Goal: Task Accomplishment & Management: Use online tool/utility

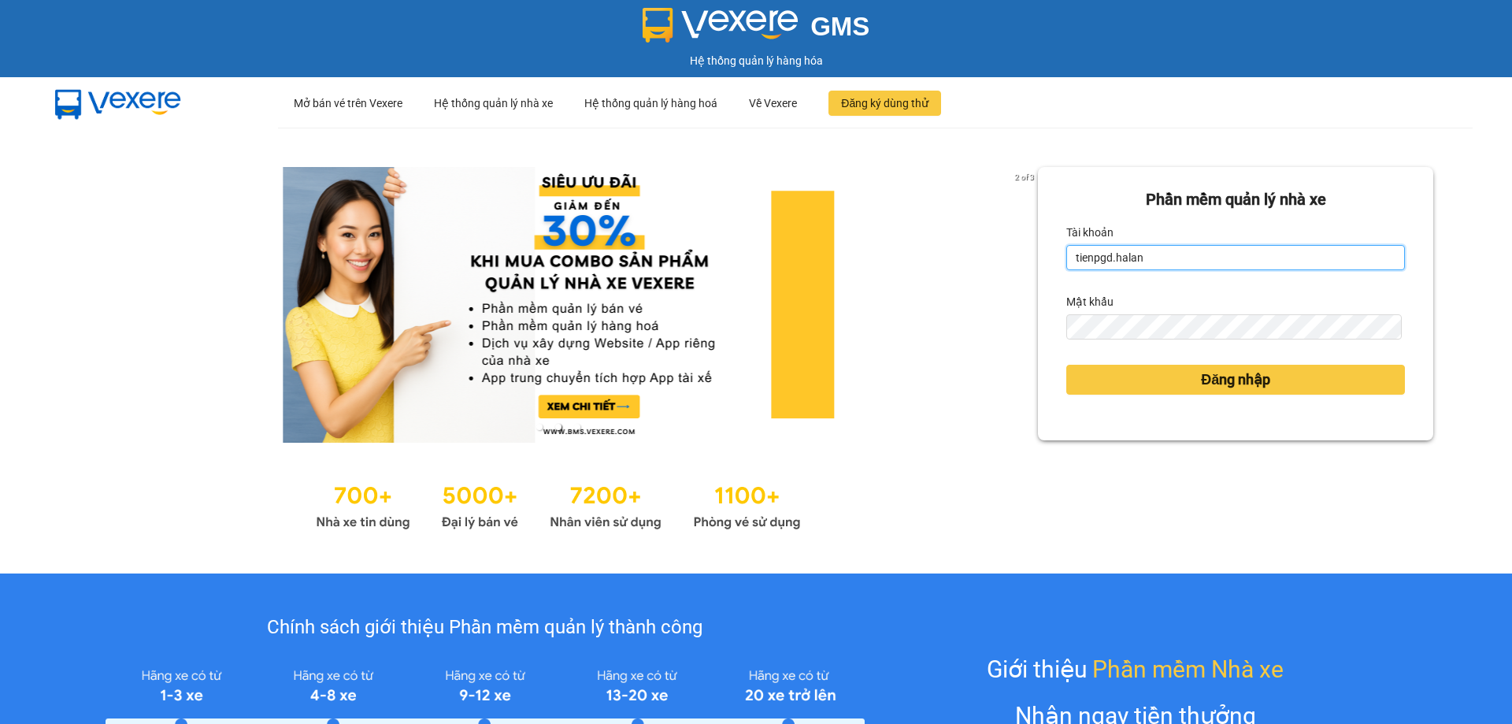
click at [1167, 261] on input "tienpgd.halan" at bounding box center [1236, 257] width 339 height 25
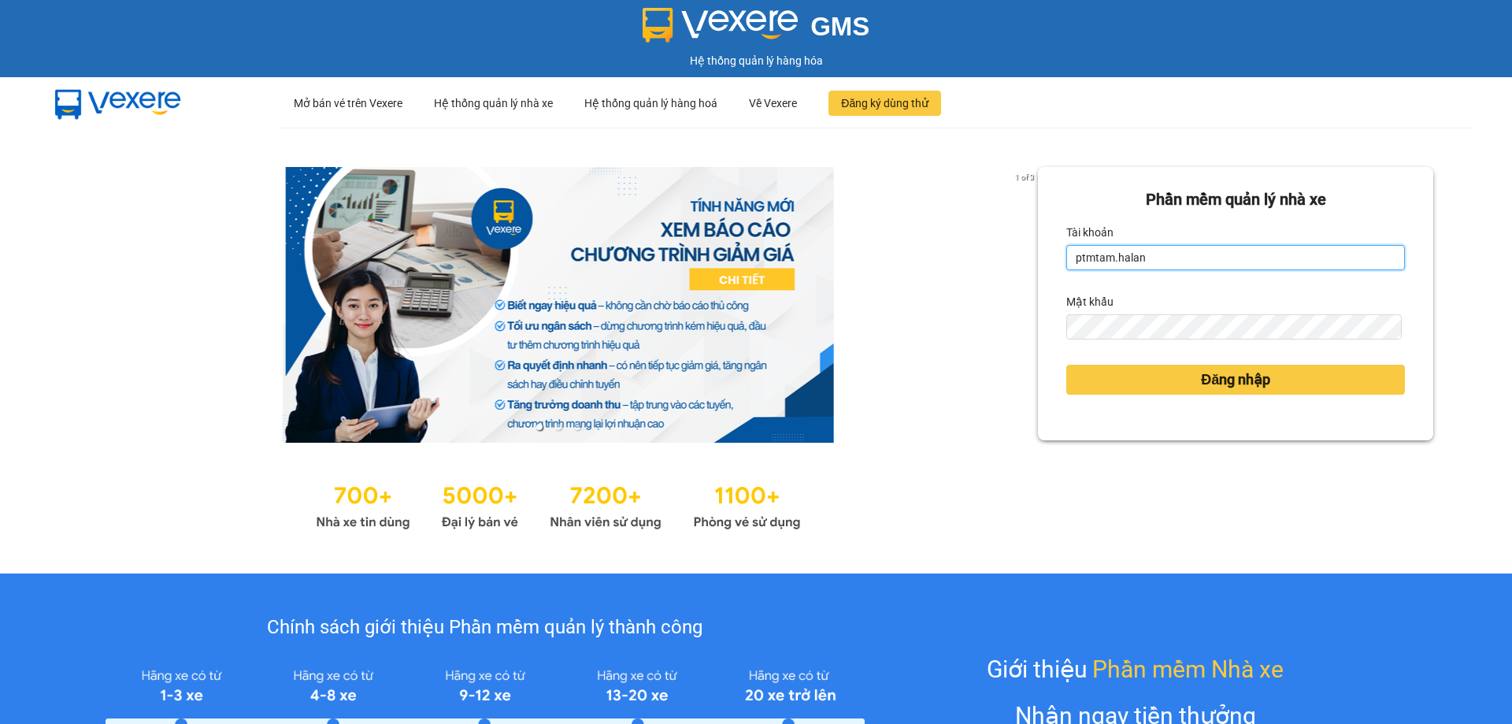
type input "ptmtam.halan"
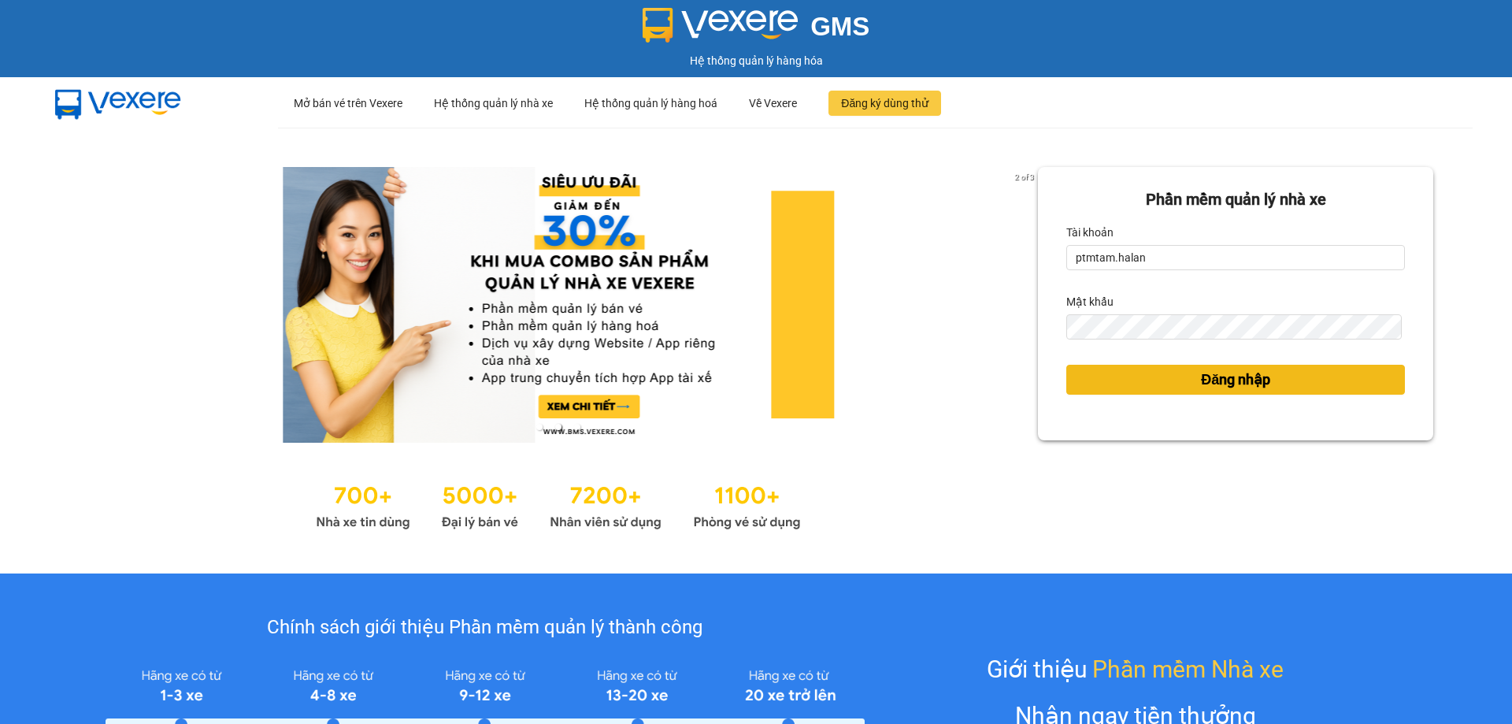
click at [1104, 385] on button "Đăng nhập" at bounding box center [1236, 380] width 339 height 30
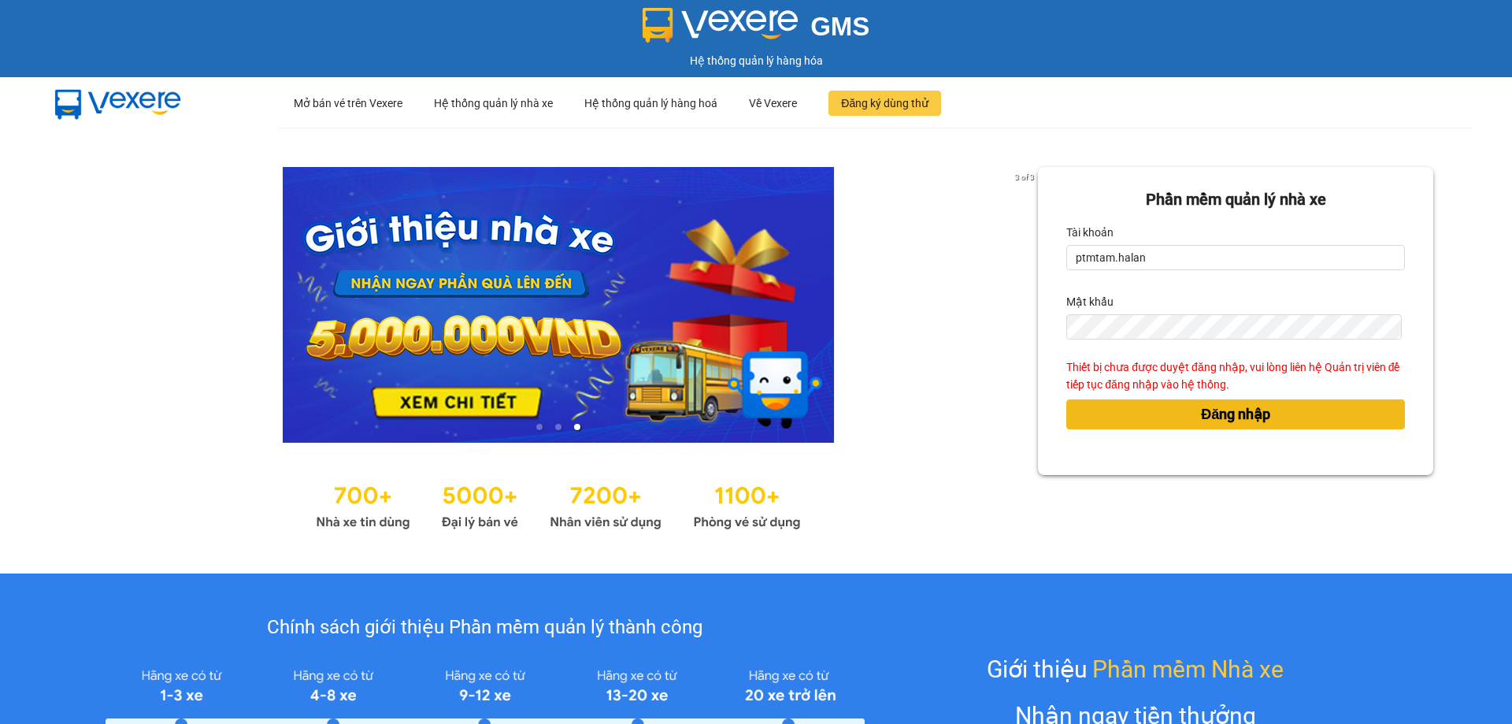
click at [1272, 418] on button "Đăng nhập" at bounding box center [1236, 414] width 339 height 30
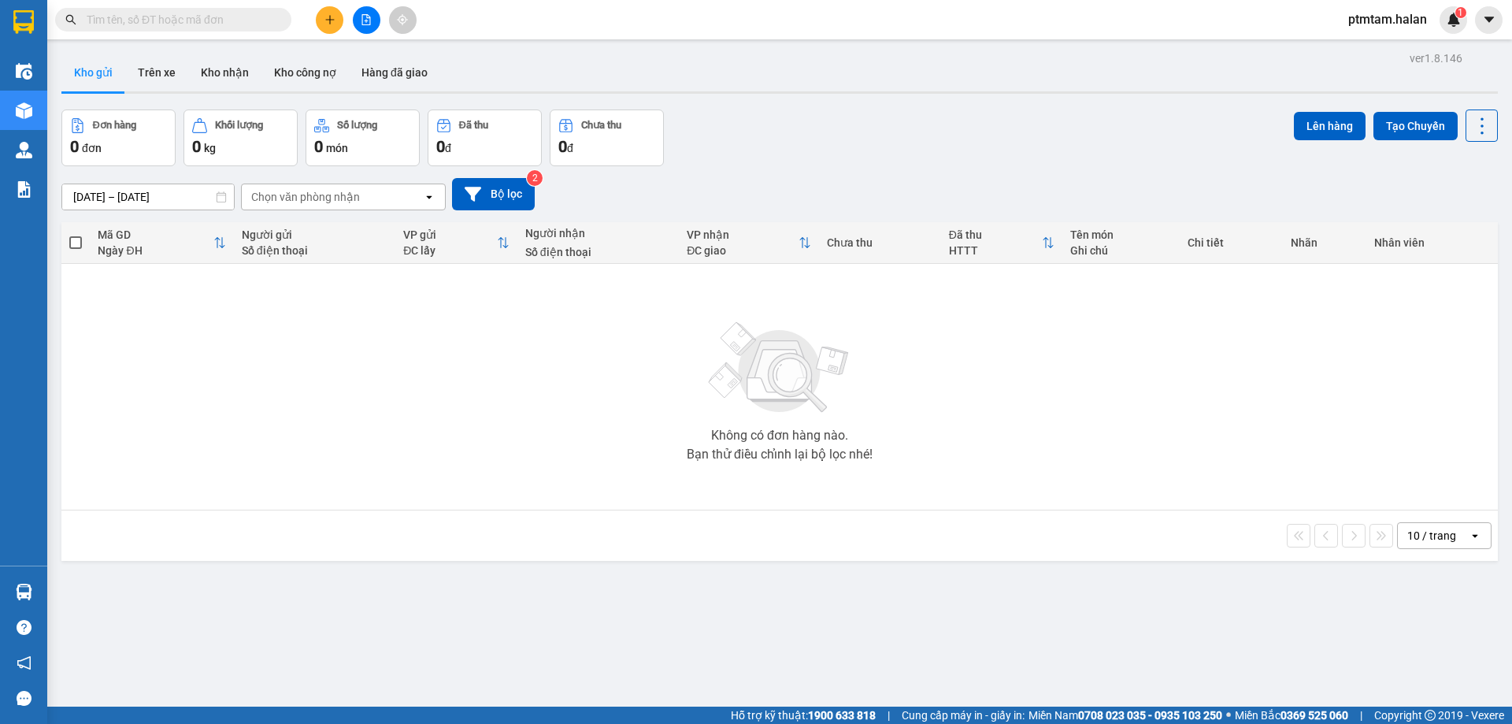
click at [828, 117] on div "Đơn hàng 0 đơn Khối lượng 0 kg Số lượng 0 món Đã thu 0 đ Chưa thu 0 đ Lên hàng …" at bounding box center [779, 137] width 1437 height 57
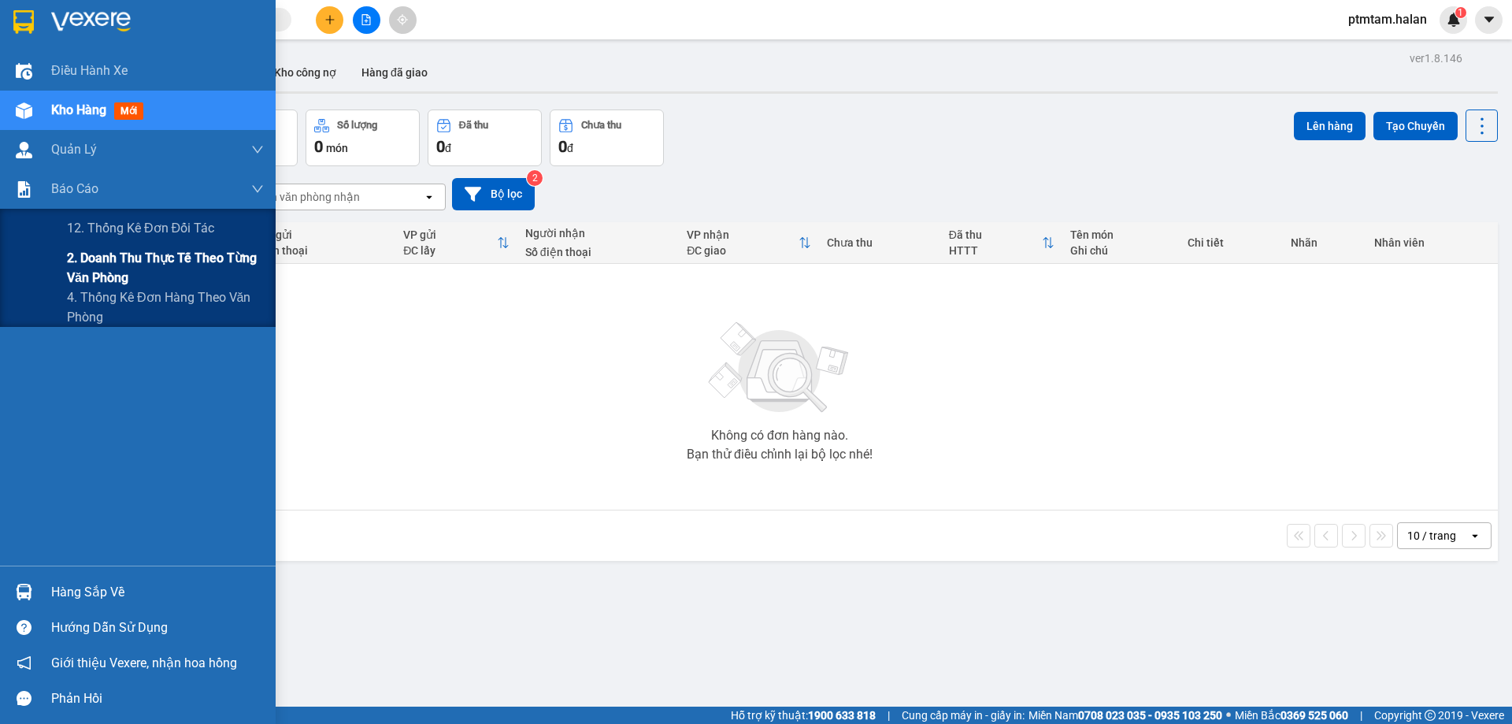
click at [175, 263] on span "2. Doanh thu thực tế theo từng văn phòng" at bounding box center [165, 267] width 197 height 39
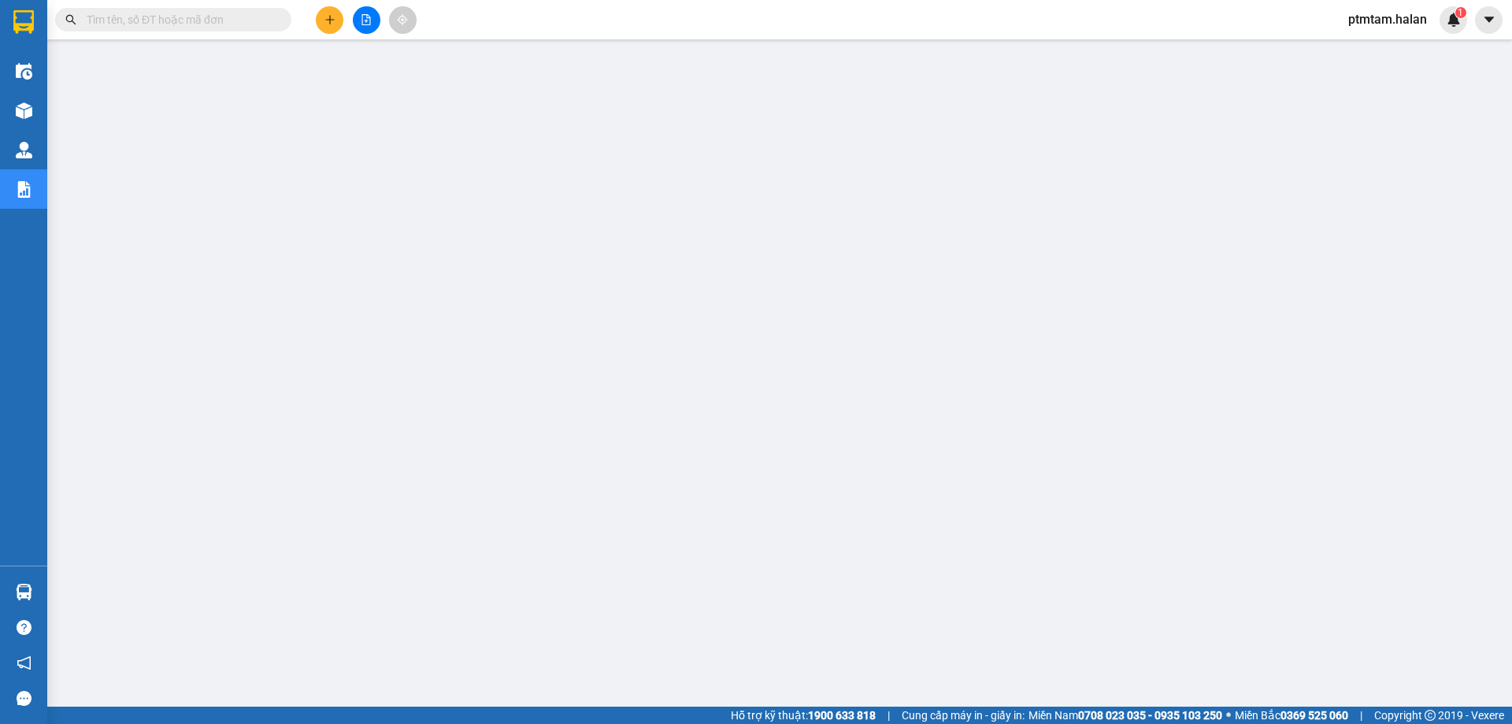
click at [1391, 20] on span "ptmtam.halan" at bounding box center [1388, 19] width 104 height 20
click at [1381, 46] on span "Đăng xuất" at bounding box center [1395, 48] width 70 height 17
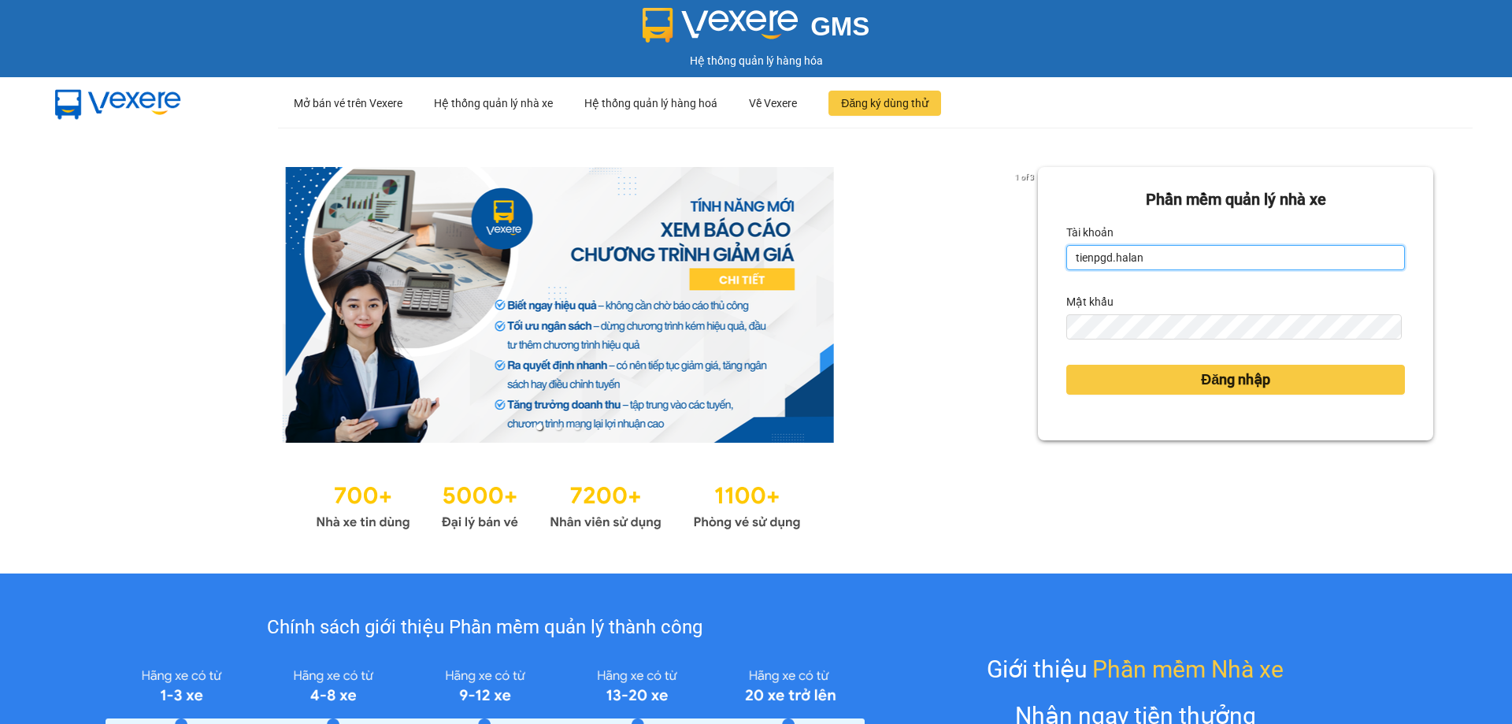
click at [1187, 260] on input "tienpgd.halan" at bounding box center [1236, 257] width 339 height 25
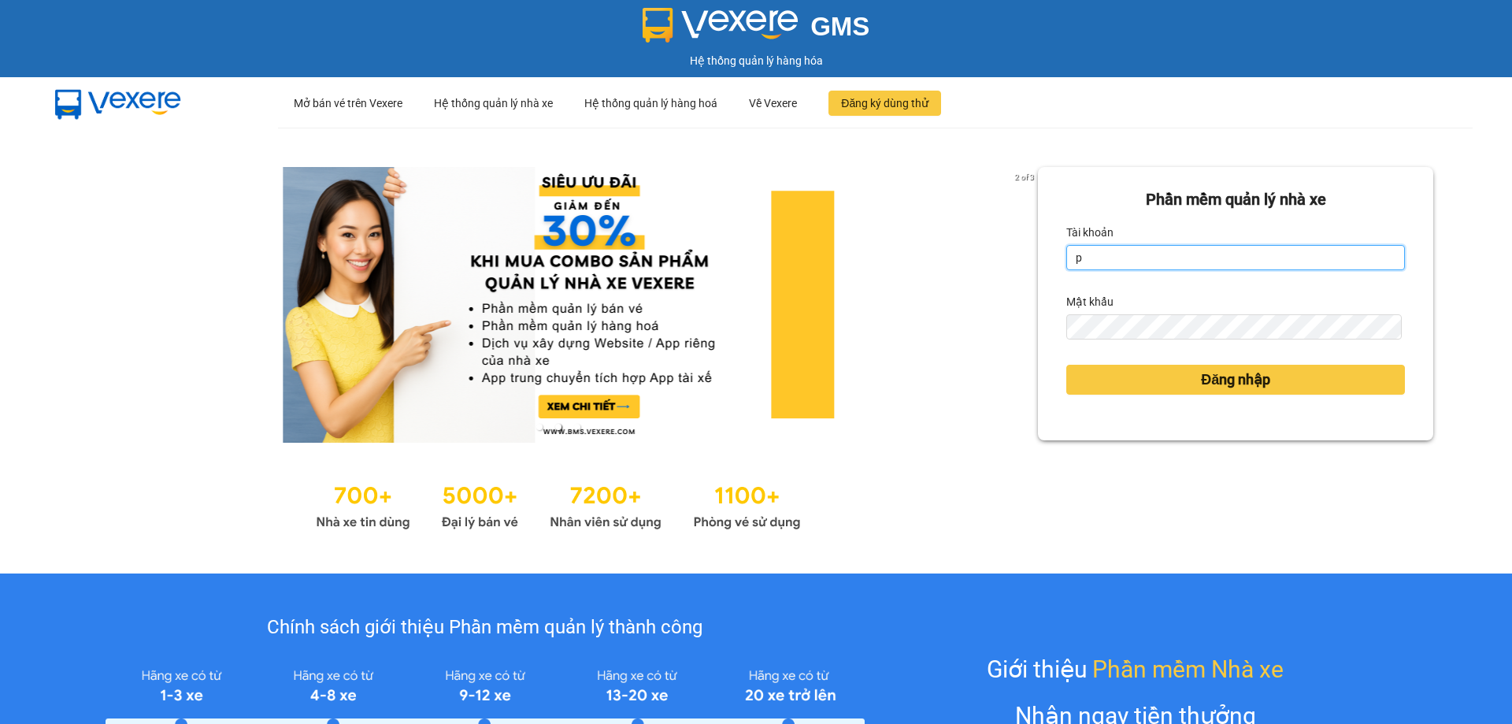
type input "ptmtam.halan"
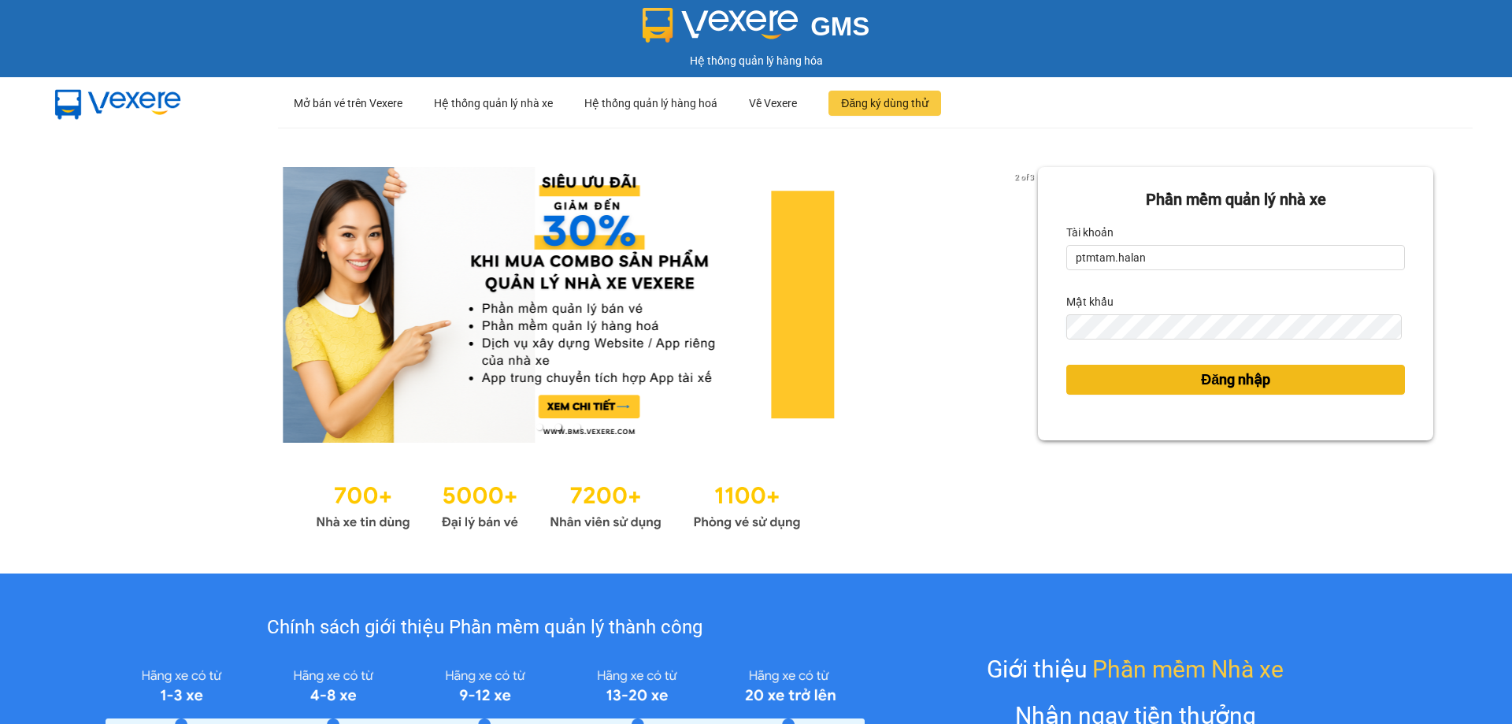
click at [1089, 369] on button "Đăng nhập" at bounding box center [1236, 380] width 339 height 30
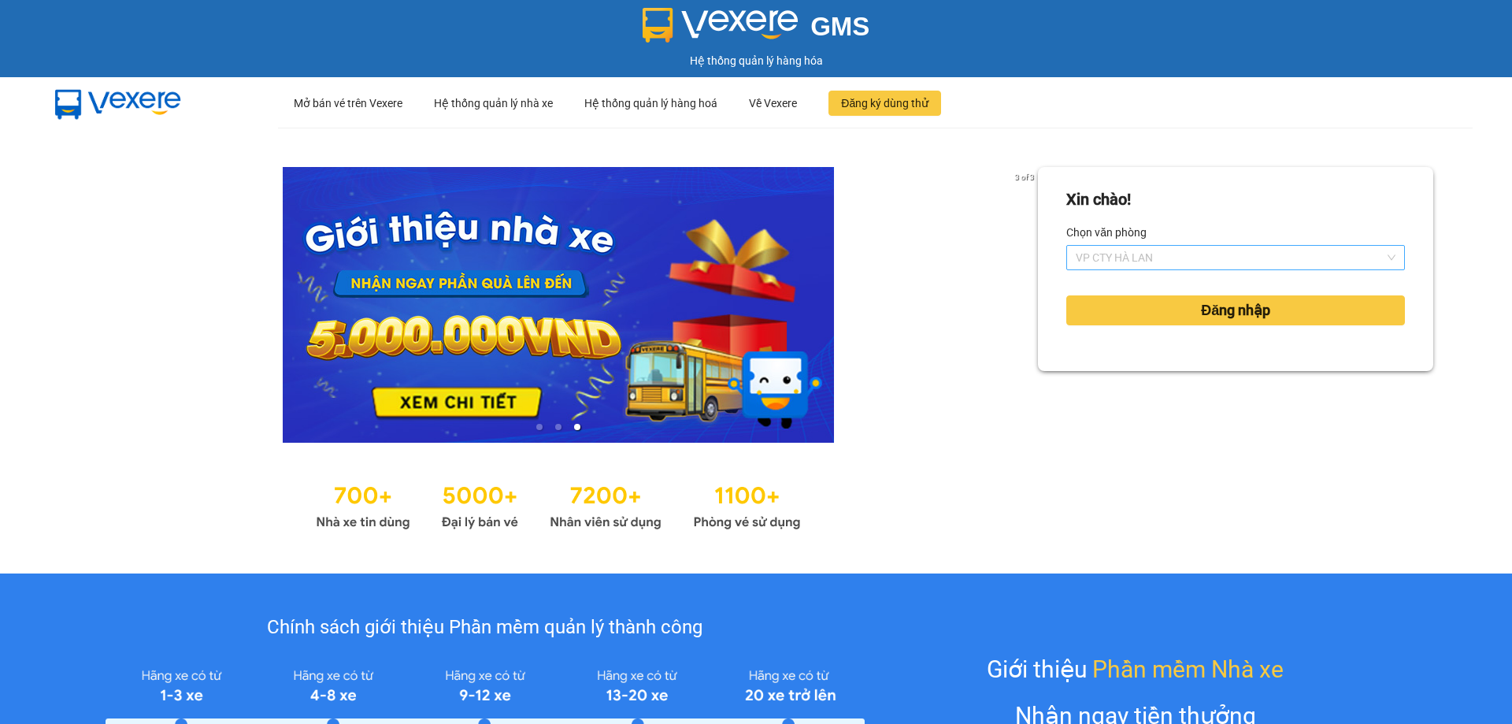
click at [1155, 254] on span "VP CTY HÀ LAN" at bounding box center [1236, 258] width 320 height 24
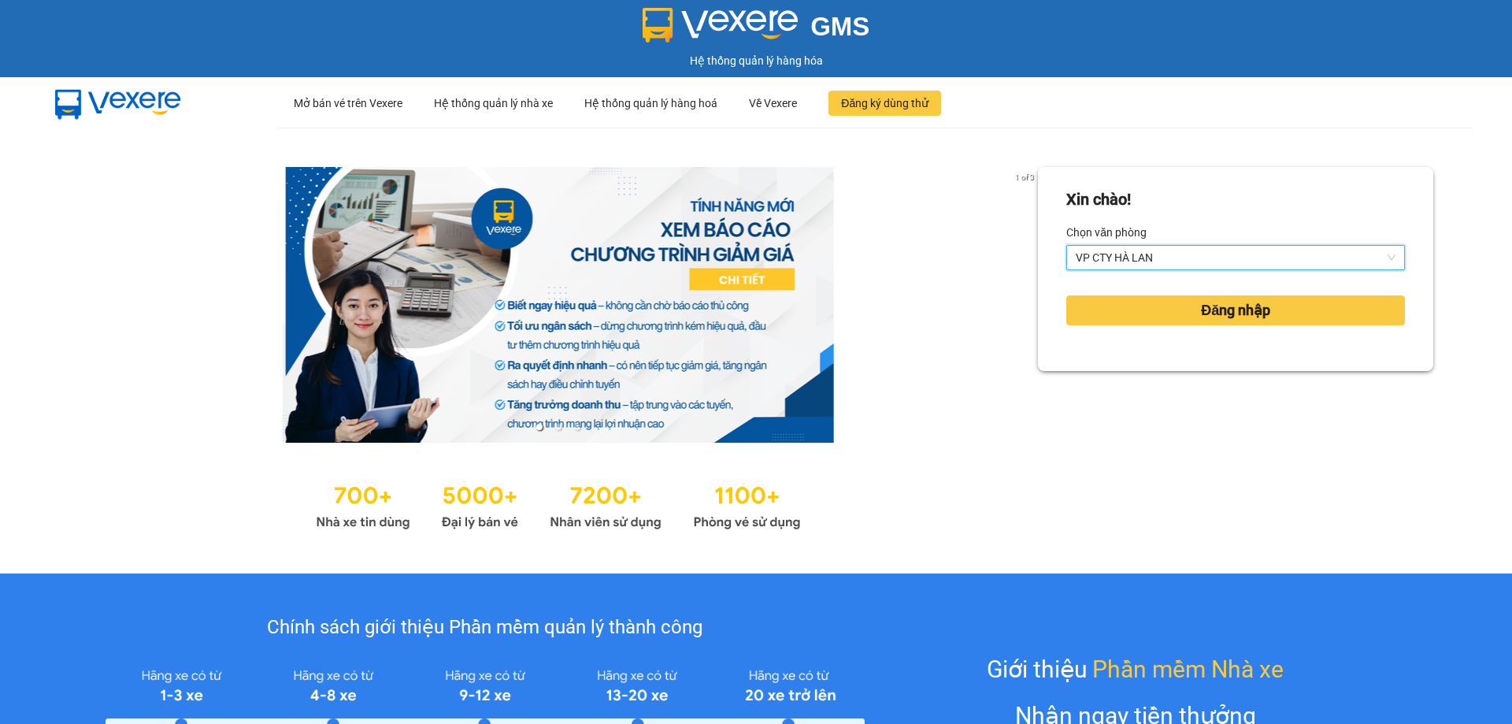
click at [1156, 253] on span "VP CTY HÀ LAN" at bounding box center [1236, 258] width 320 height 24
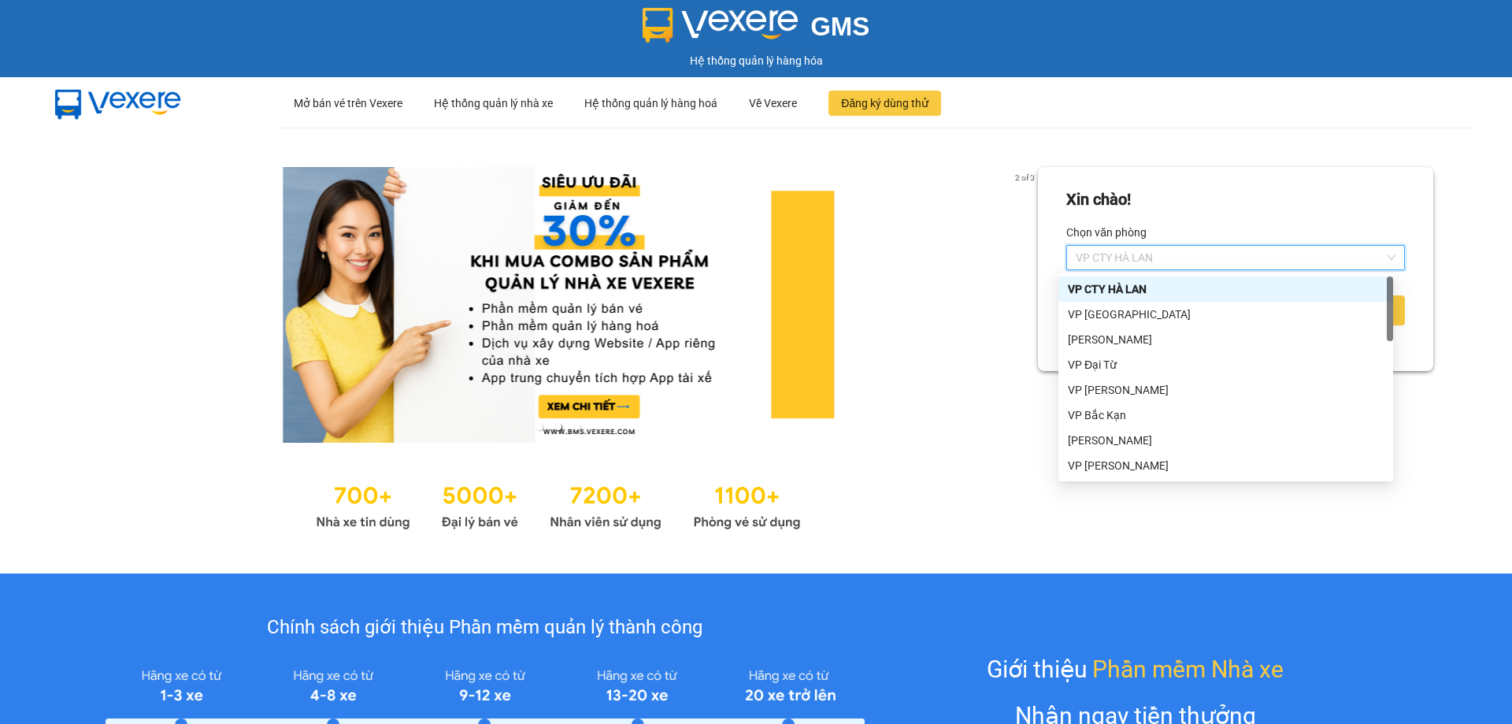
click at [1159, 260] on span "VP CTY HÀ LAN" at bounding box center [1236, 258] width 320 height 24
click at [1164, 258] on span "VP CTY HÀ LAN" at bounding box center [1236, 258] width 320 height 24
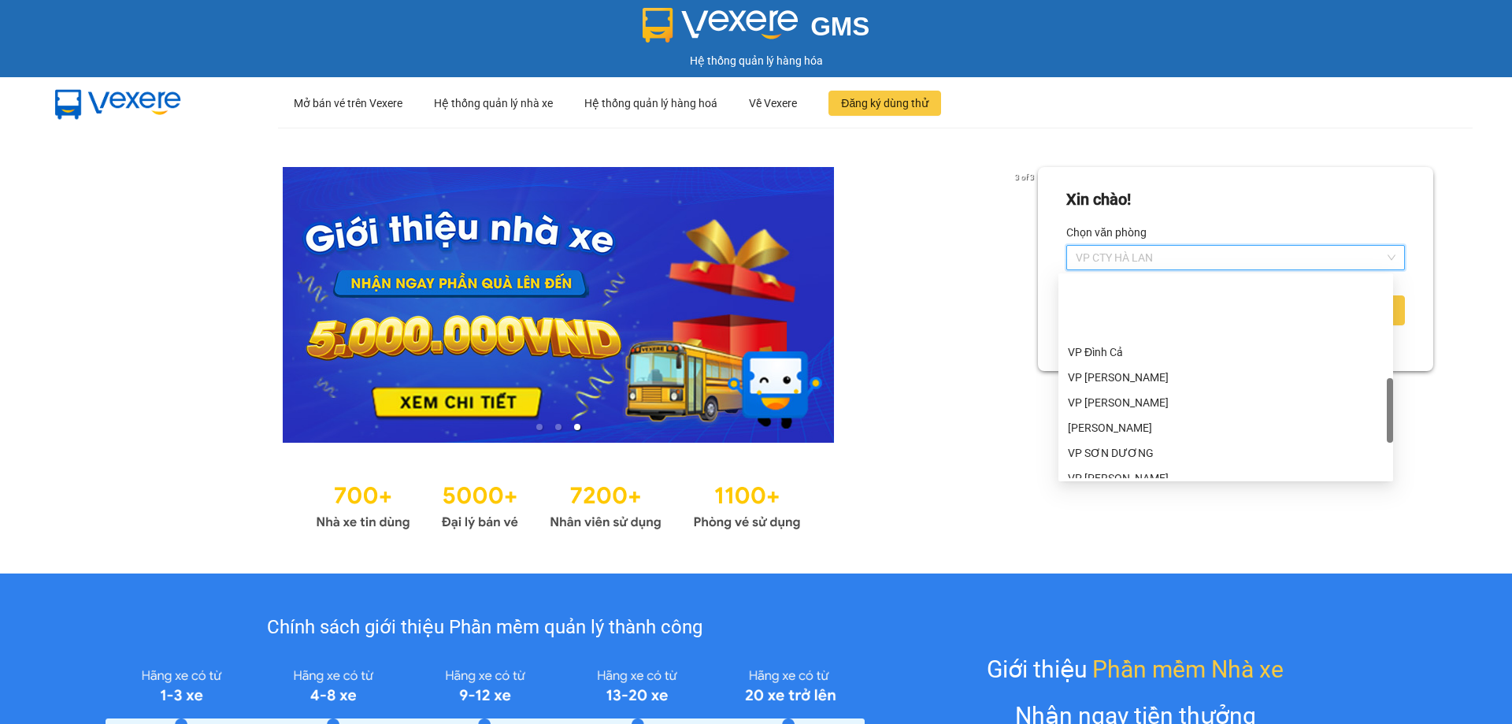
scroll to position [394, 0]
click at [1130, 373] on div "VP SƠN DƯƠNG" at bounding box center [1226, 373] width 316 height 17
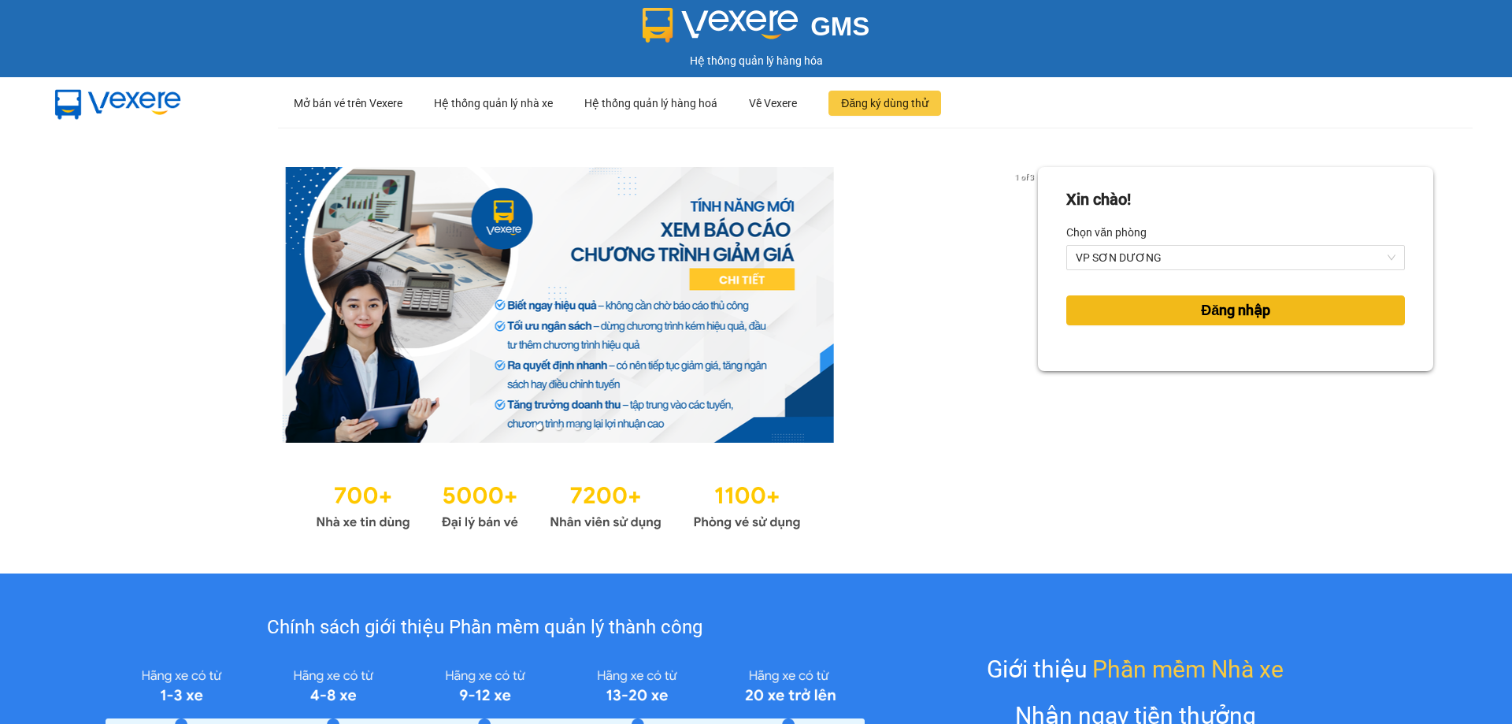
click at [1182, 318] on button "Đăng nhập" at bounding box center [1236, 310] width 339 height 30
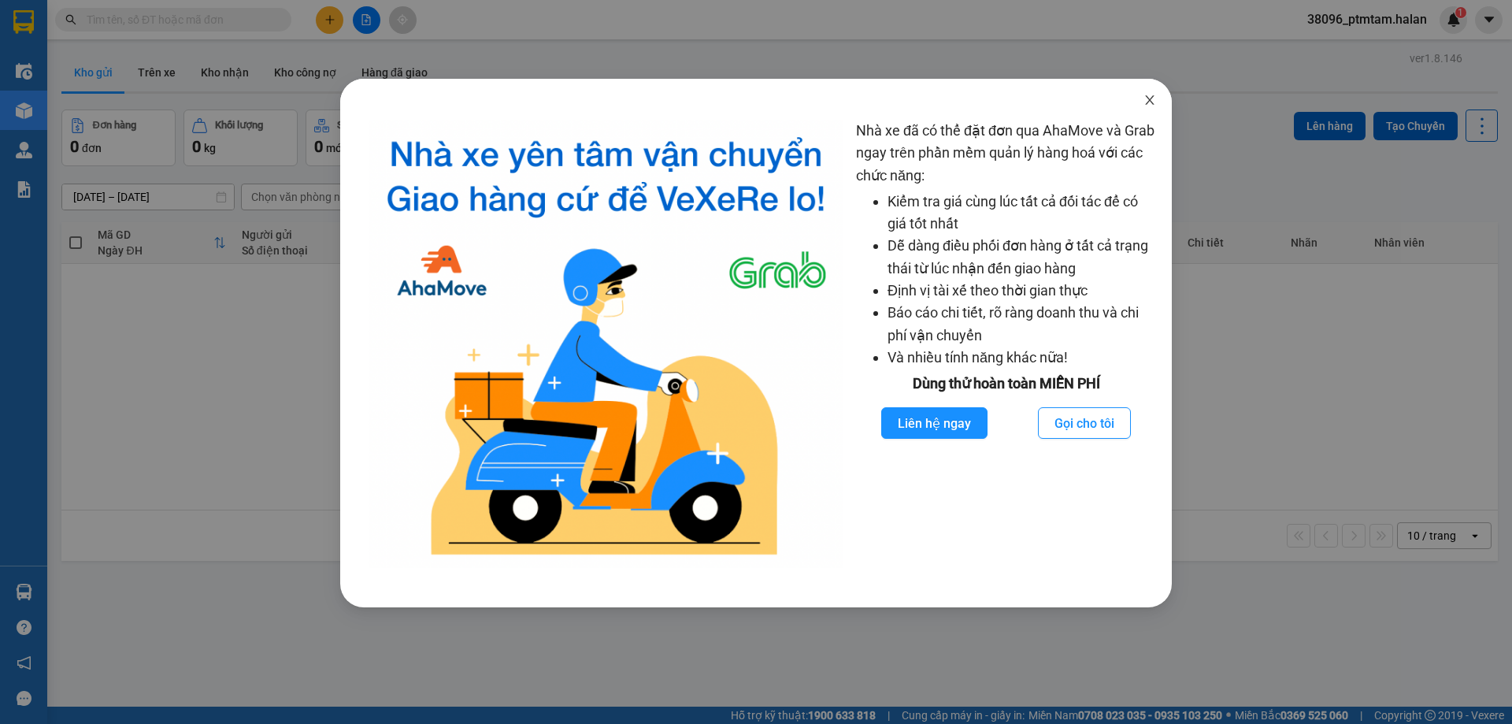
click at [1148, 103] on icon "close" at bounding box center [1149, 99] width 9 height 9
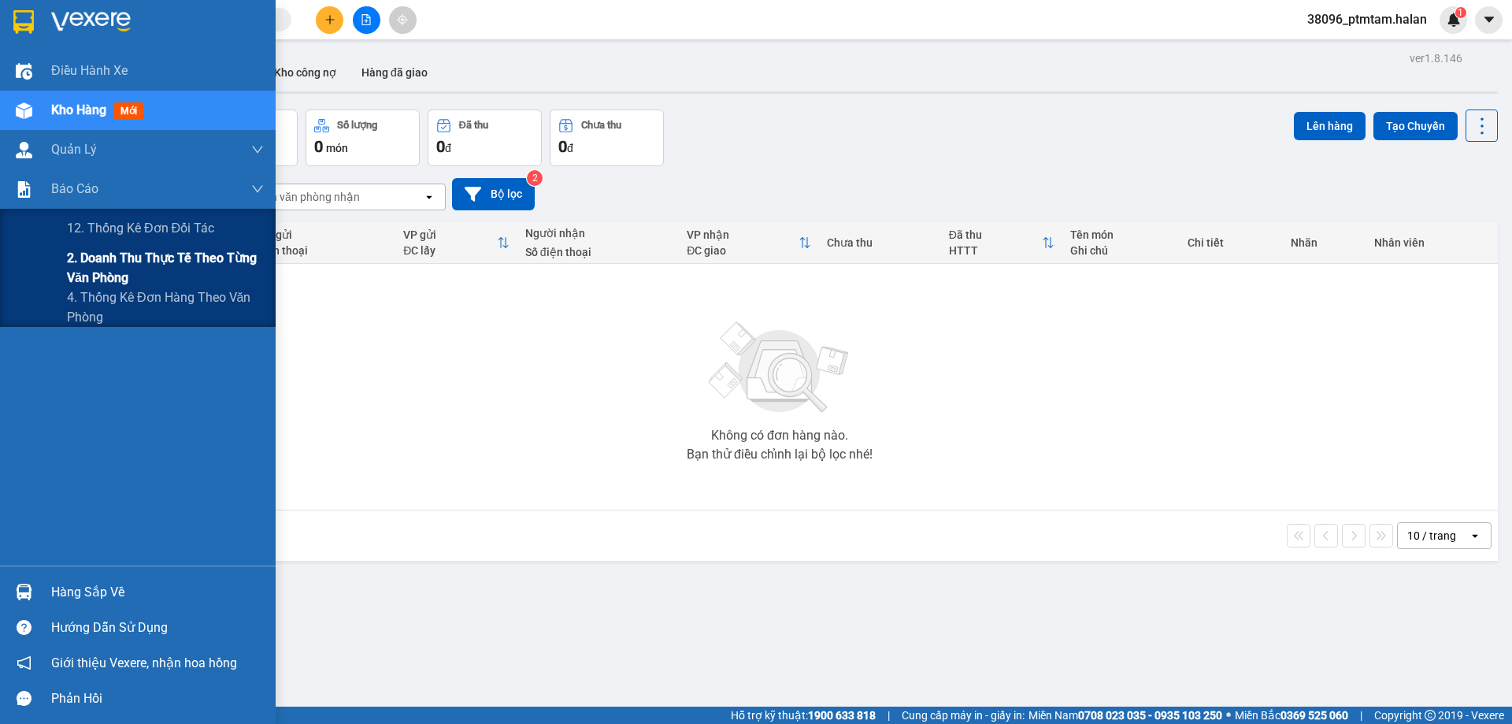
click at [124, 260] on span "2. Doanh thu thực tế theo từng văn phòng" at bounding box center [165, 267] width 197 height 39
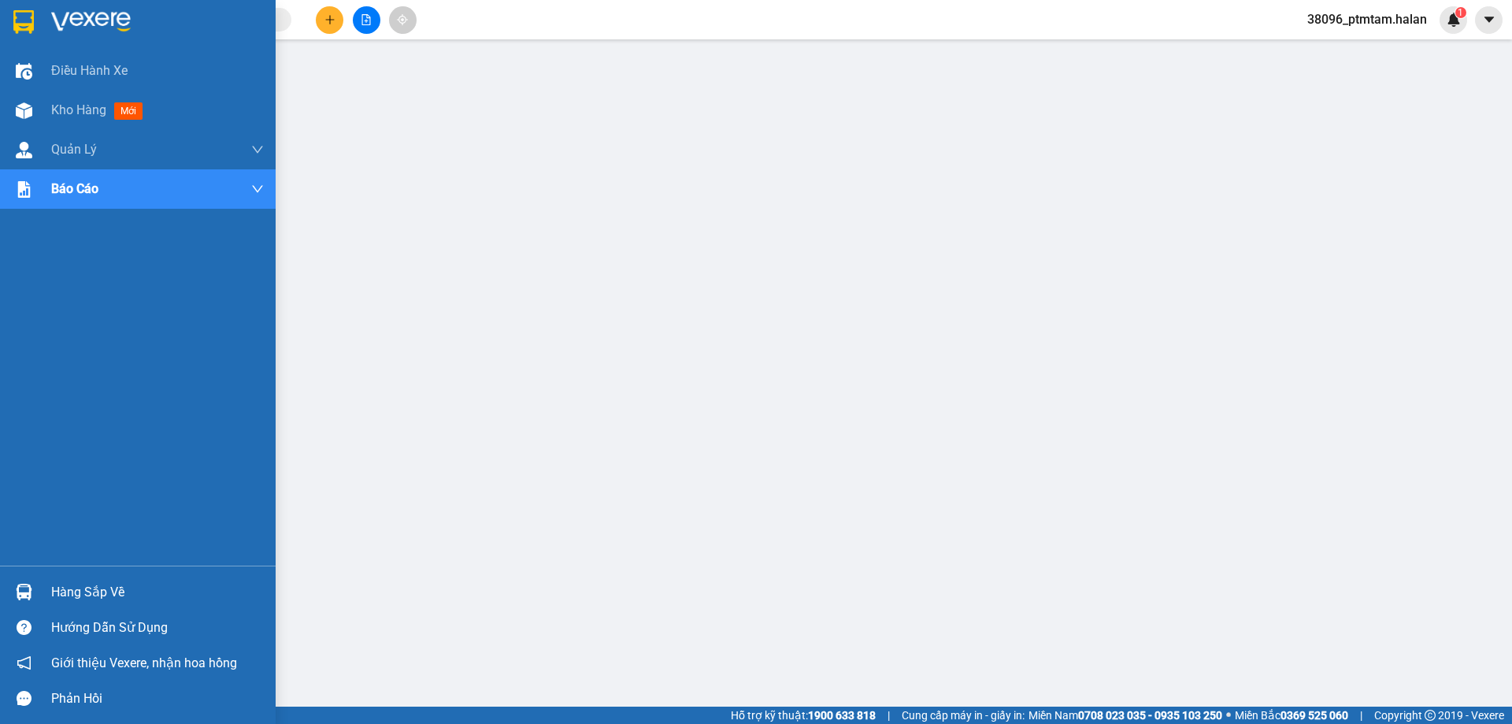
click at [113, 592] on div "Hàng sắp về" at bounding box center [157, 593] width 213 height 24
click at [45, 588] on div "Hàng sắp về" at bounding box center [138, 591] width 276 height 35
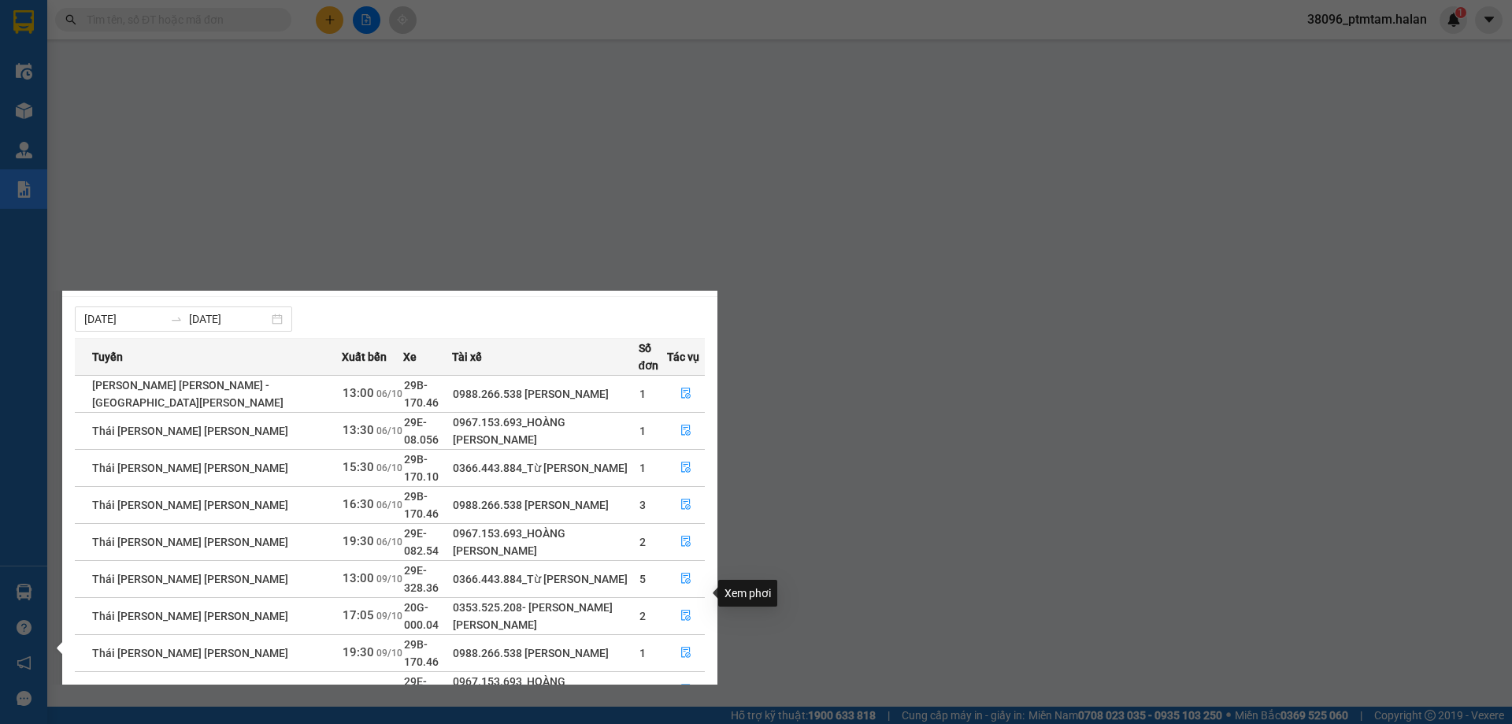
scroll to position [25, 0]
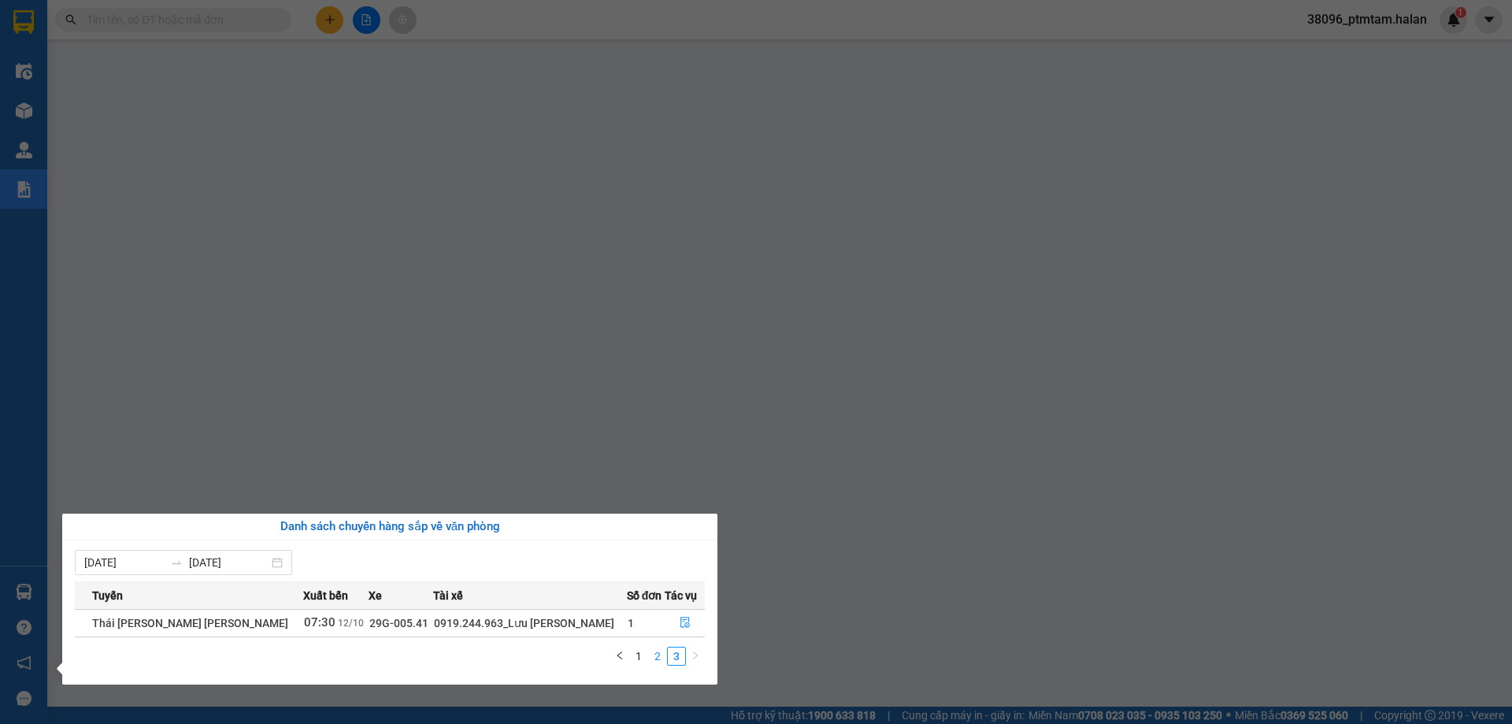
scroll to position [0, 0]
click at [640, 659] on link "1" at bounding box center [638, 655] width 17 height 17
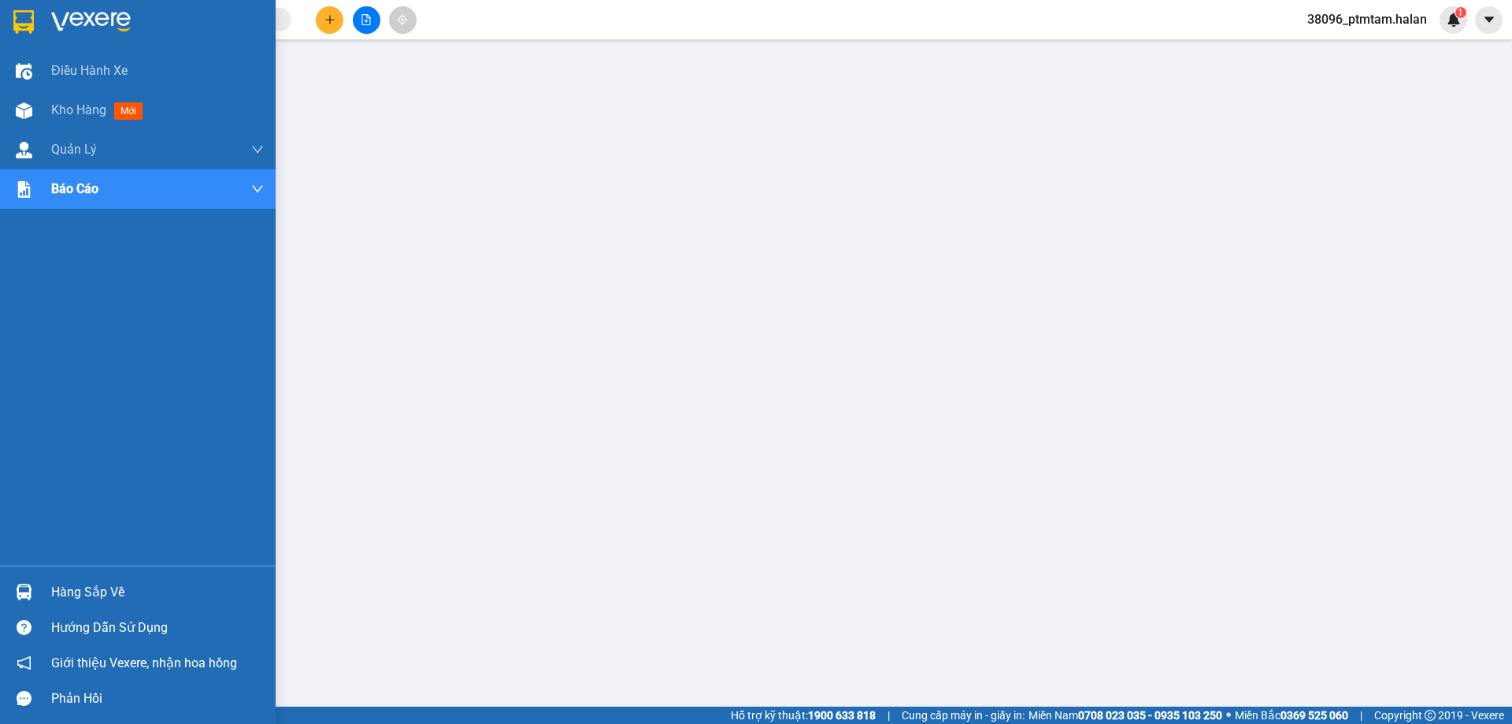
click at [87, 592] on div "Hàng sắp về" at bounding box center [157, 593] width 213 height 24
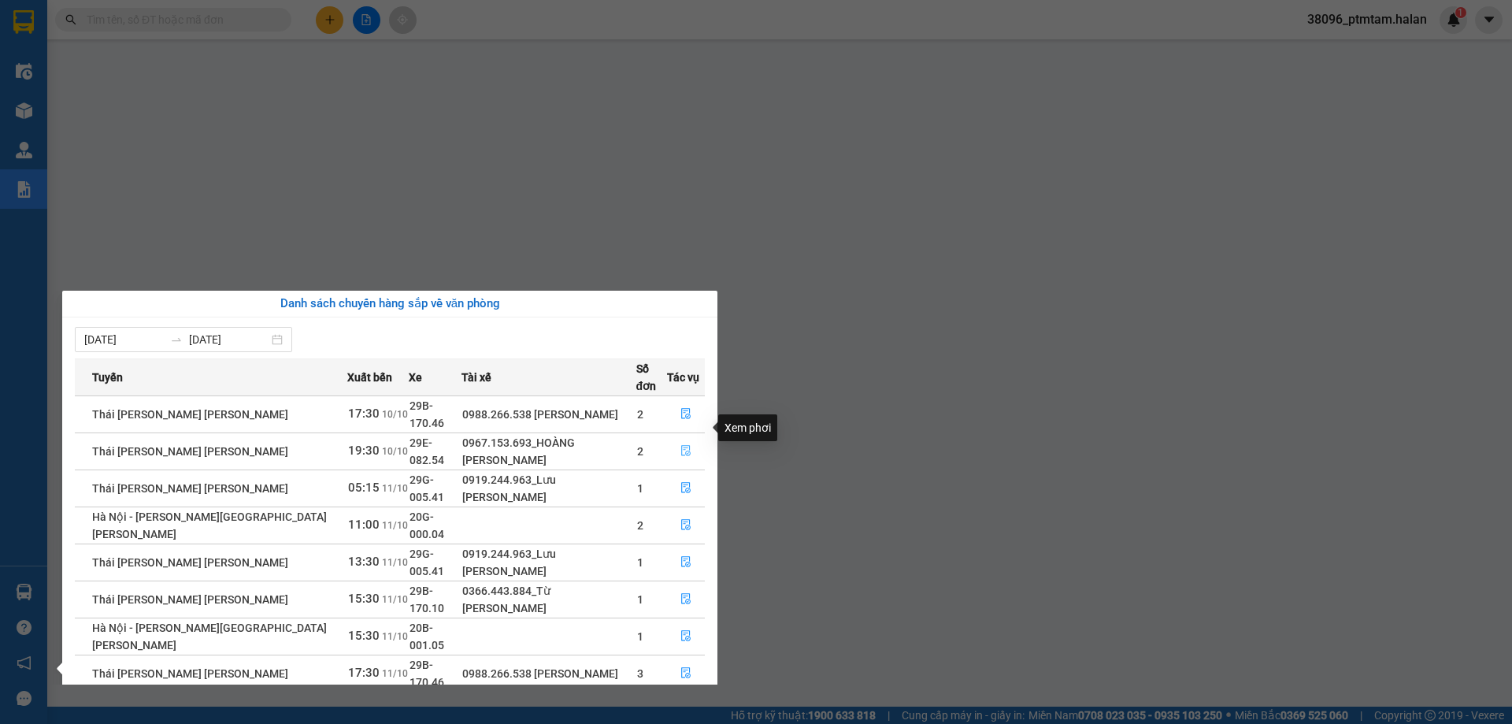
click at [683, 445] on icon "file-done" at bounding box center [686, 450] width 11 height 11
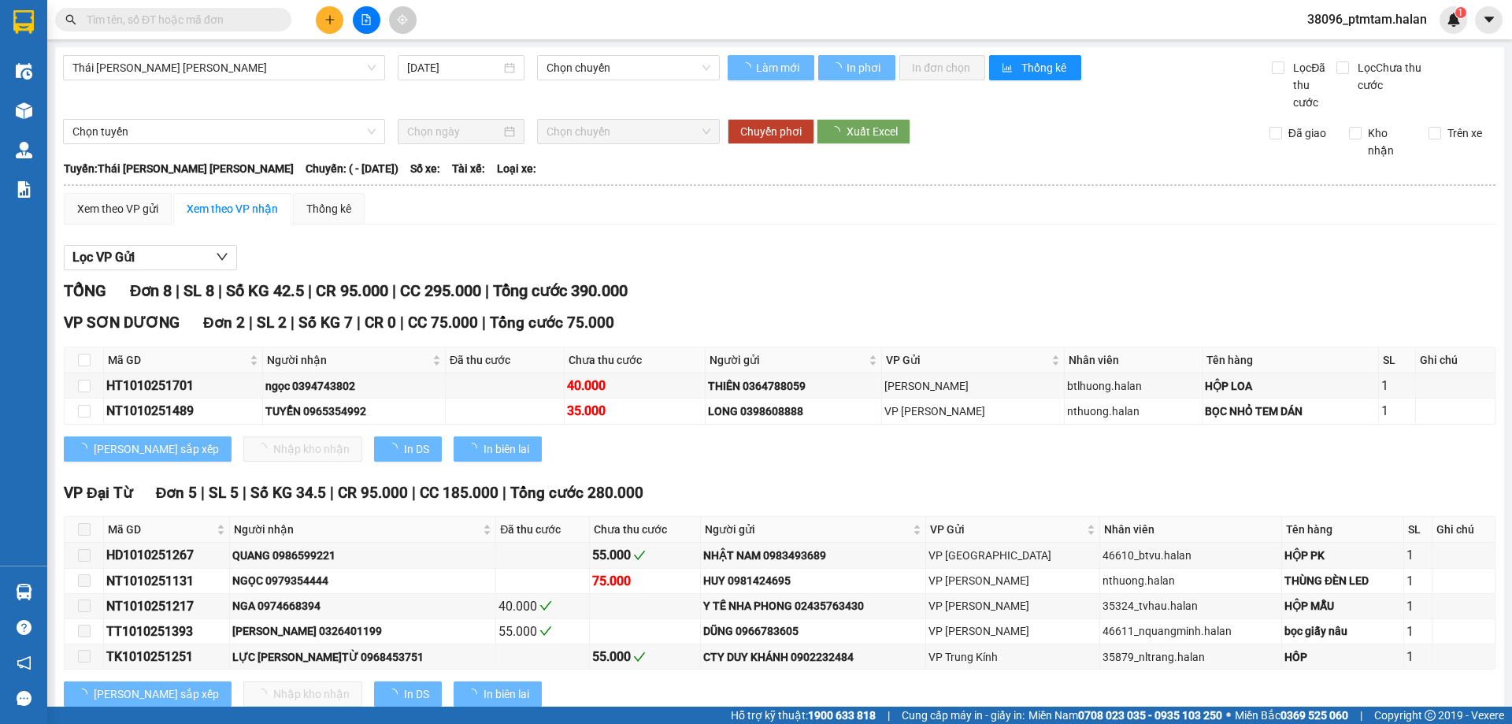
type input "10/10/2025"
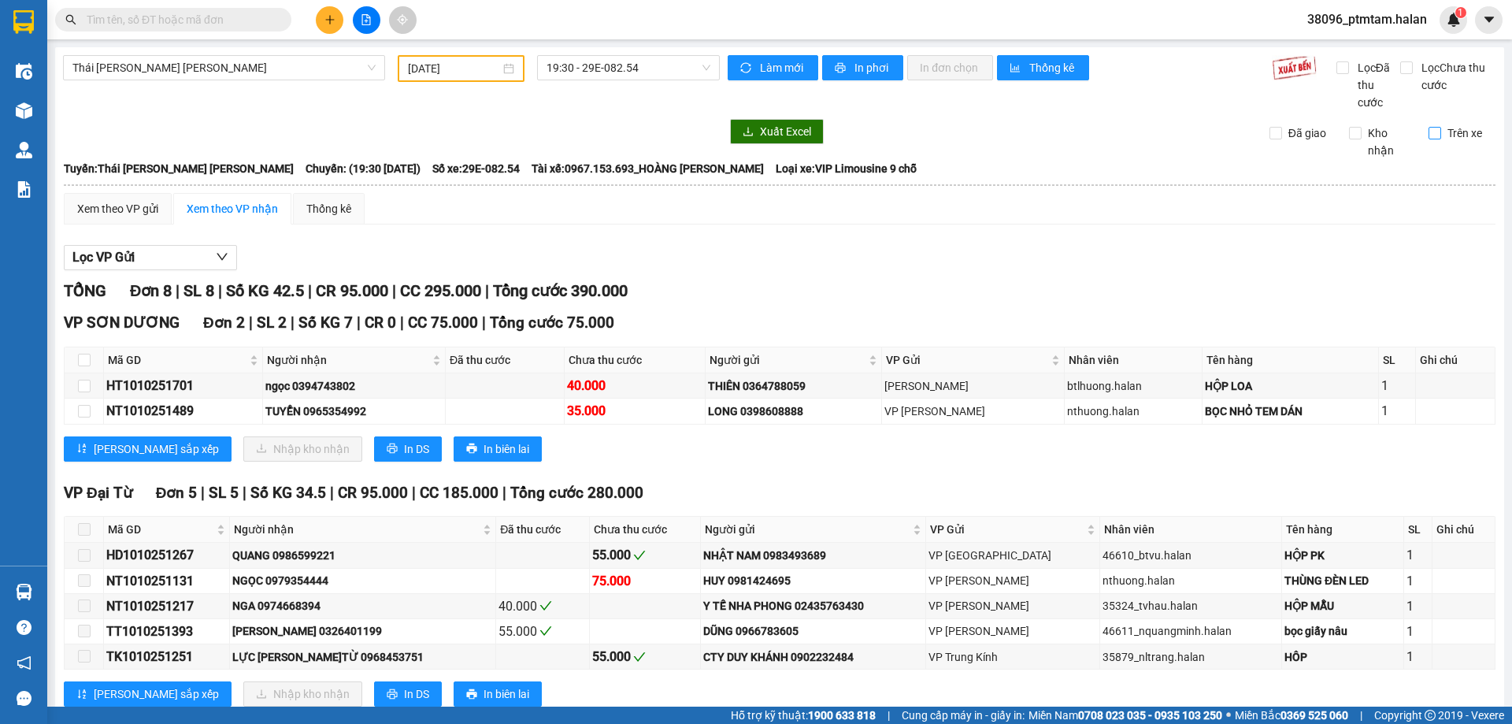
click at [1429, 134] on input "Trên xe" at bounding box center [1435, 133] width 13 height 13
checkbox input "true"
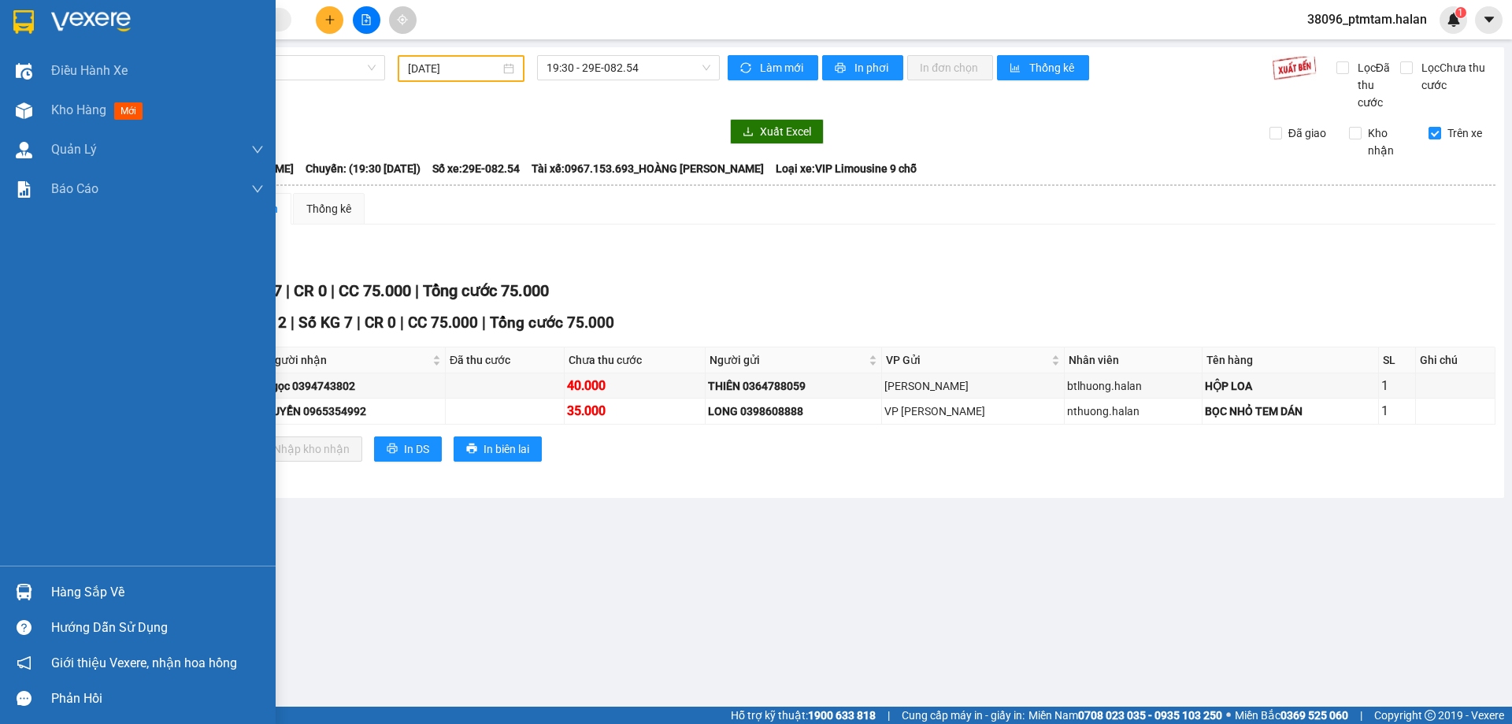
click at [76, 594] on div "Hàng sắp về" at bounding box center [157, 593] width 213 height 24
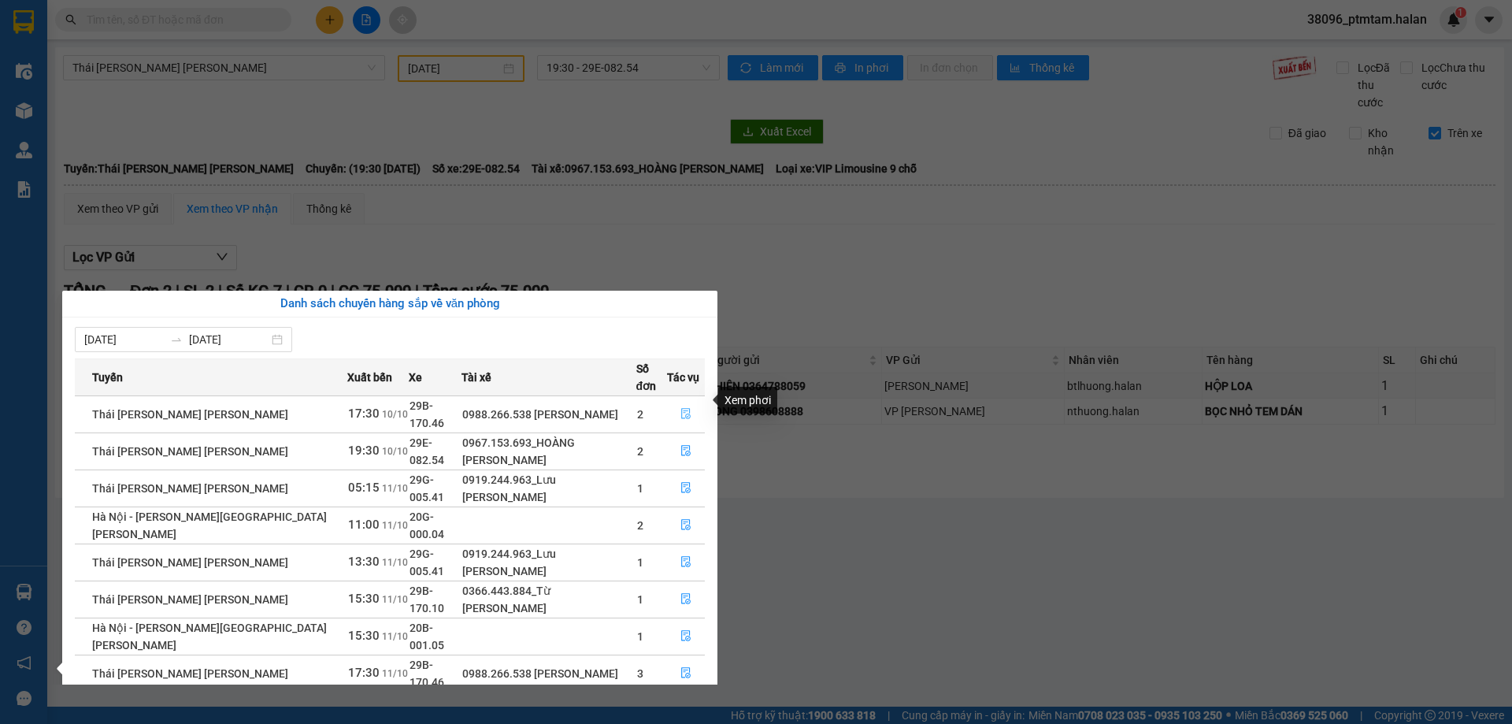
click at [681, 409] on icon "file-done" at bounding box center [685, 414] width 9 height 11
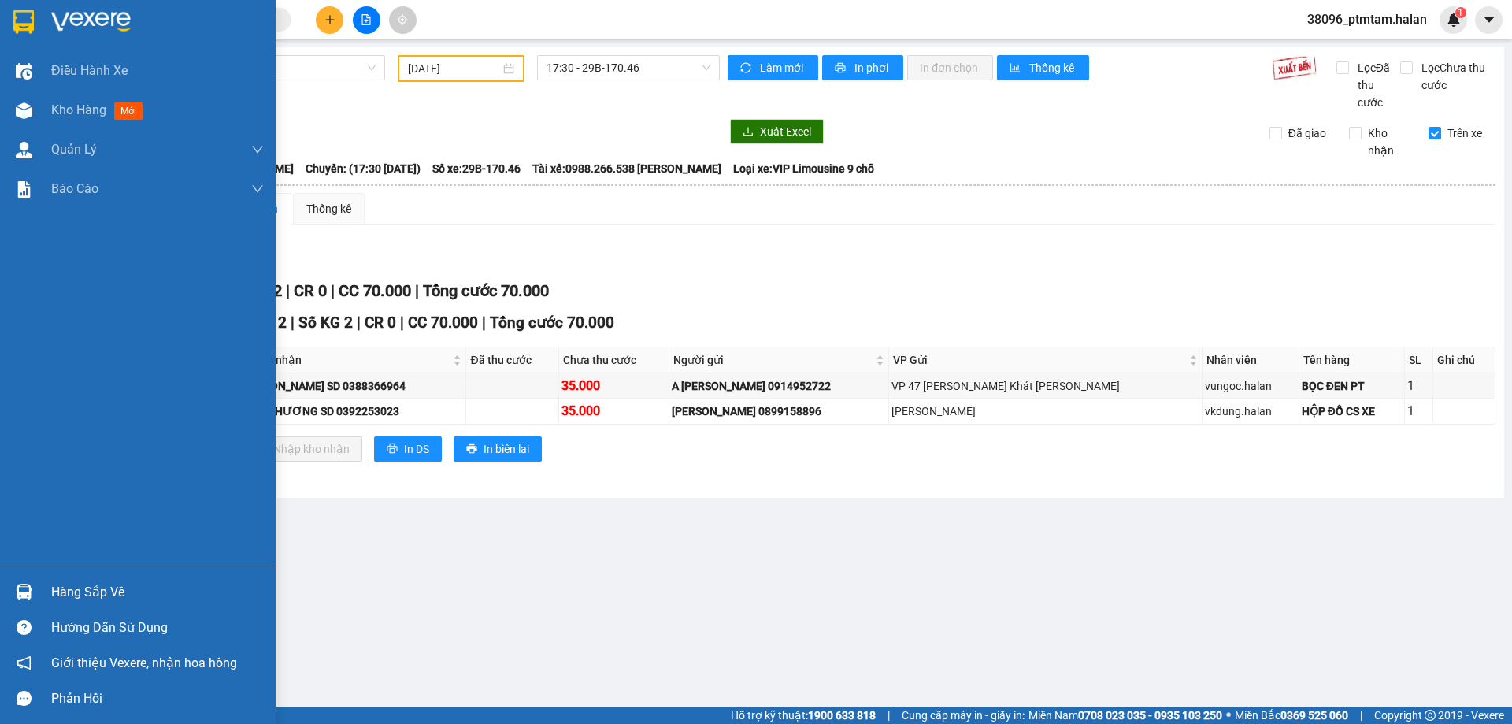
click at [50, 591] on div "Hàng sắp về" at bounding box center [138, 591] width 276 height 35
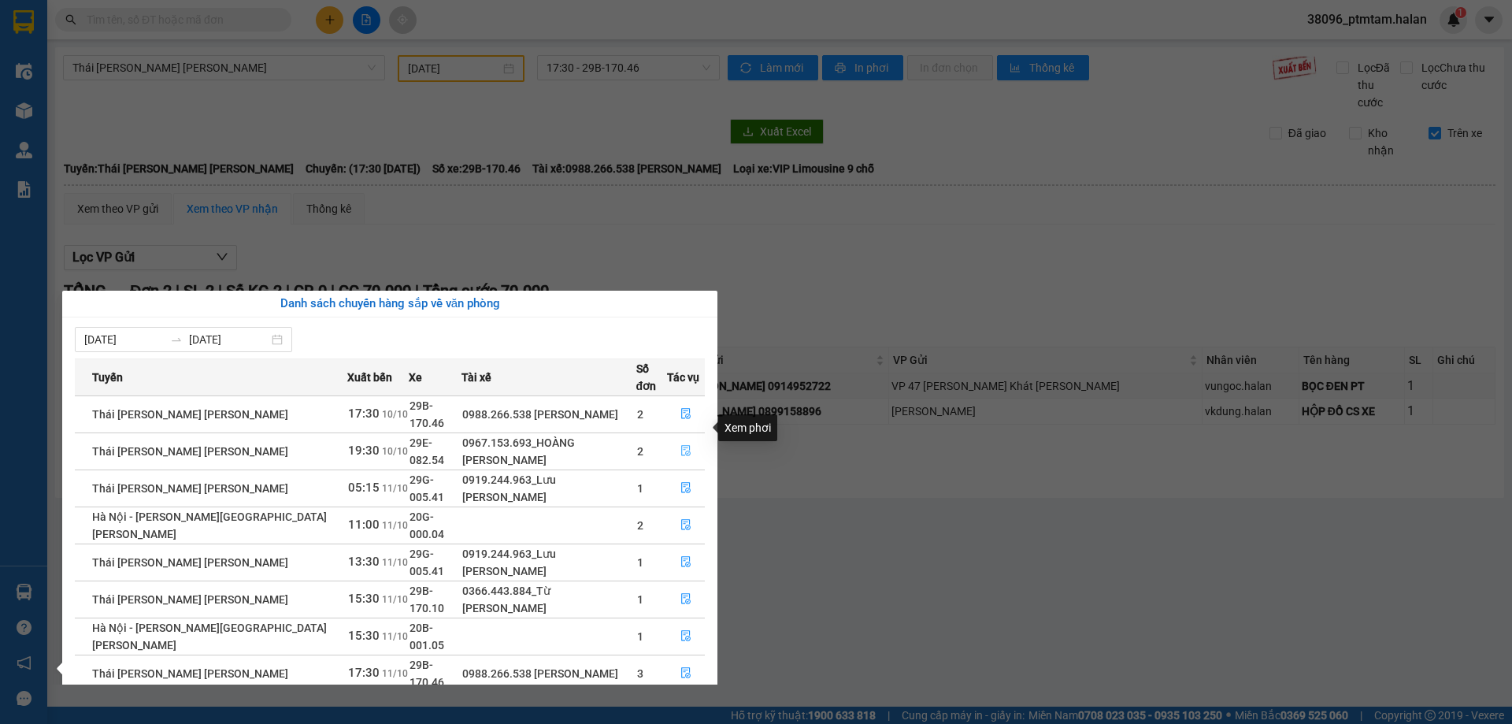
click at [684, 445] on icon "file-done" at bounding box center [686, 450] width 11 height 11
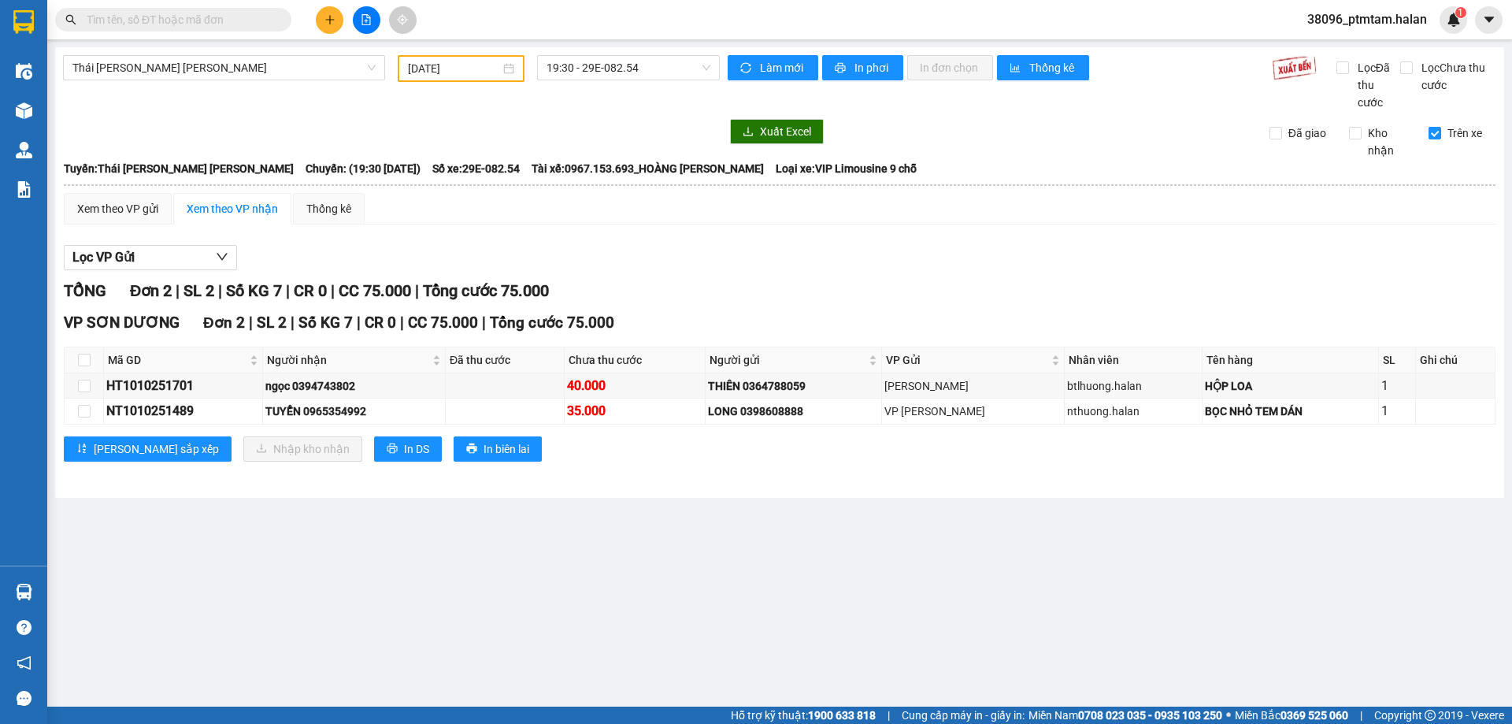
click at [206, 24] on input "text" at bounding box center [180, 19] width 186 height 17
paste input "0910250516"
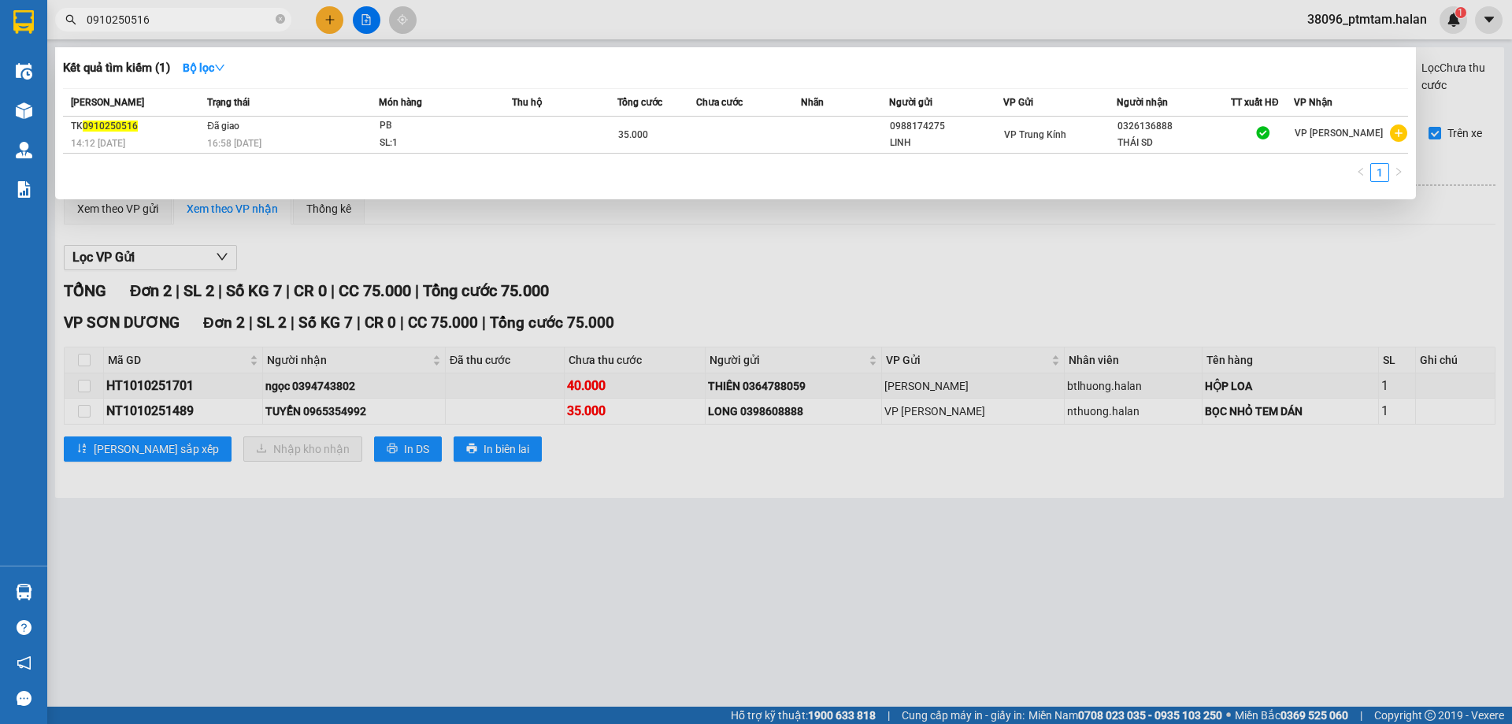
click at [210, 26] on input "0910250516" at bounding box center [180, 19] width 186 height 17
paste input "610251811"
click at [210, 26] on input "0610251811" at bounding box center [180, 19] width 186 height 17
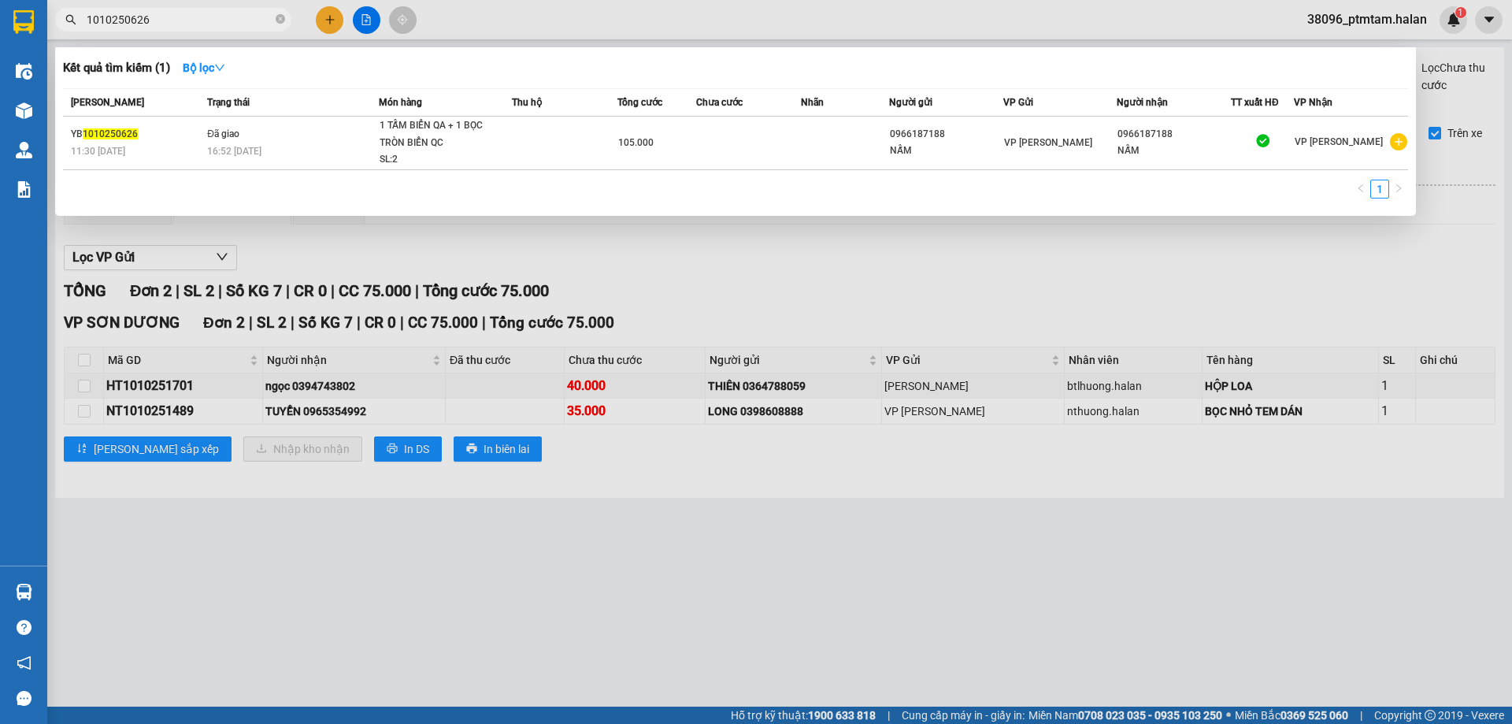
click at [249, 24] on input "1010250626" at bounding box center [180, 19] width 186 height 17
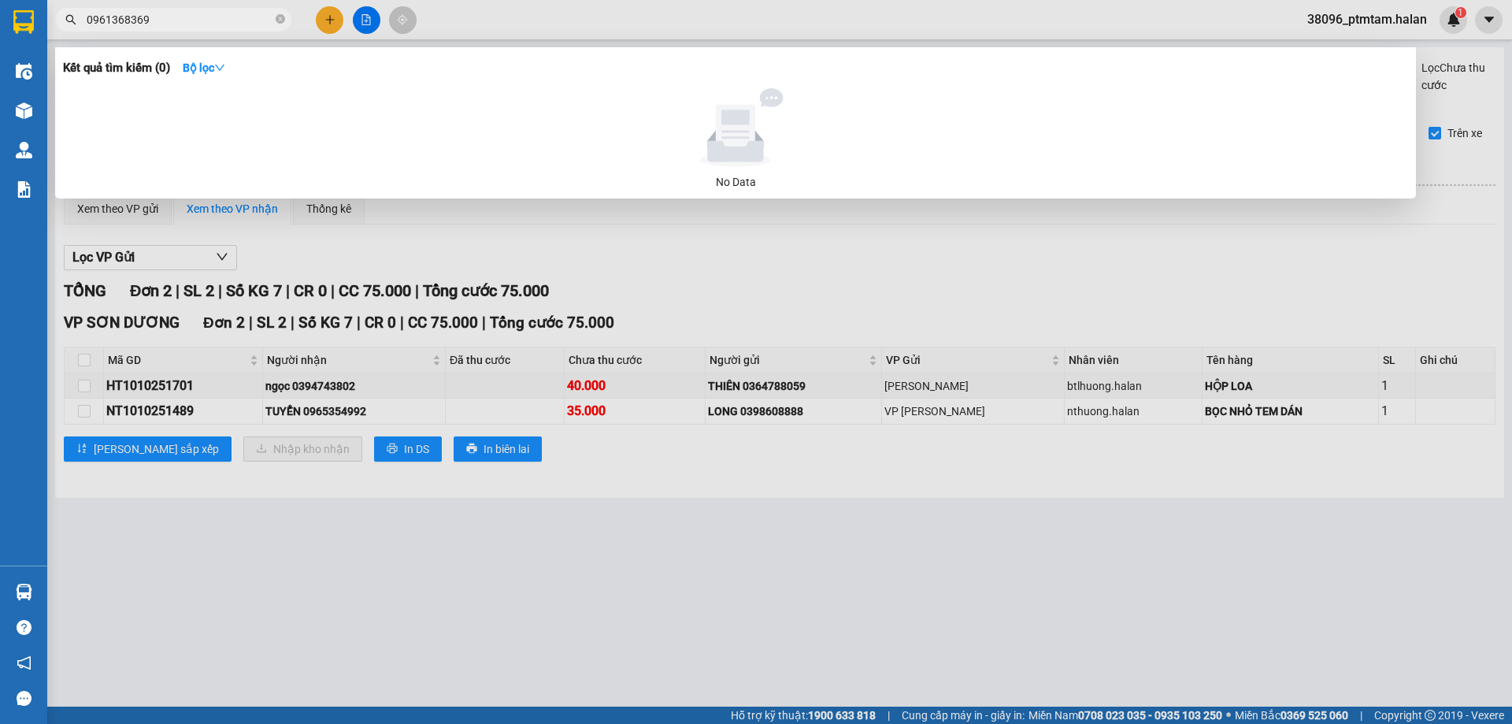
click at [249, 24] on input "0961368369" at bounding box center [180, 19] width 186 height 17
click at [217, 20] on input "0961368369" at bounding box center [180, 19] width 186 height 17
paste input "610250223"
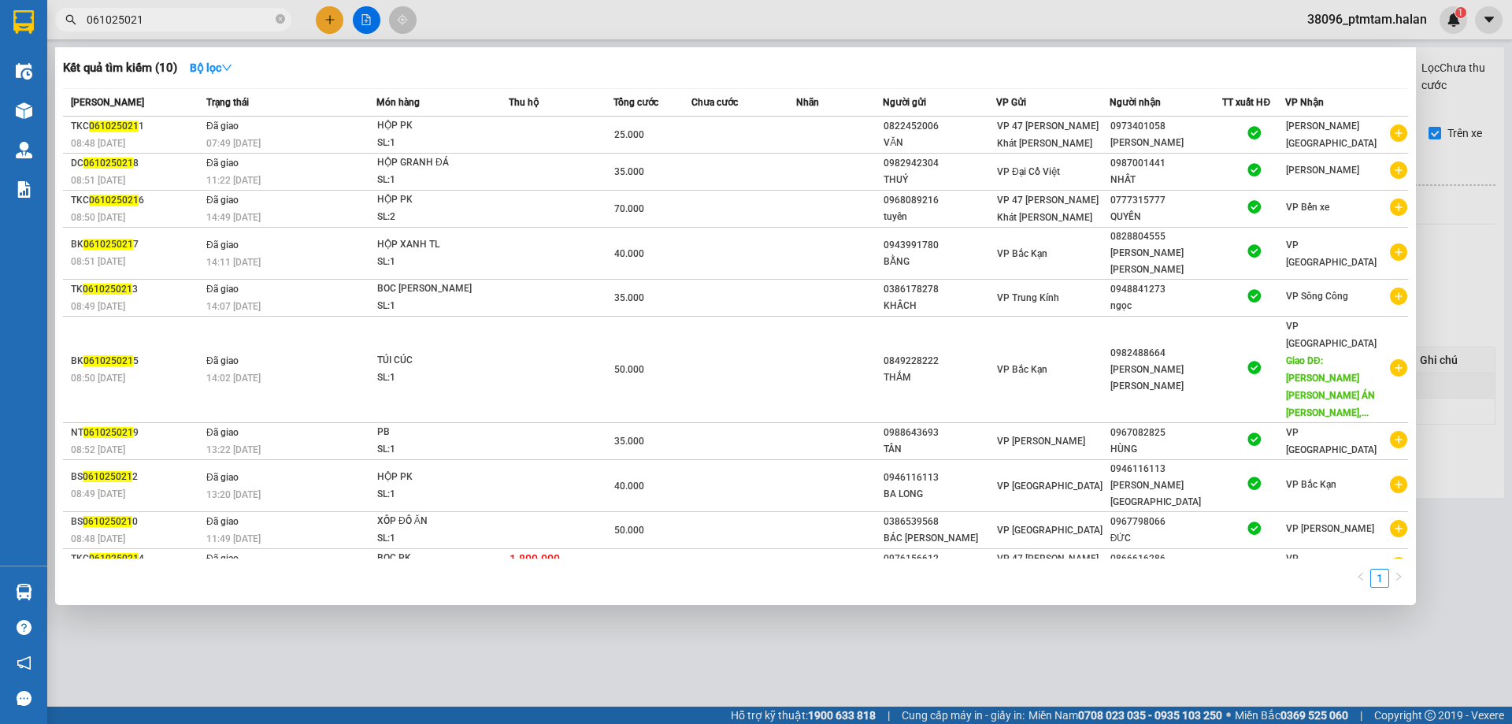
click at [548, 31] on div at bounding box center [756, 362] width 1512 height 724
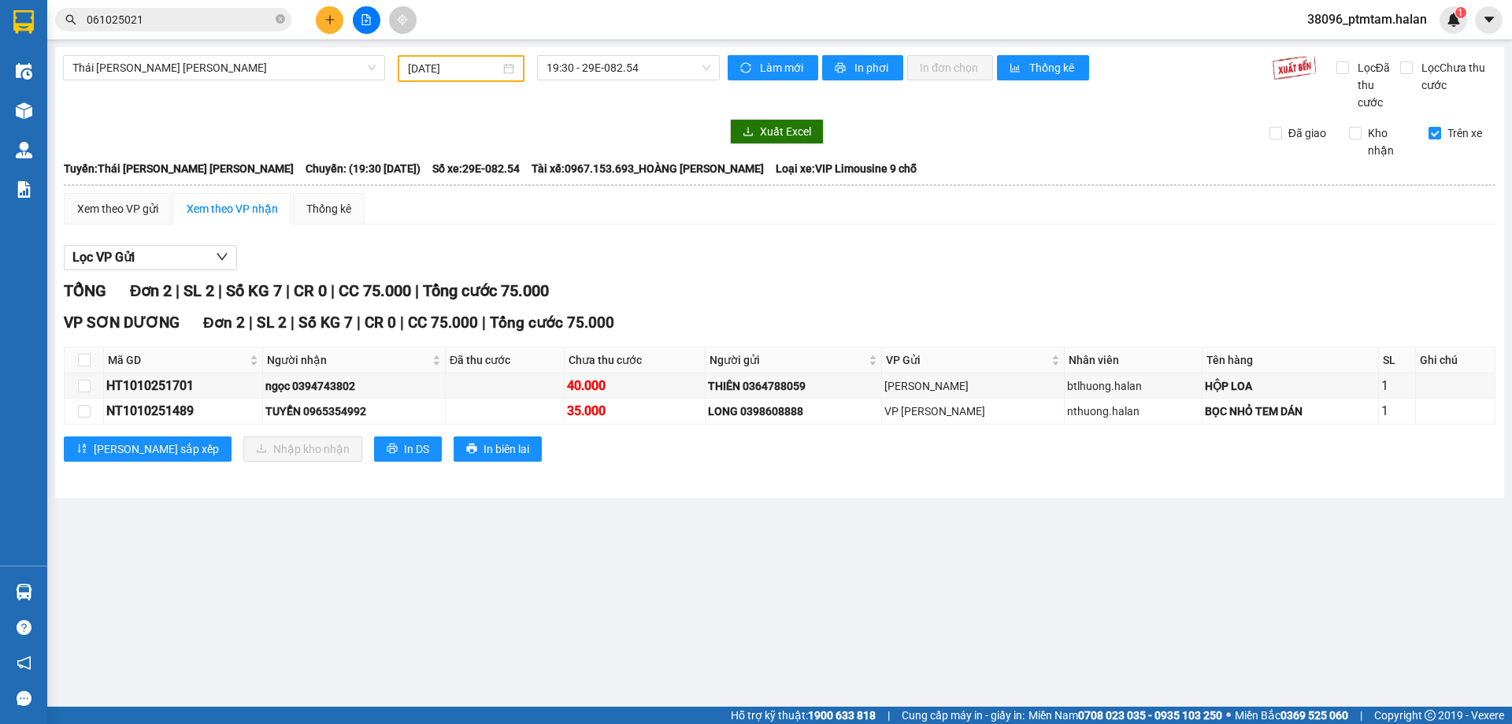
click at [177, 12] on input "061025021" at bounding box center [180, 19] width 186 height 17
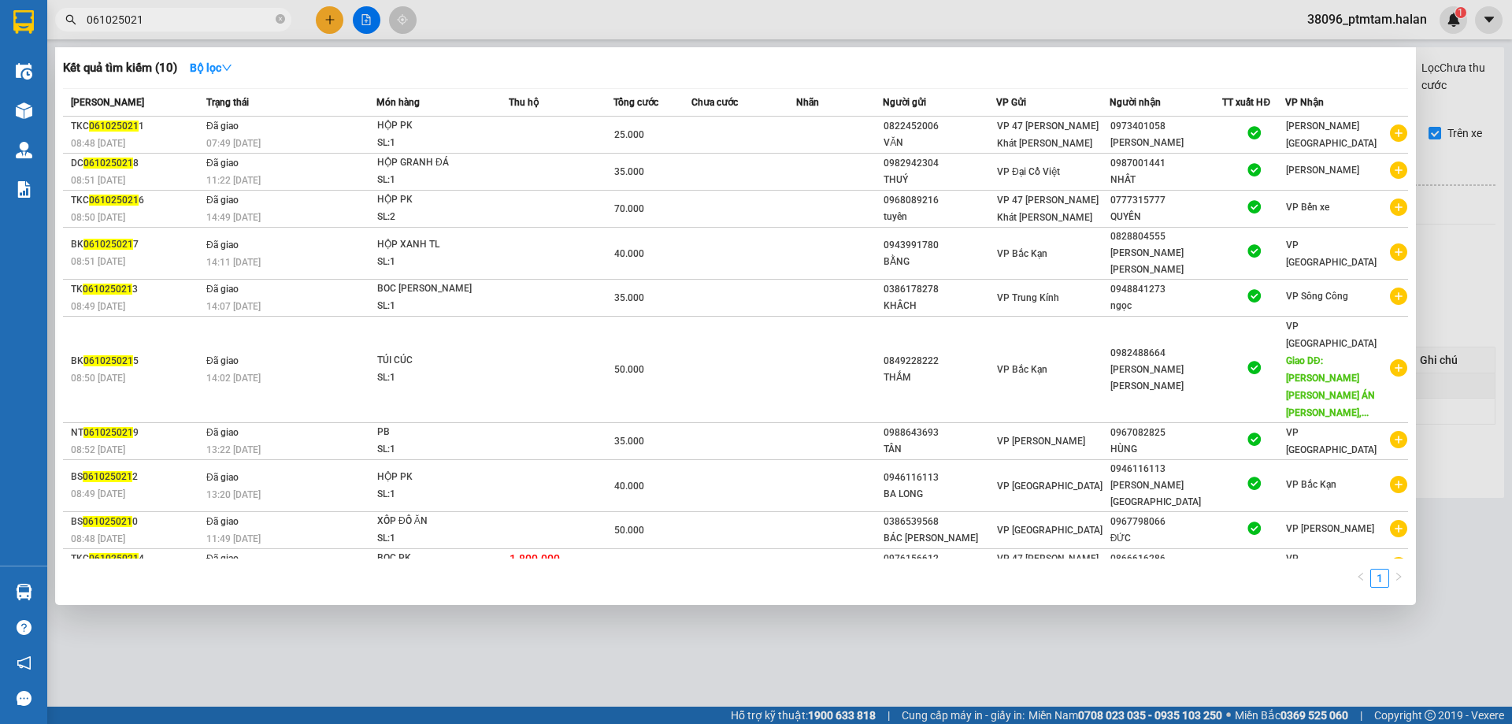
click at [177, 12] on input "061025021" at bounding box center [180, 19] width 186 height 17
type input "0"
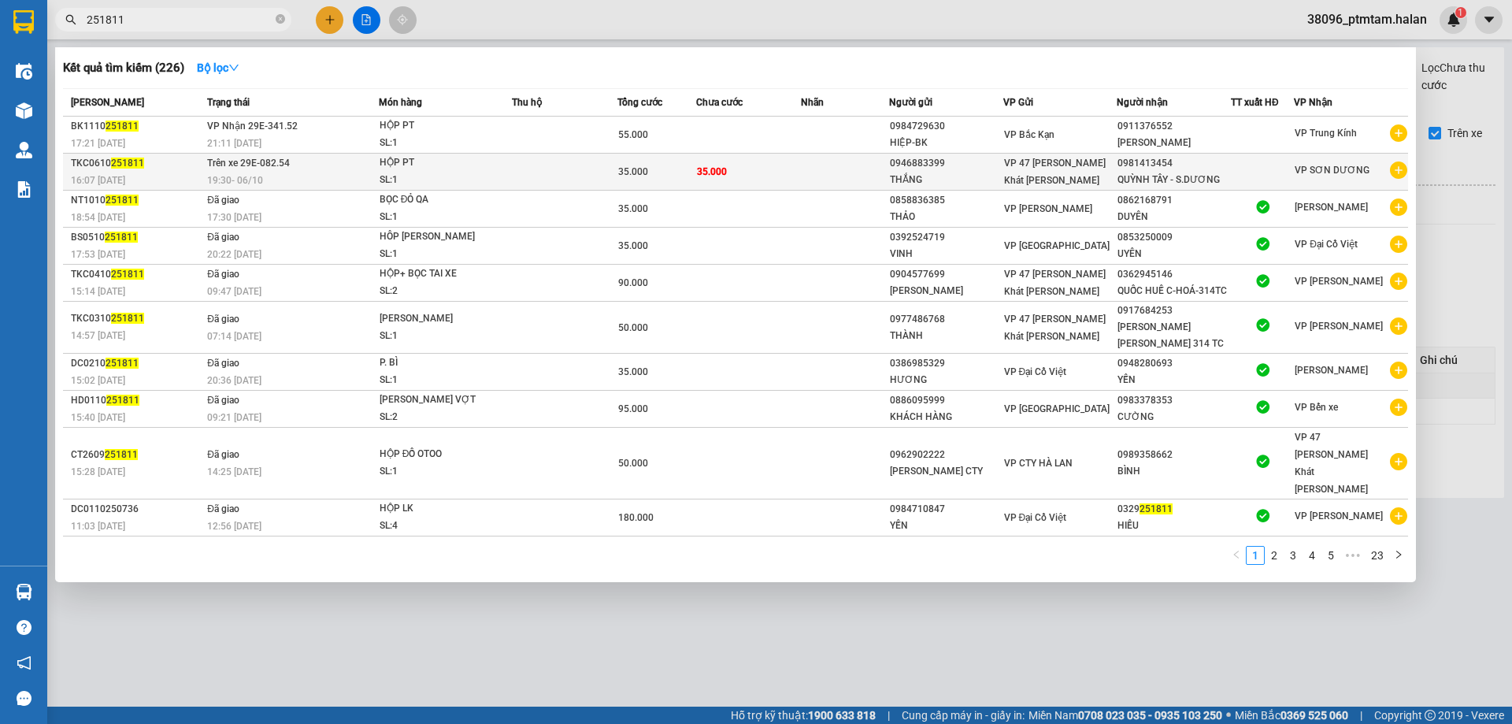
type input "251811"
click at [187, 172] on div "16:07 - 06/10" at bounding box center [137, 180] width 132 height 17
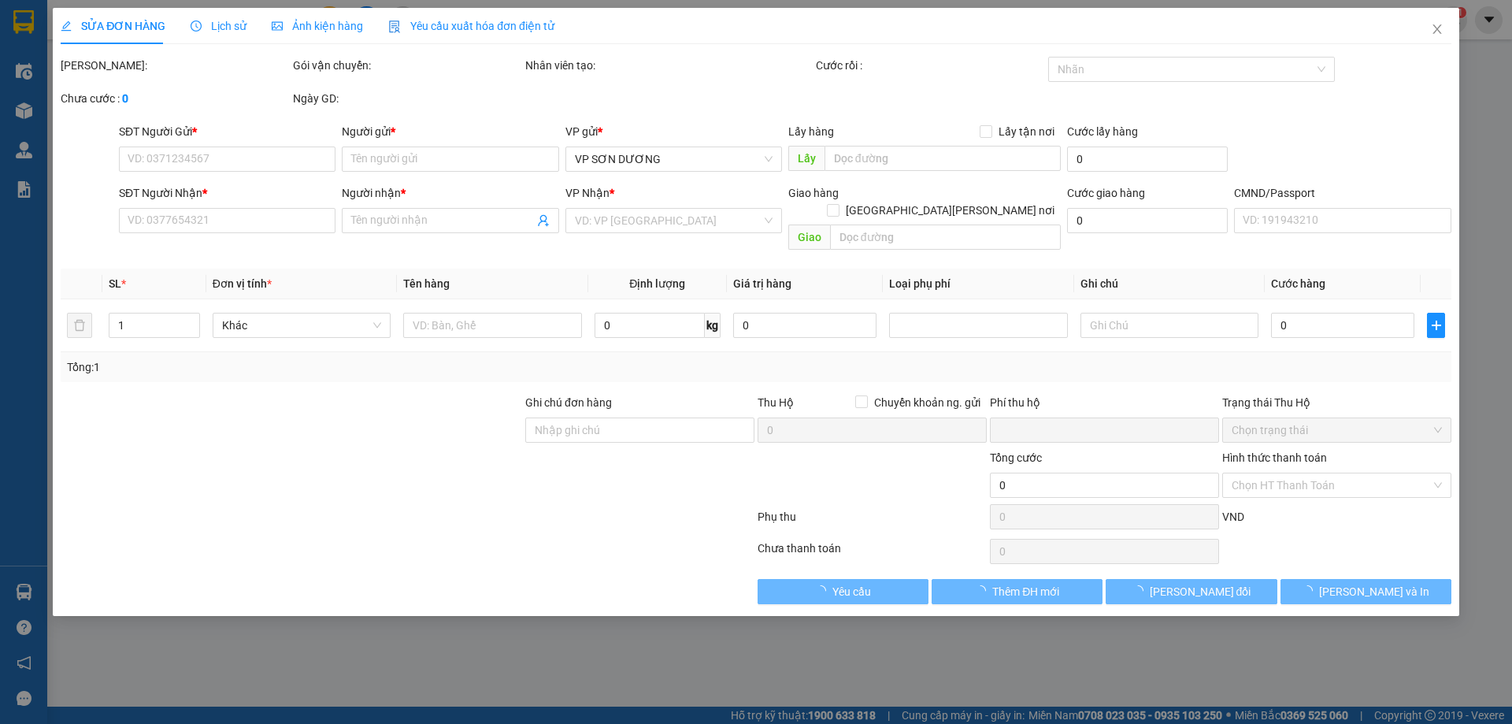
type input "0946883399"
type input "THẮNG"
type input "0981413454"
type input "QUỲNH TÂY - S.DƯƠNG"
type input "0"
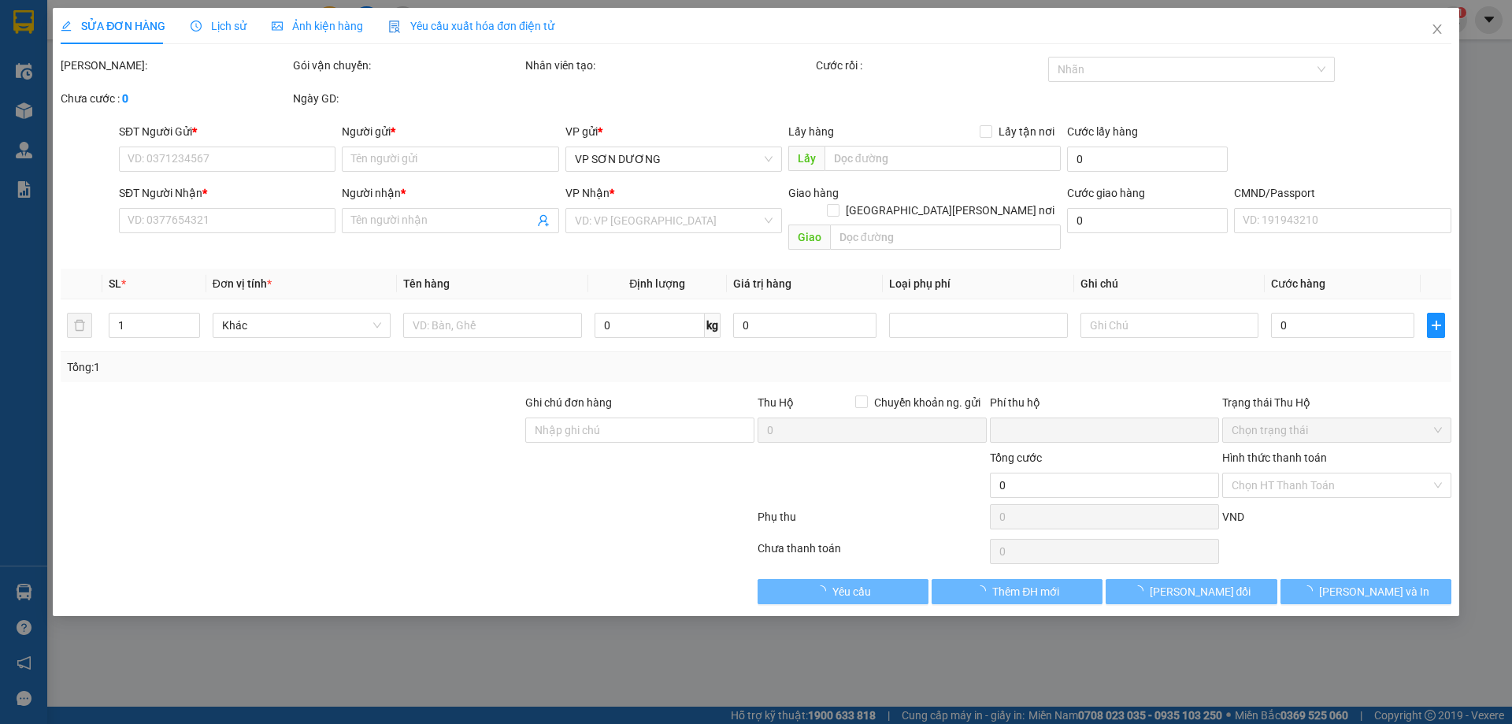
type input "35.000"
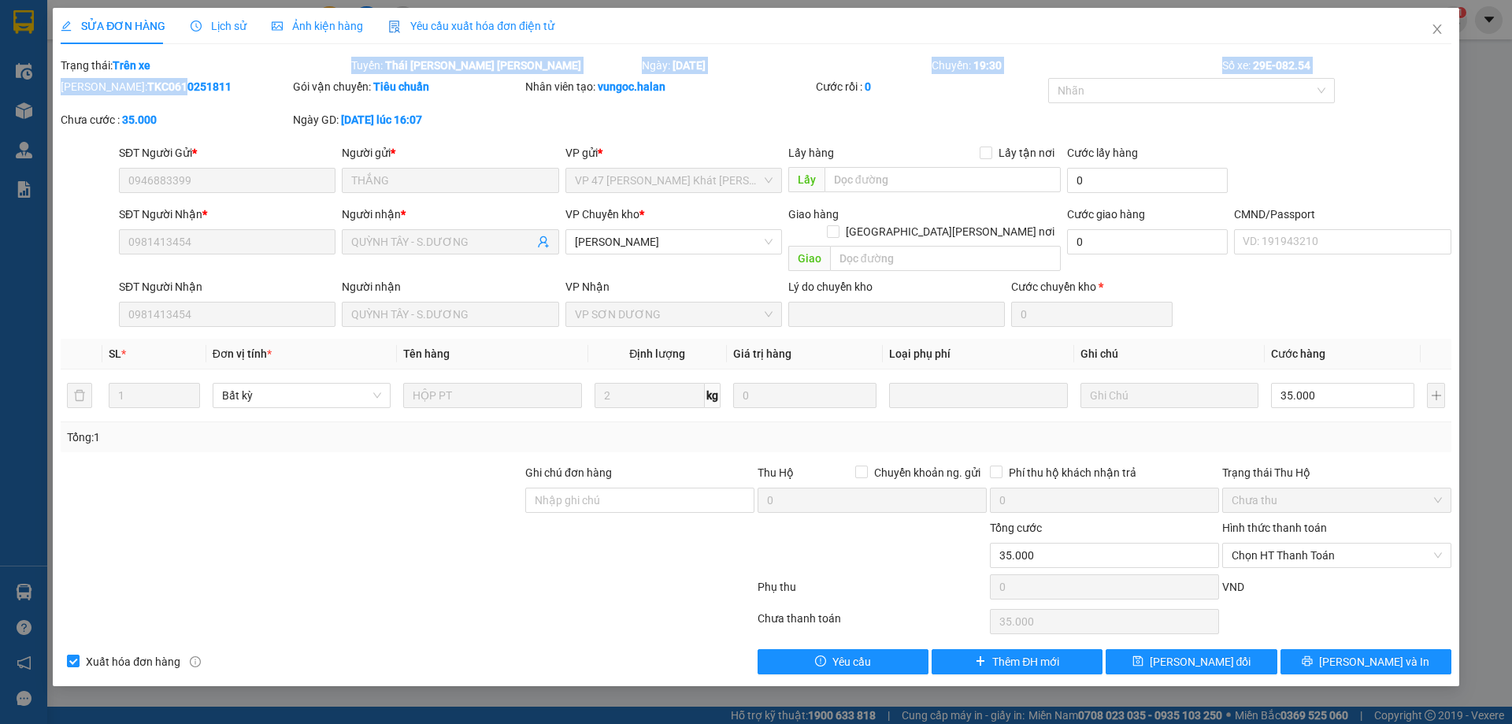
drag, startPoint x: 210, startPoint y: 73, endPoint x: 133, endPoint y: 86, distance: 78.2
click at [133, 86] on form "Total Paid Fee 0 Total UnPaid Fee 35.000 Cash Collection Total Fee Trạng thái: …" at bounding box center [756, 100] width 1391 height 87
drag, startPoint x: 191, startPoint y: 87, endPoint x: 117, endPoint y: 86, distance: 74.1
click at [117, 86] on div "Mã ĐH: TKC0610251811" at bounding box center [175, 86] width 229 height 17
copy b "0610251811"
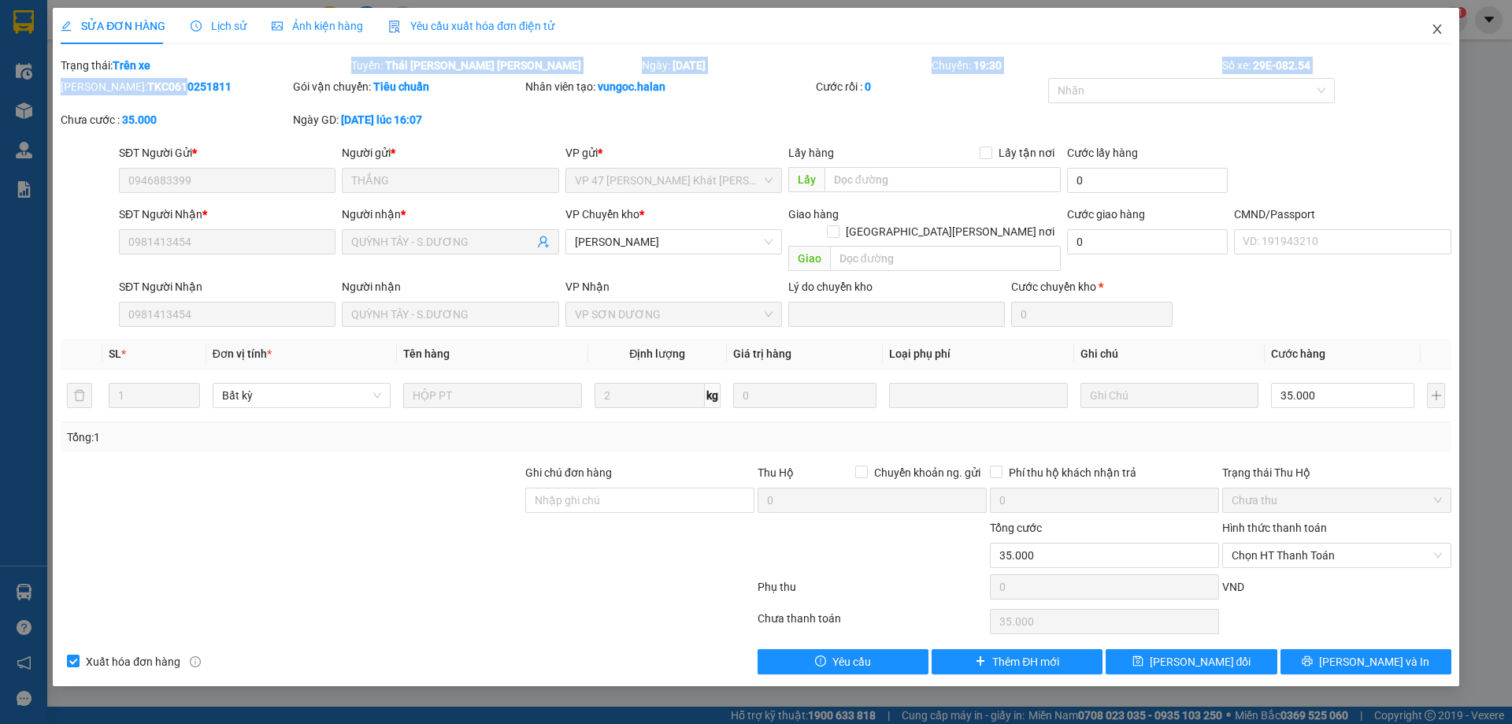
click at [1440, 28] on icon "close" at bounding box center [1437, 29] width 13 height 13
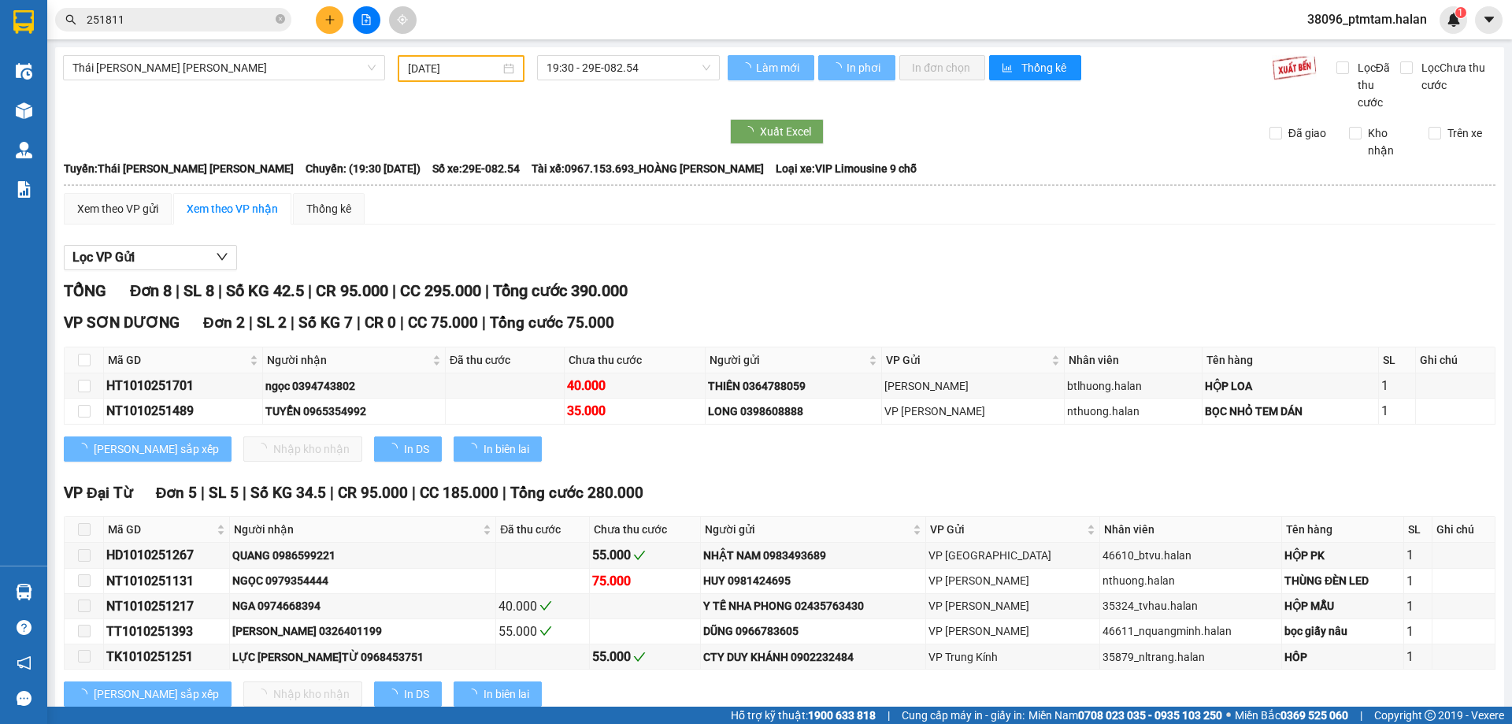
click at [238, 23] on input "251811" at bounding box center [180, 19] width 186 height 17
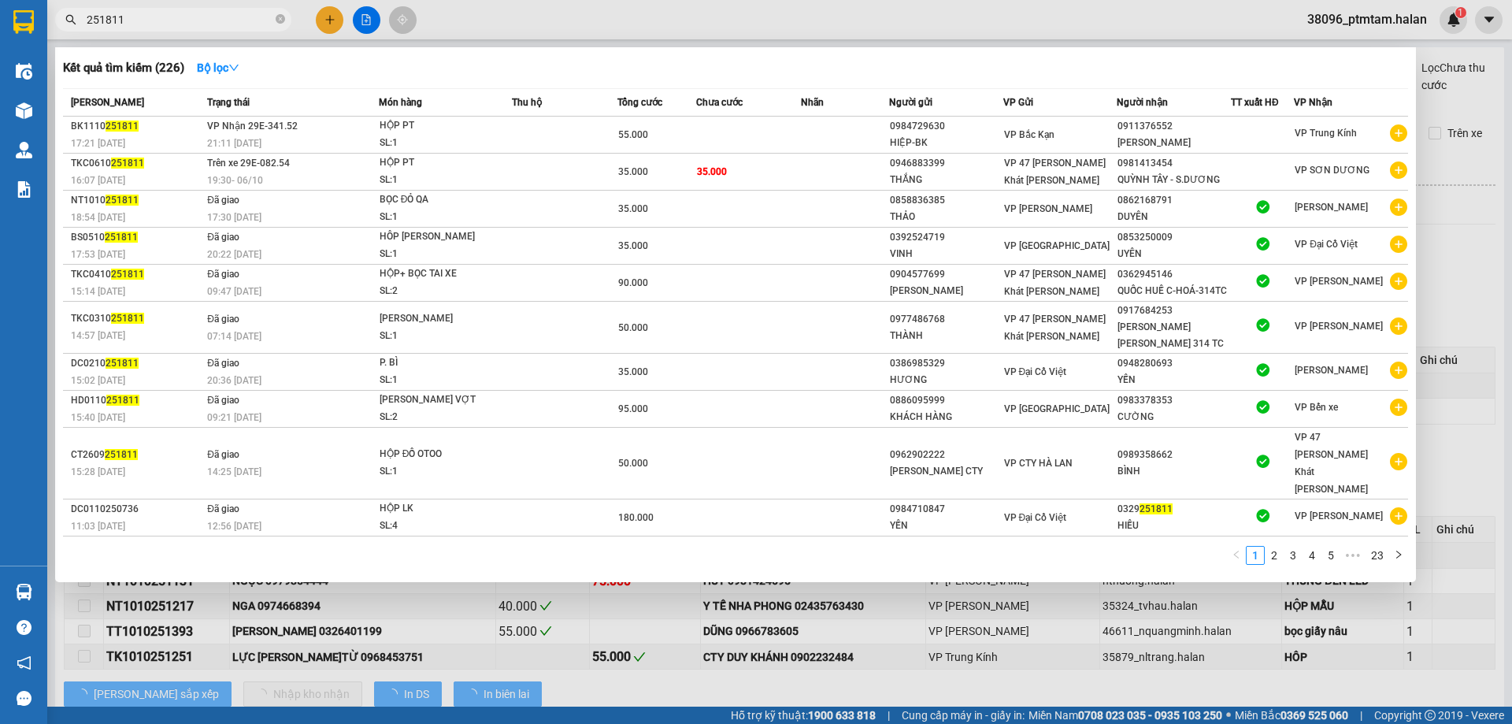
click at [238, 23] on input "251811" at bounding box center [180, 19] width 186 height 17
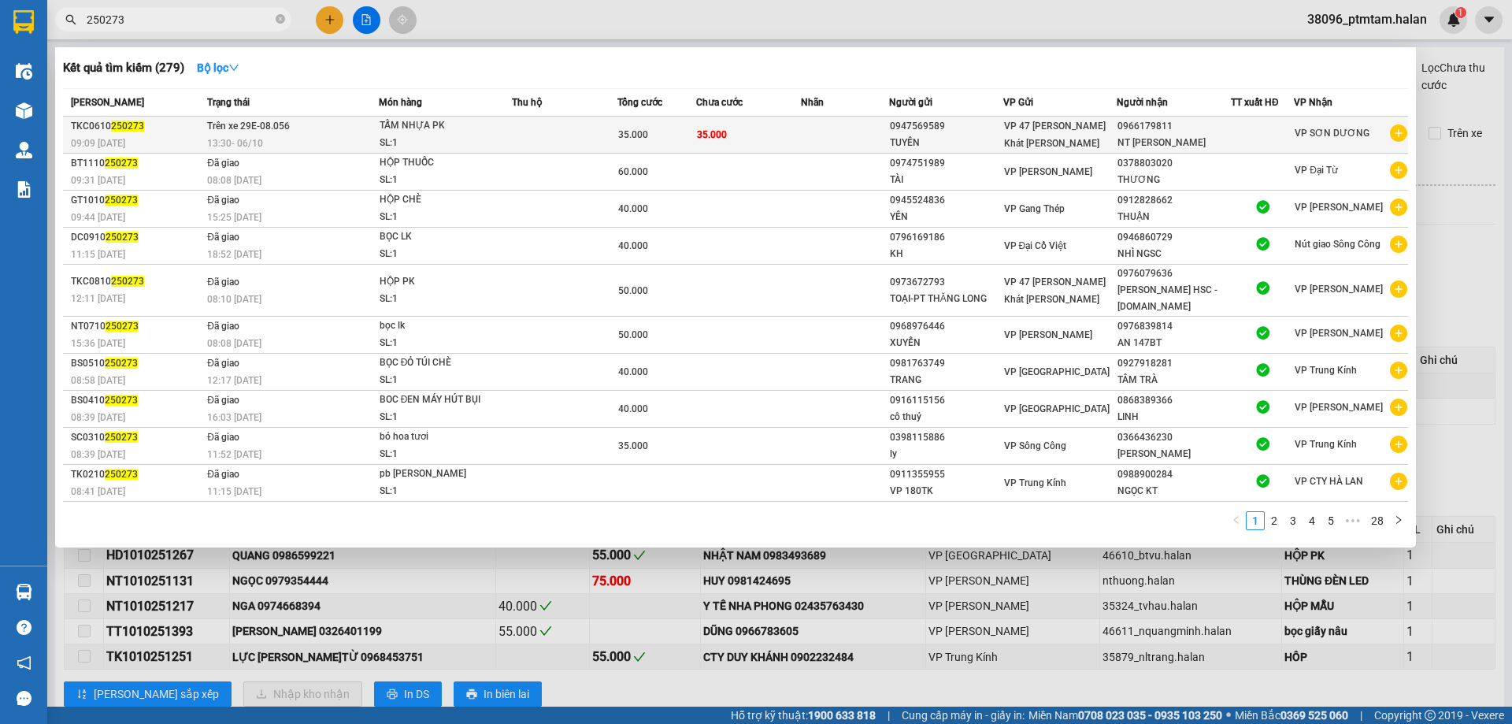
type input "250273"
click at [532, 132] on td at bounding box center [565, 135] width 106 height 37
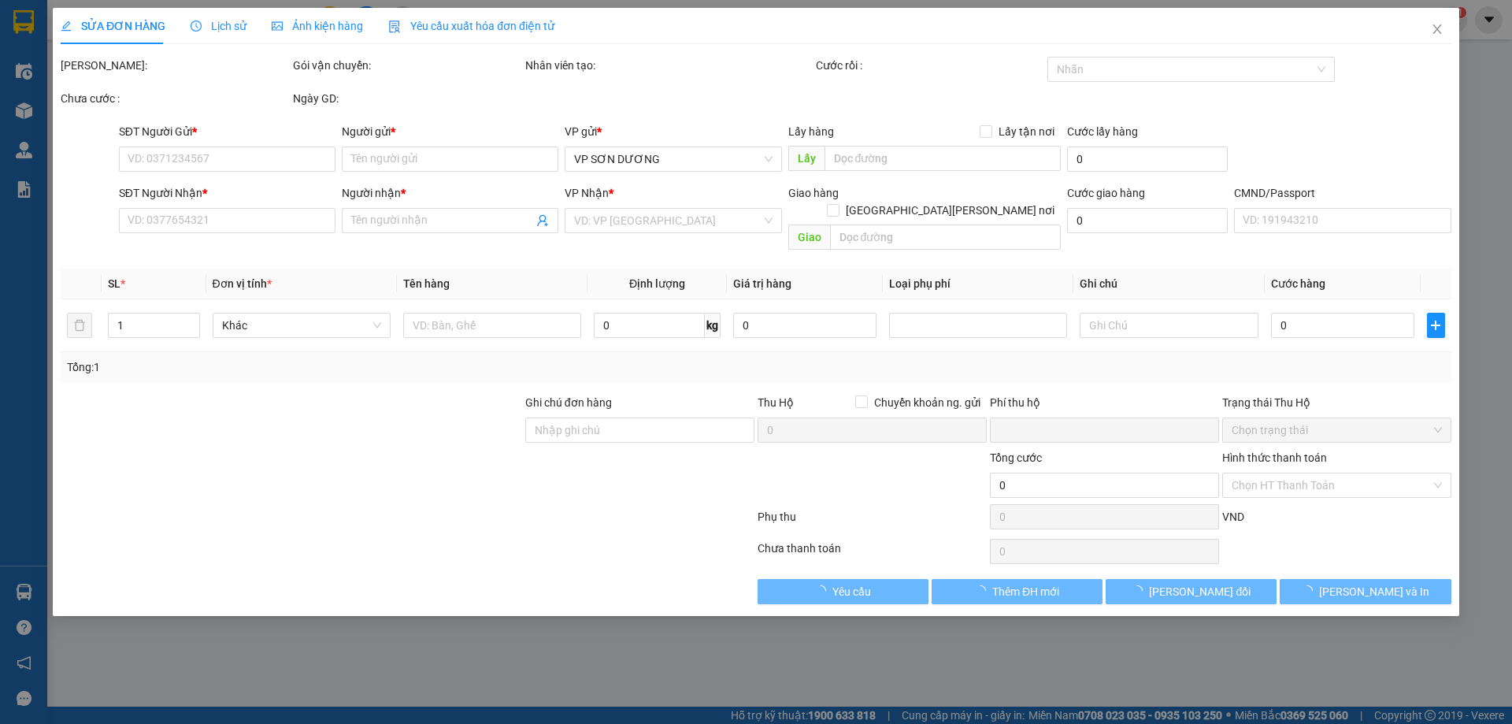
type input "0947569589"
type input "TUYỀN"
type input "0966179811"
type input "NT ĐỨC THẮNG"
type input "0"
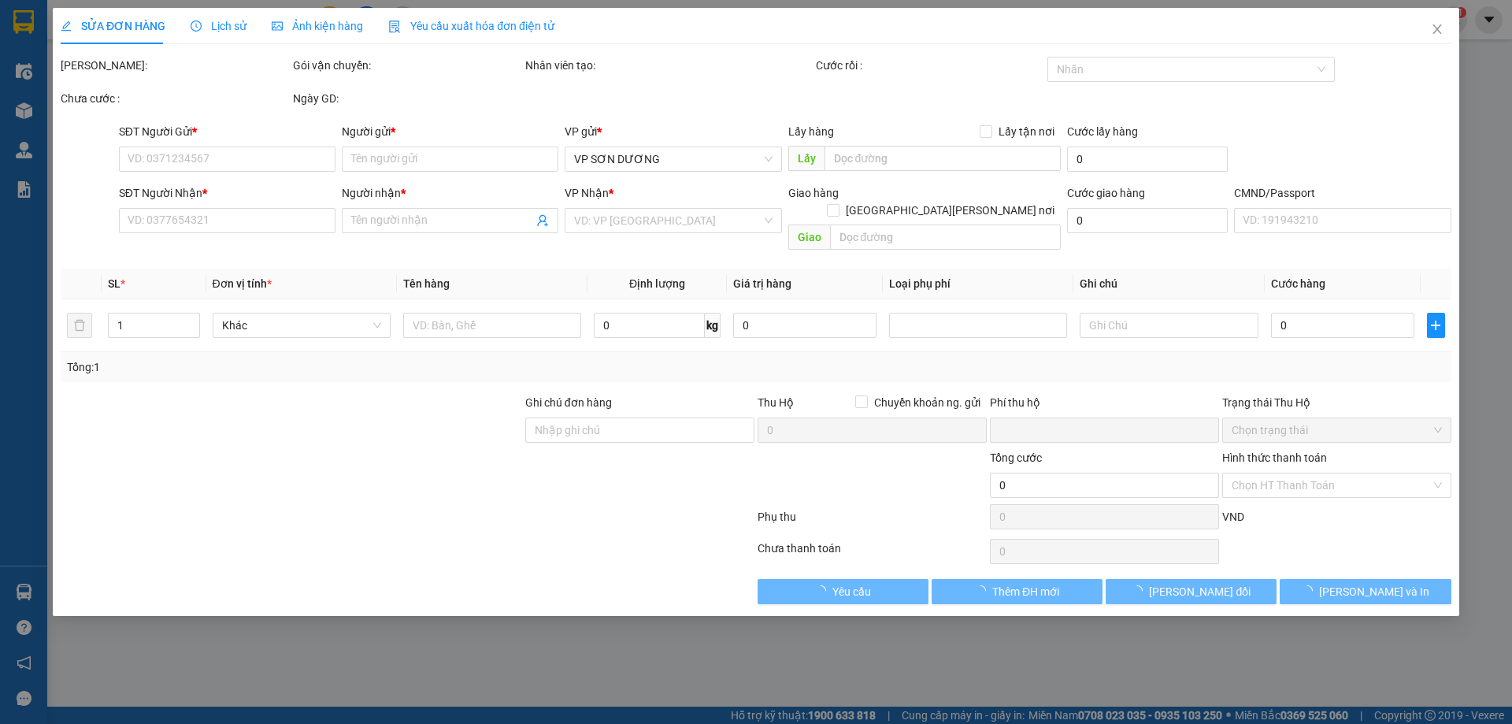
type input "35.000"
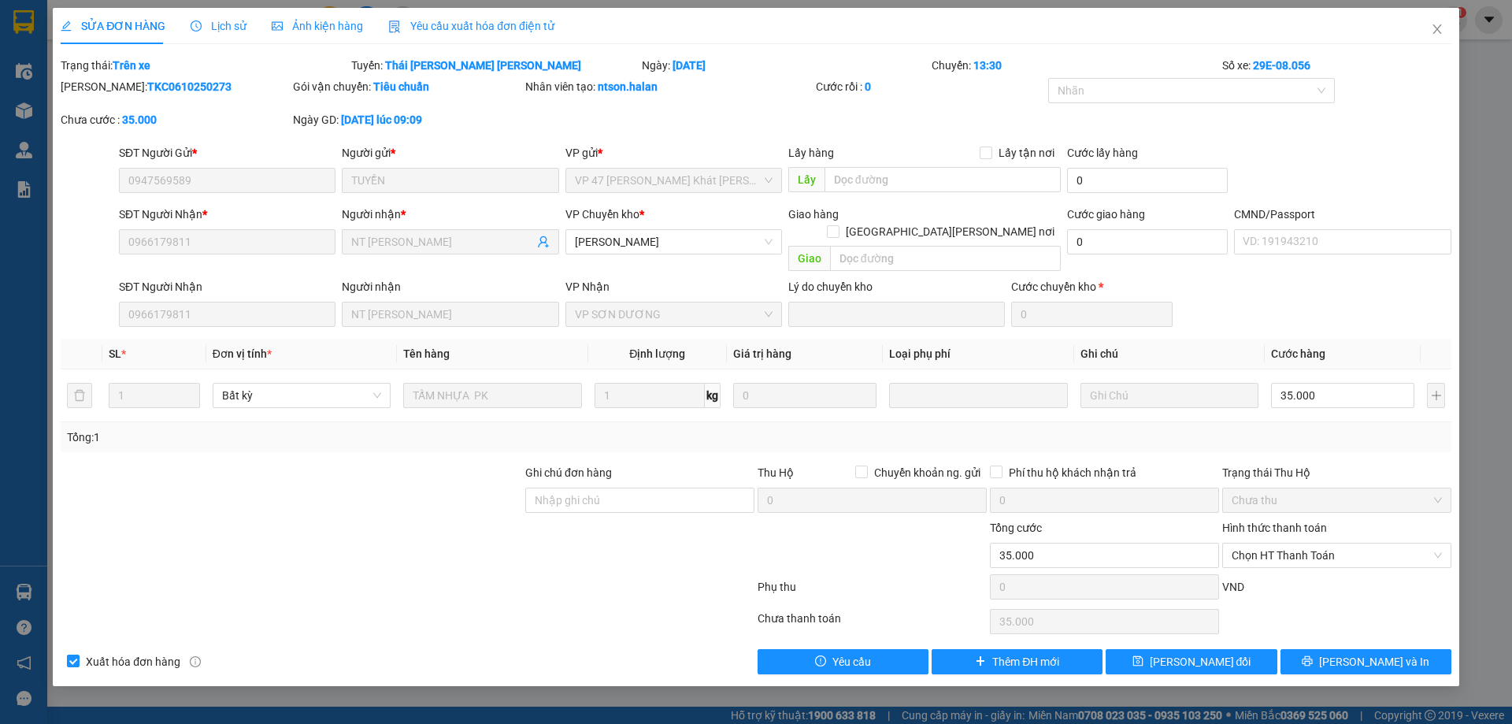
drag, startPoint x: 198, startPoint y: 89, endPoint x: 121, endPoint y: 87, distance: 76.4
click at [121, 87] on div "Mã ĐH: TKC0610250273" at bounding box center [175, 86] width 229 height 17
copy b "0610250273"
click at [1430, 32] on span "Close" at bounding box center [1437, 30] width 44 height 44
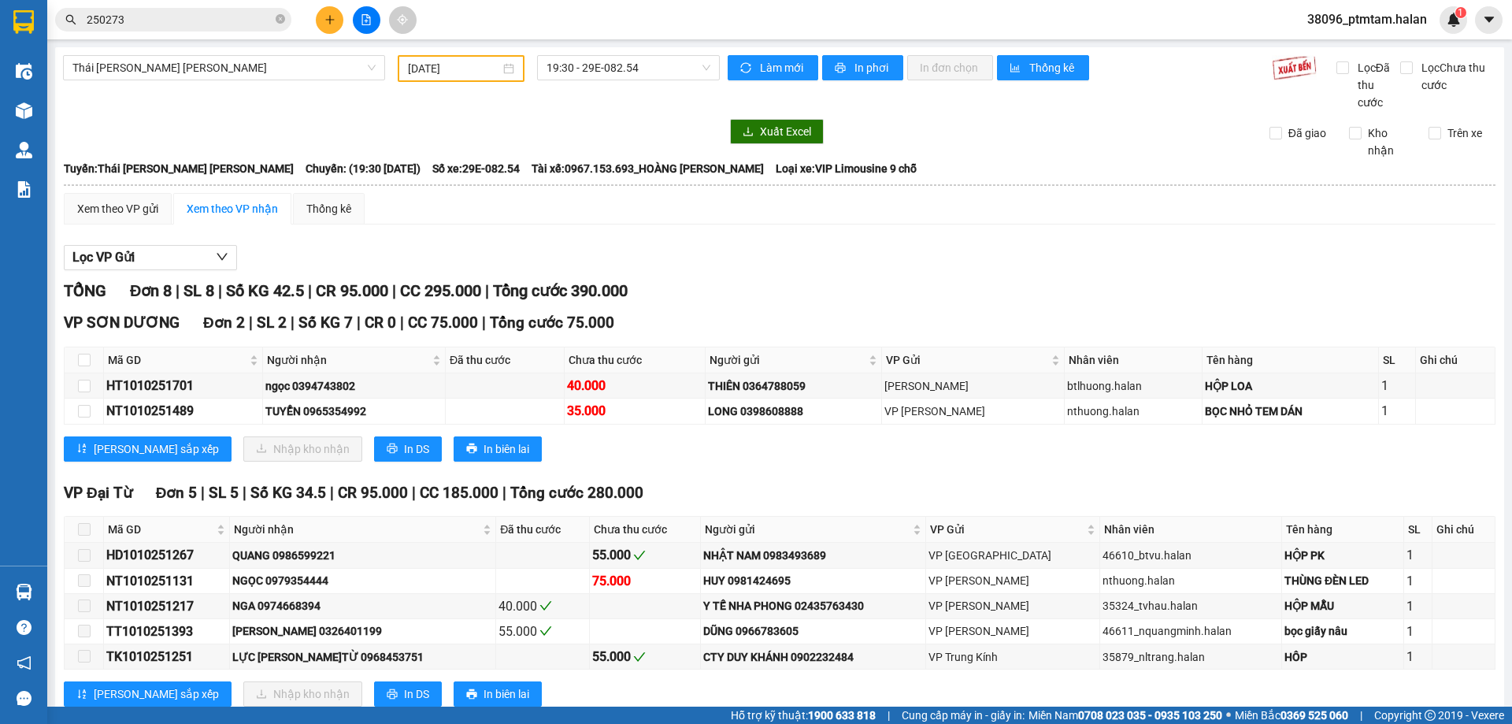
click at [220, 20] on input "250273" at bounding box center [180, 19] width 186 height 17
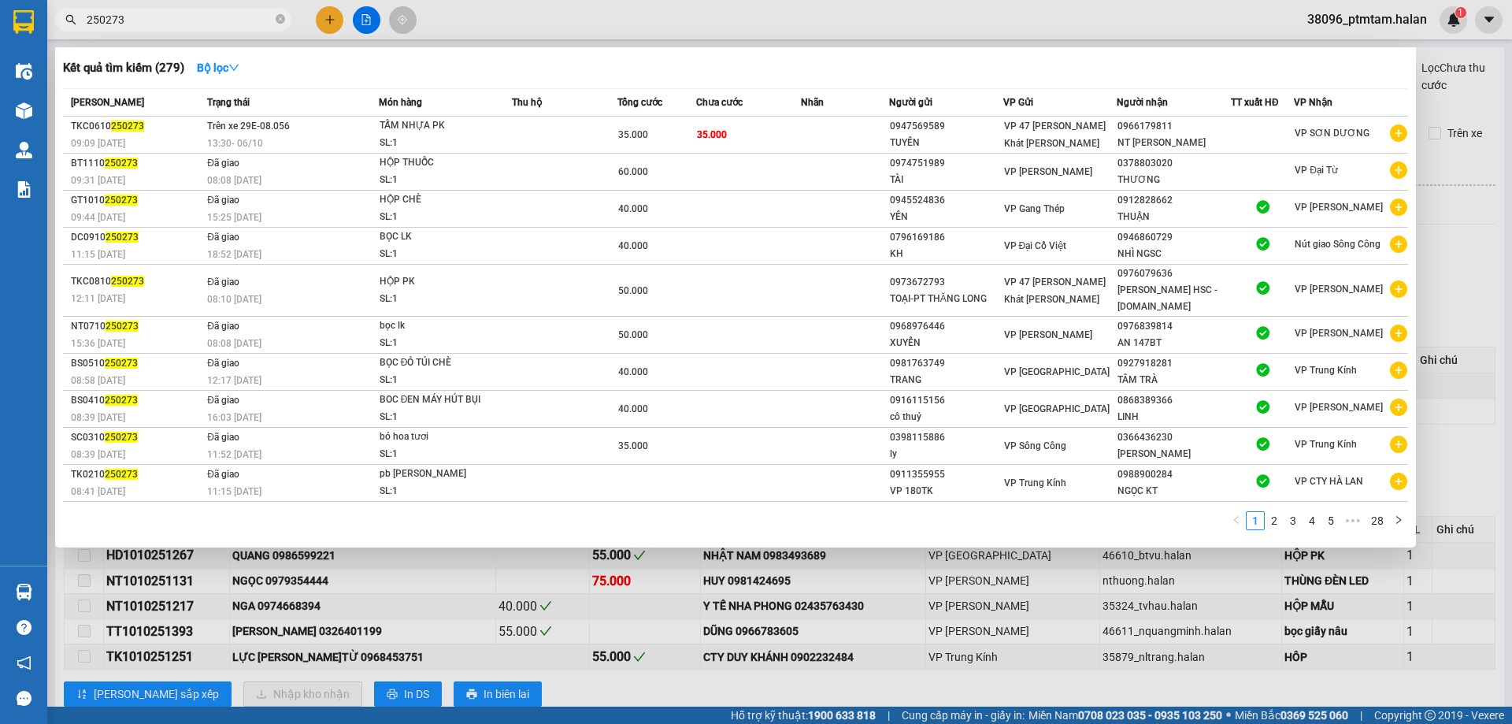
click at [220, 20] on input "250273" at bounding box center [180, 19] width 186 height 17
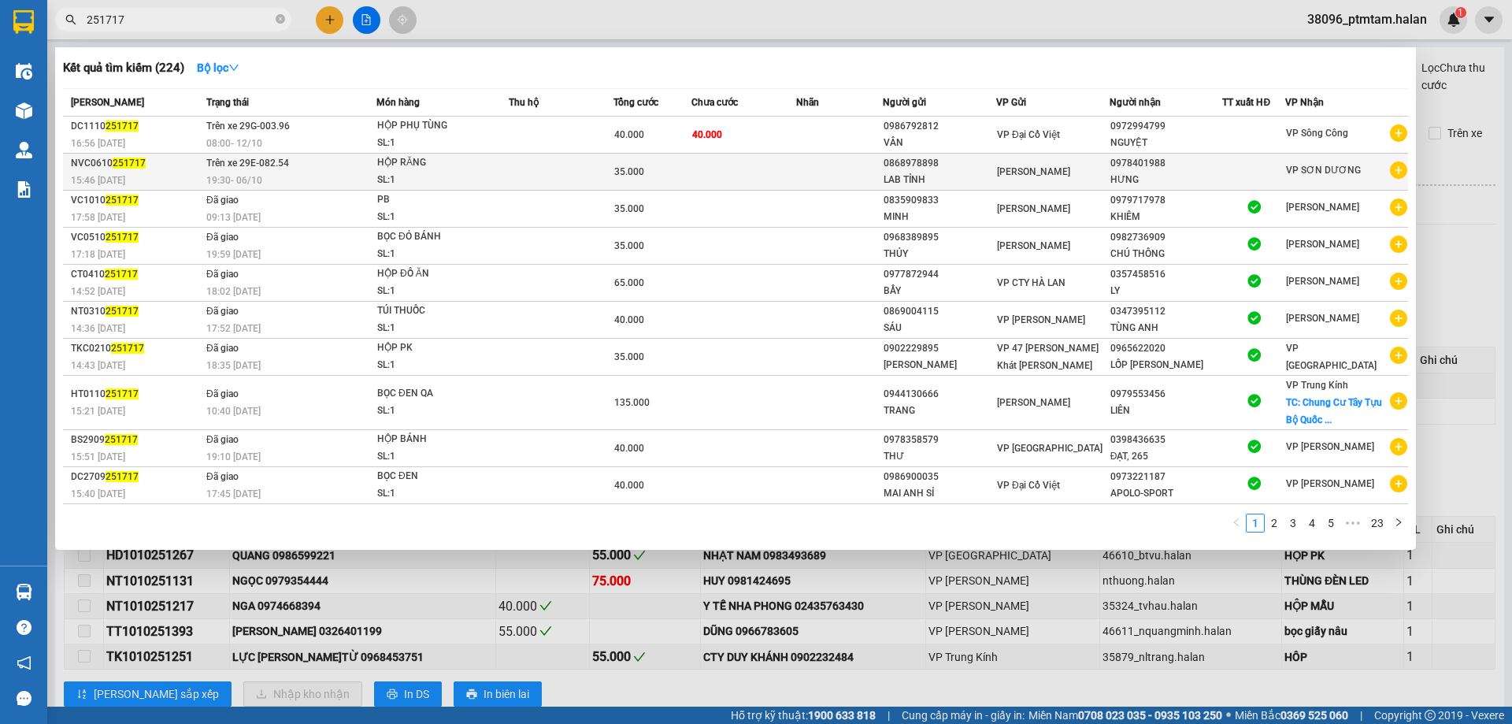
type input "251717"
click at [336, 179] on div "19:30 - 06/10" at bounding box center [290, 180] width 169 height 17
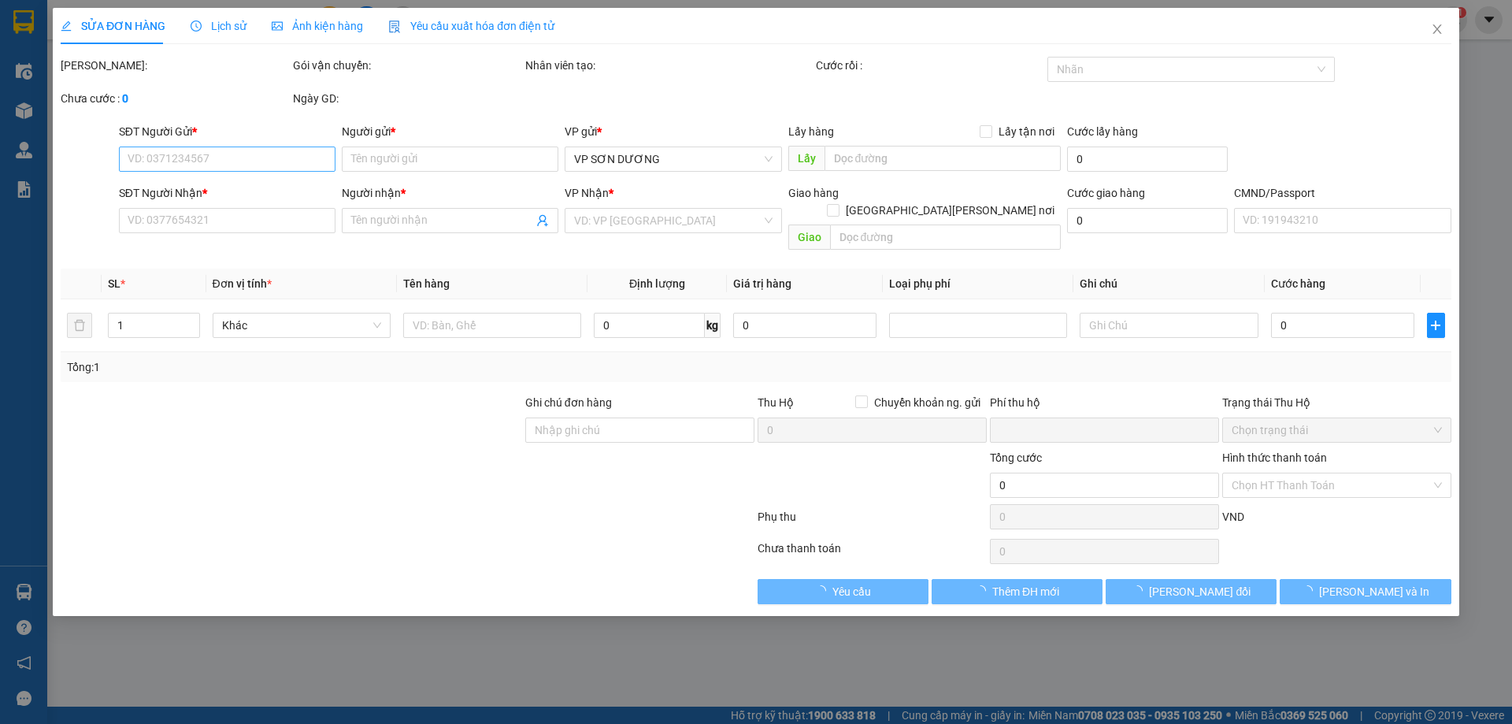
type input "0868978898"
type input "LAB TỈNH"
type input "0978401988"
type input "HƯNG"
type input "0"
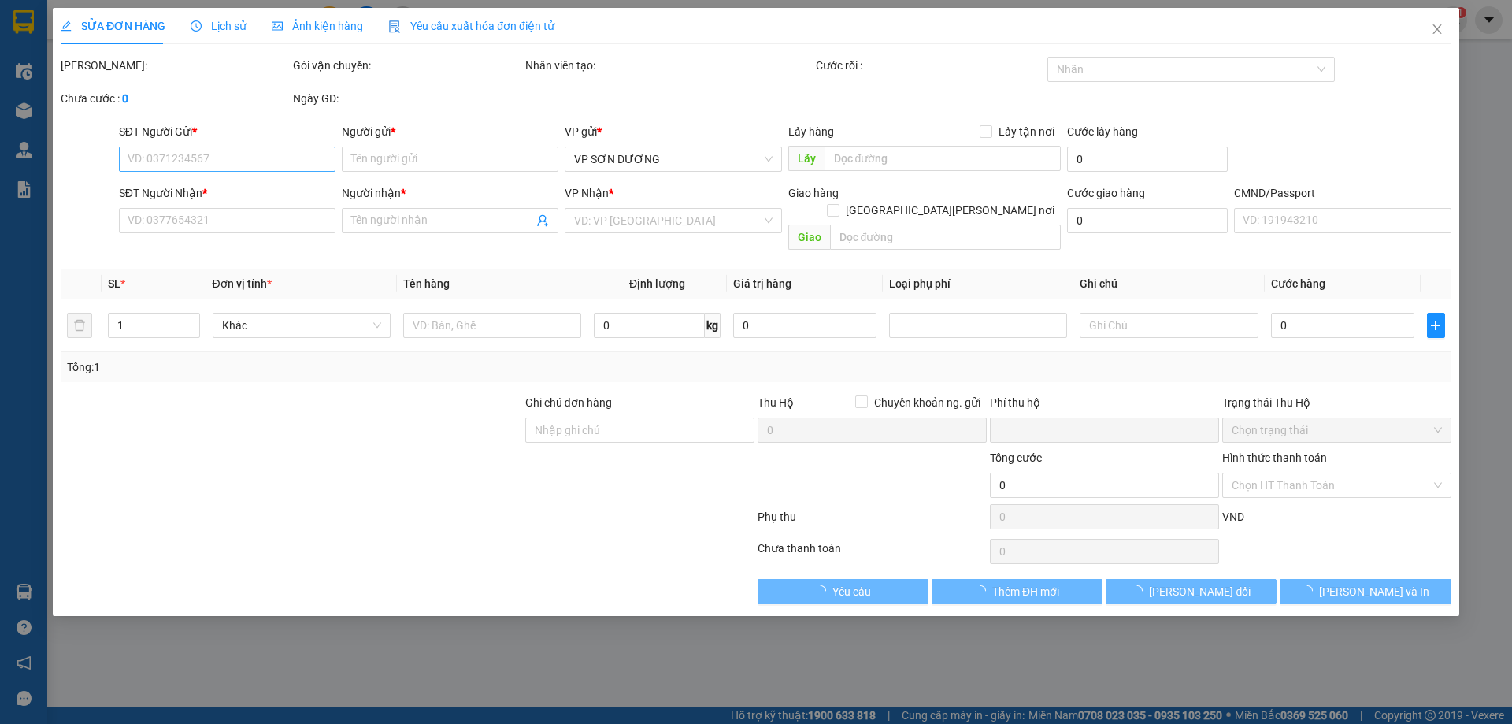
type input "35.000"
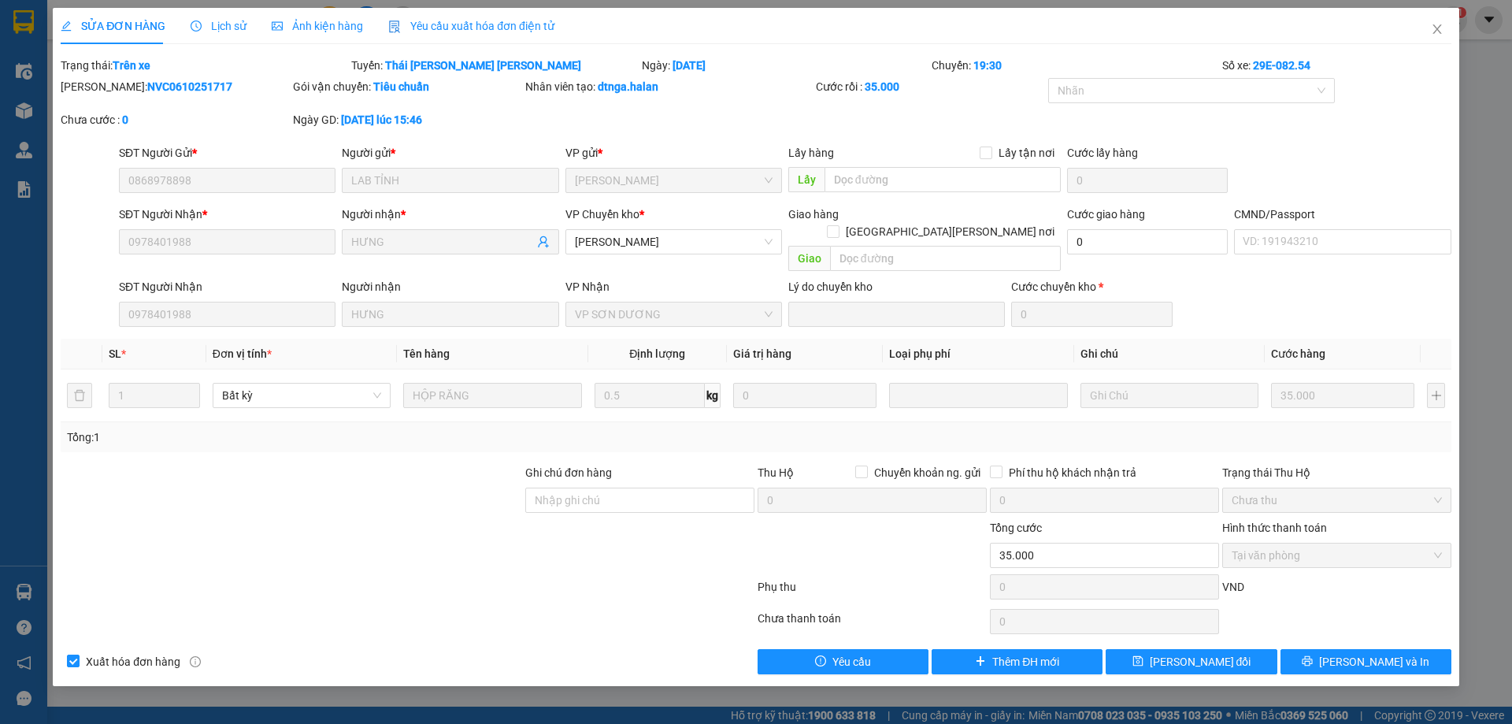
drag, startPoint x: 195, startPoint y: 87, endPoint x: 115, endPoint y: 96, distance: 80.1
click at [115, 96] on div "Mã ĐH: NVC0610251717" at bounding box center [175, 94] width 232 height 33
copy b "C0610251717"
click at [1436, 35] on icon "close" at bounding box center [1437, 29] width 13 height 13
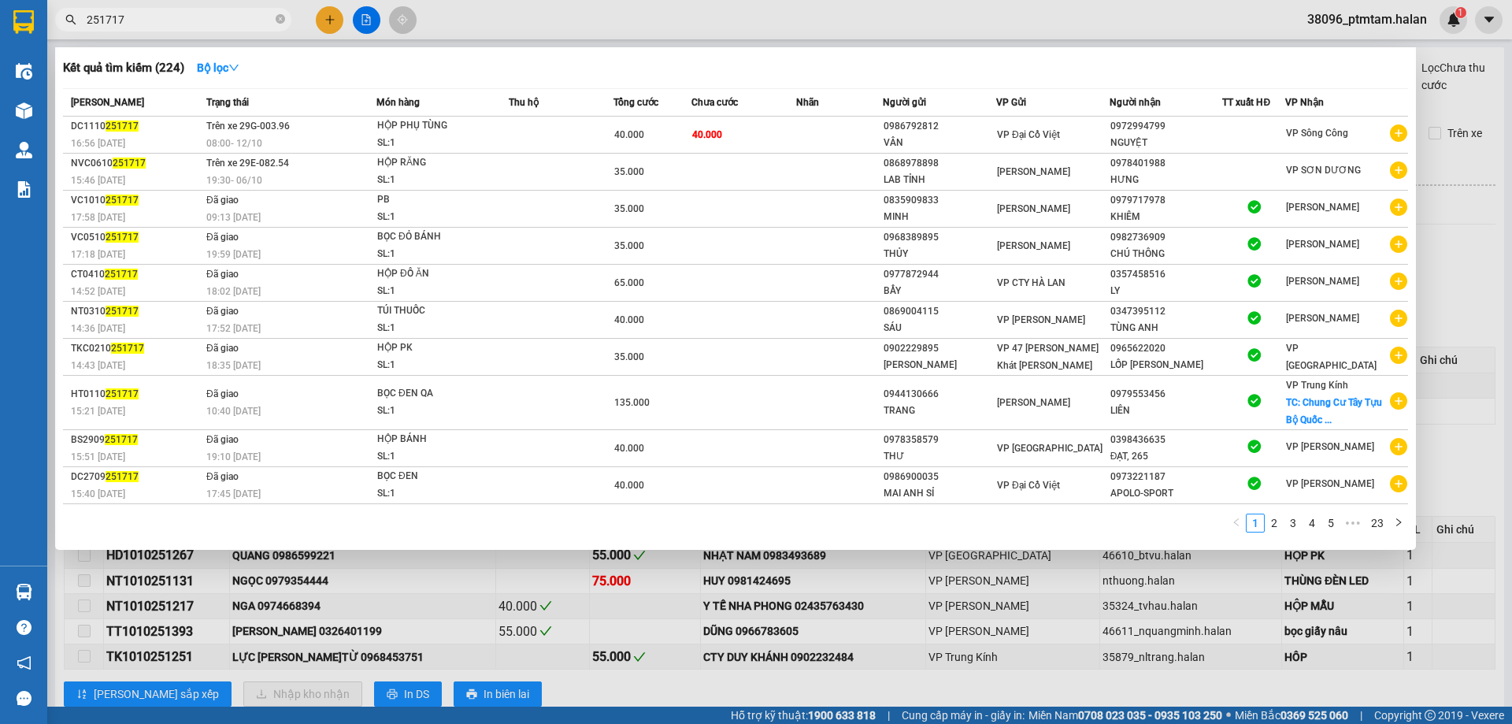
click at [211, 20] on input "251717" at bounding box center [180, 19] width 186 height 17
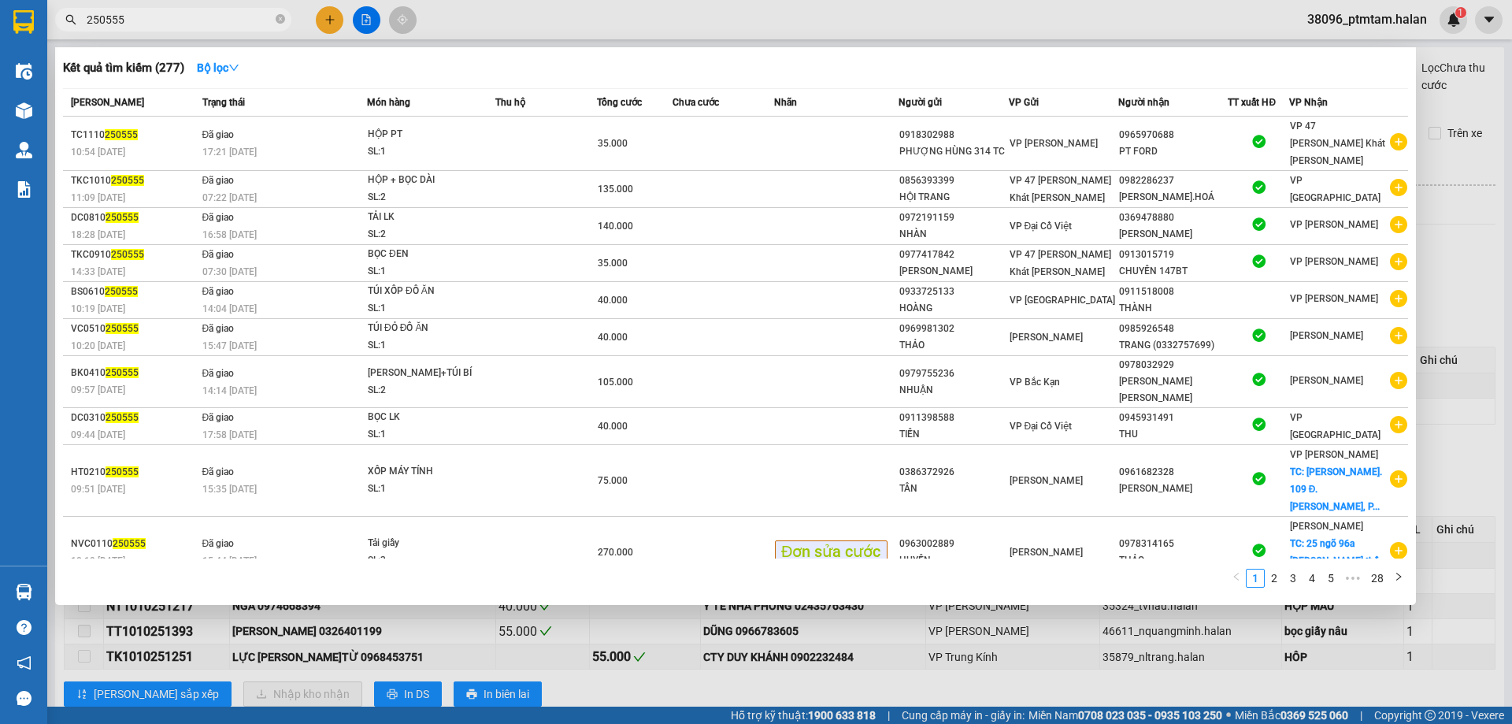
click at [109, 18] on input "250555" at bounding box center [180, 19] width 186 height 17
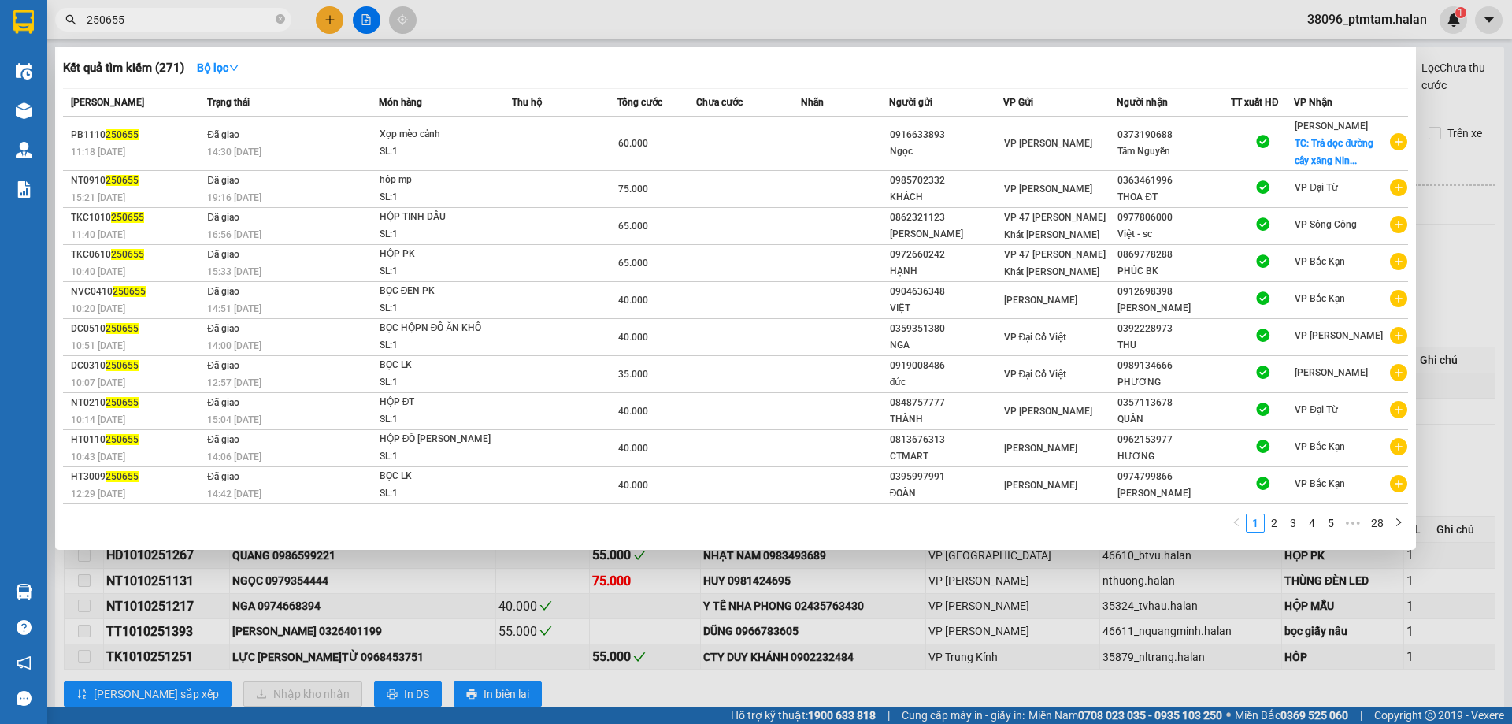
click at [144, 13] on input "250655" at bounding box center [180, 19] width 186 height 17
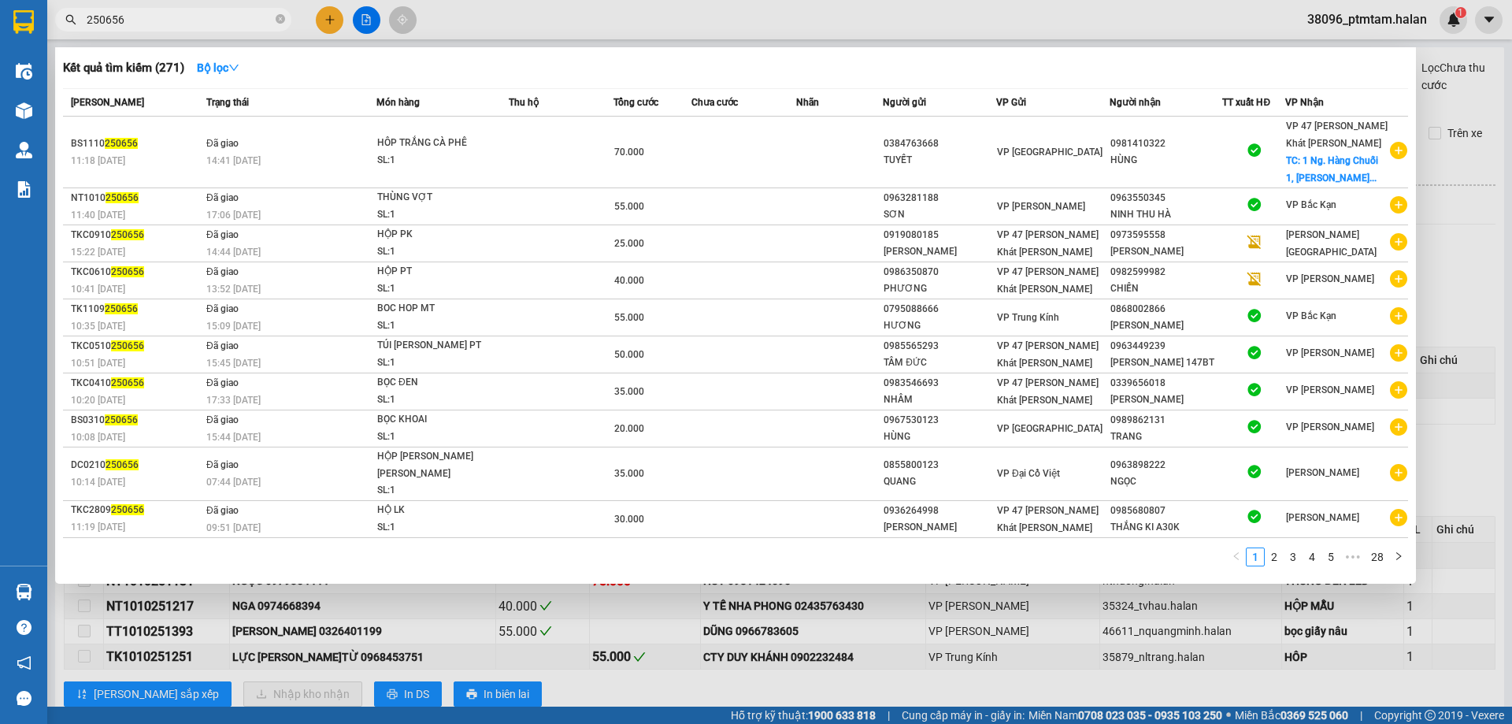
drag, startPoint x: 165, startPoint y: 20, endPoint x: 100, endPoint y: 9, distance: 66.3
click at [102, 9] on span "250656" at bounding box center [173, 20] width 236 height 24
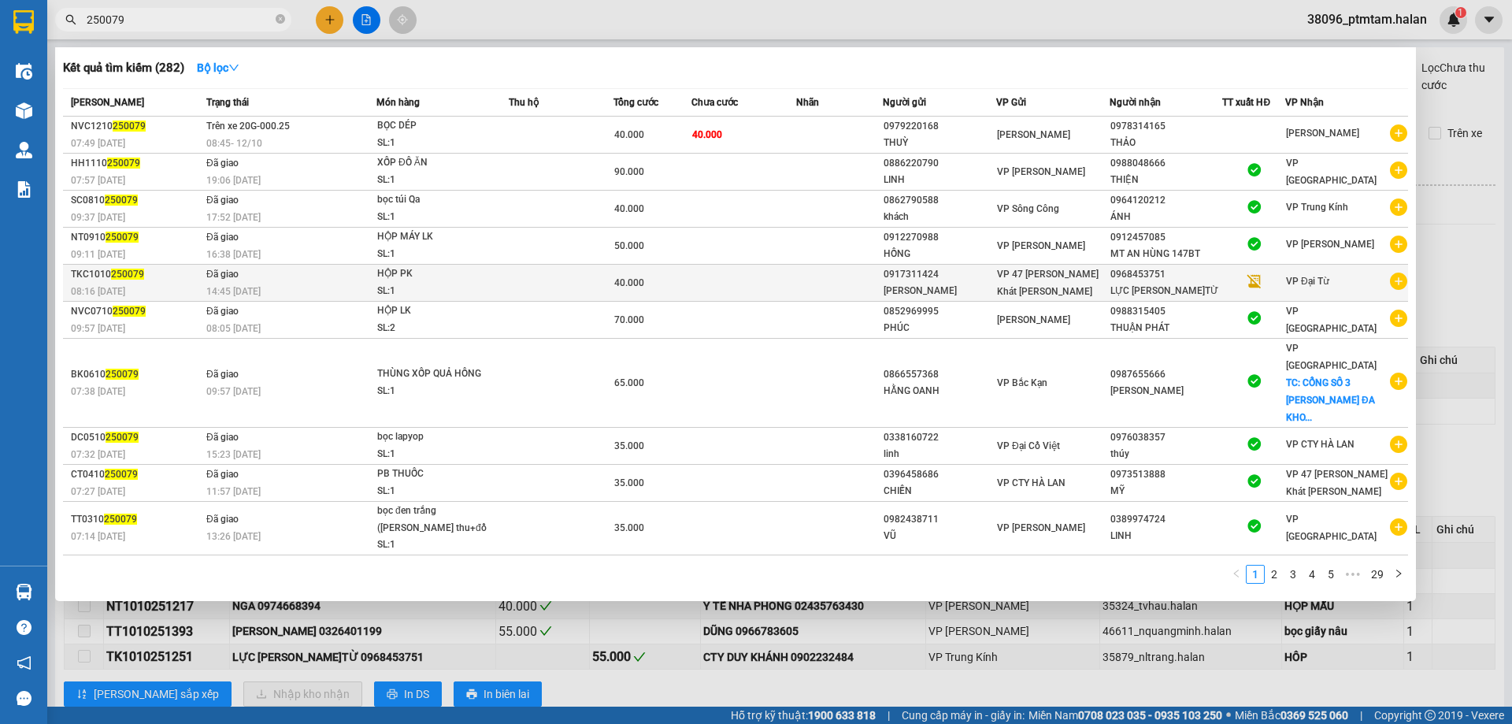
type input "250079"
click at [434, 280] on div "HỘP PK" at bounding box center [436, 273] width 118 height 17
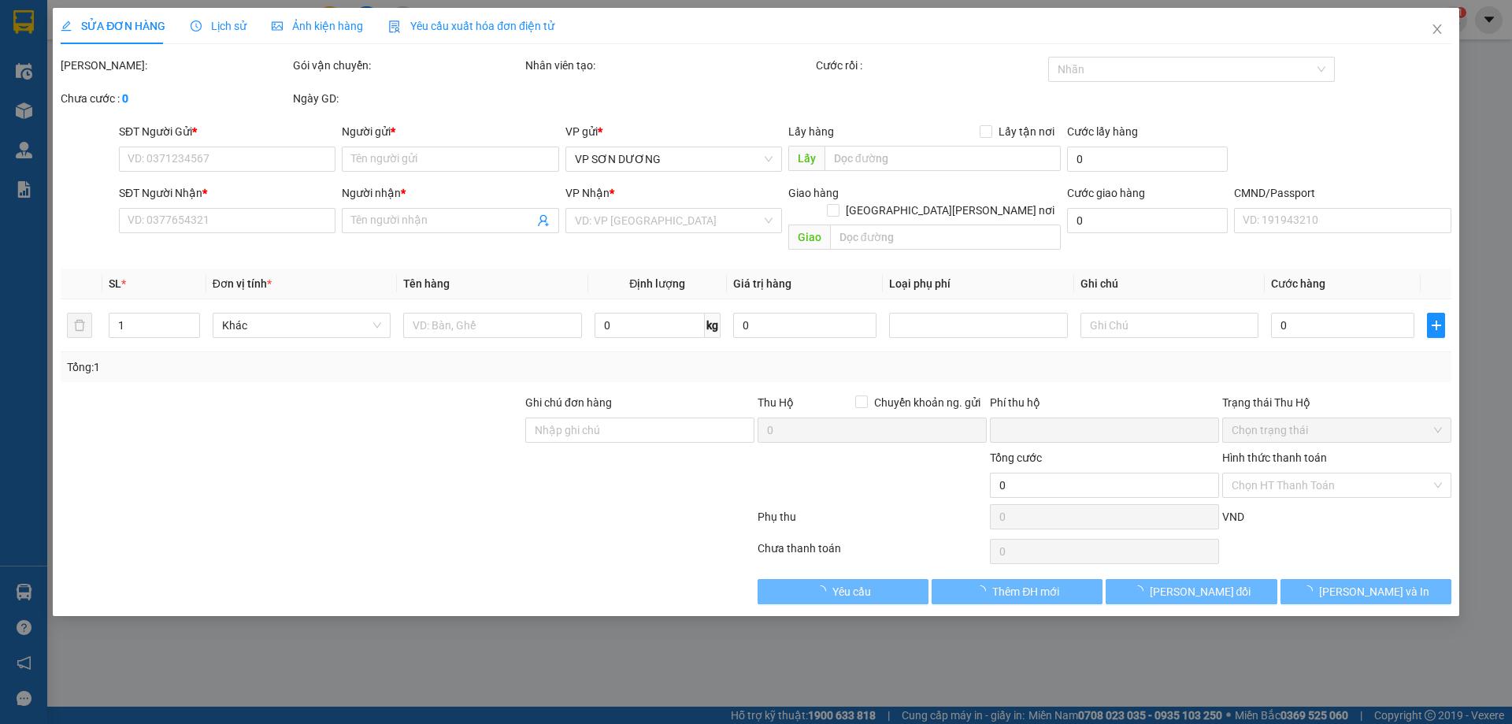
type input "0917311424"
type input "THANH CHÂU"
type input "0968453751"
type input "LỰC Đ.TỪ"
type input "0"
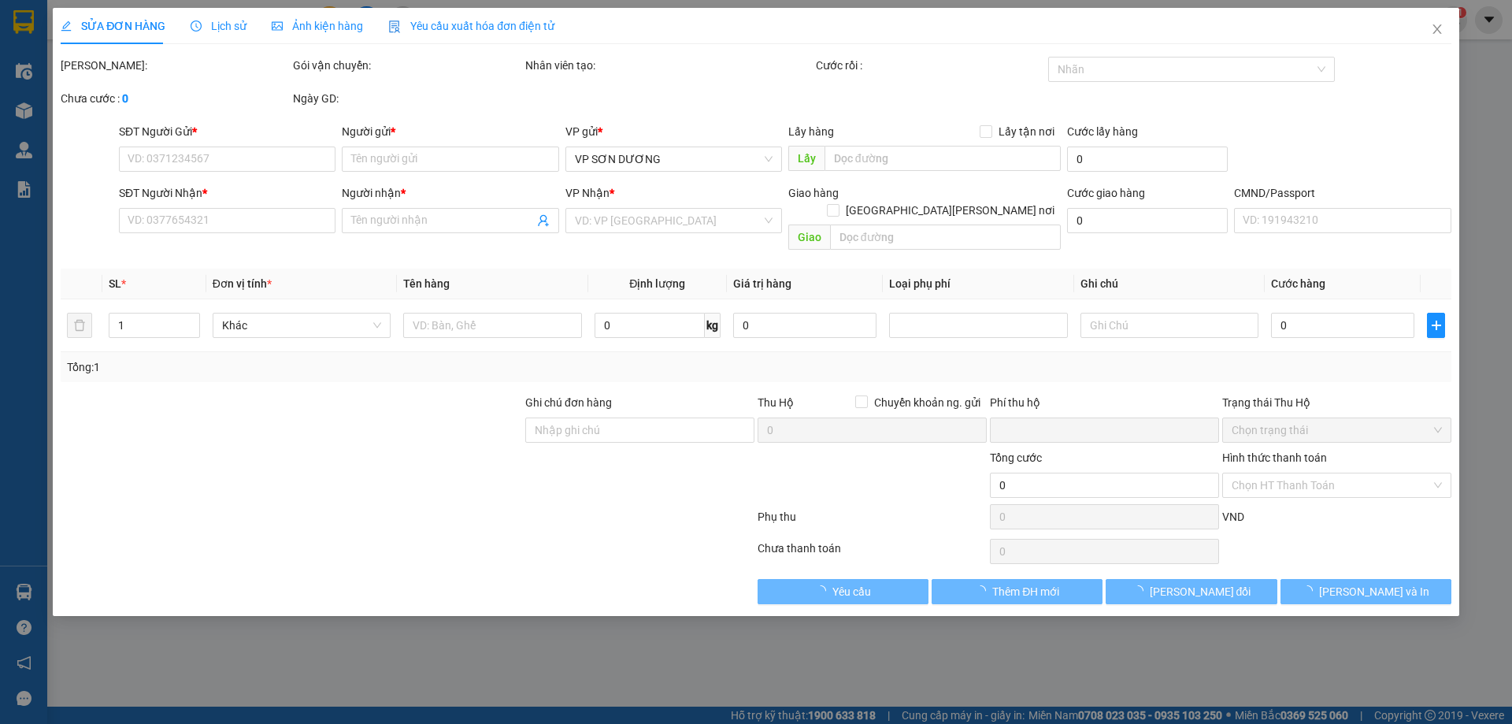
type input "40.000"
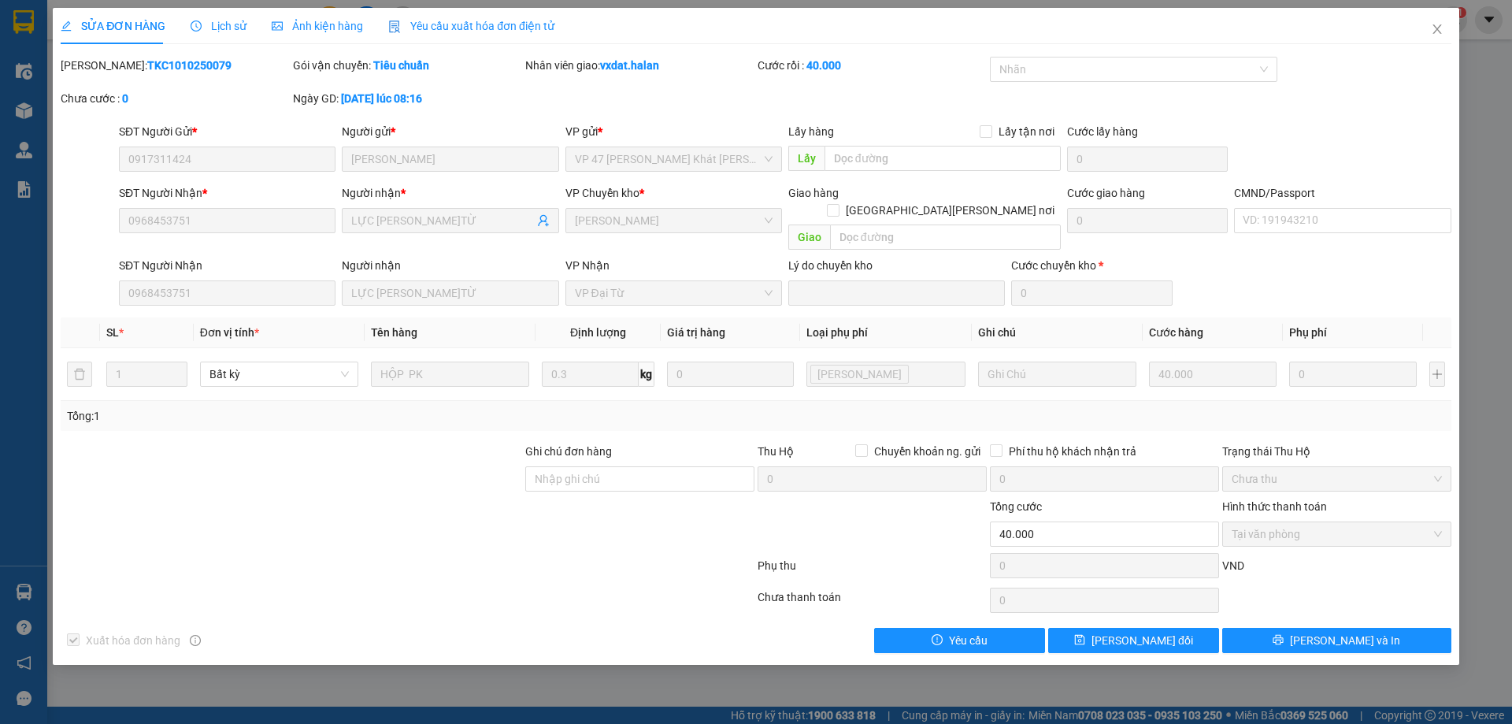
drag, startPoint x: 187, startPoint y: 67, endPoint x: 124, endPoint y: 67, distance: 63.8
click at [124, 67] on div "Mã ĐH: TKC1010250079" at bounding box center [175, 65] width 229 height 17
copy b "1010250079"
click at [1431, 26] on icon "close" at bounding box center [1437, 29] width 13 height 13
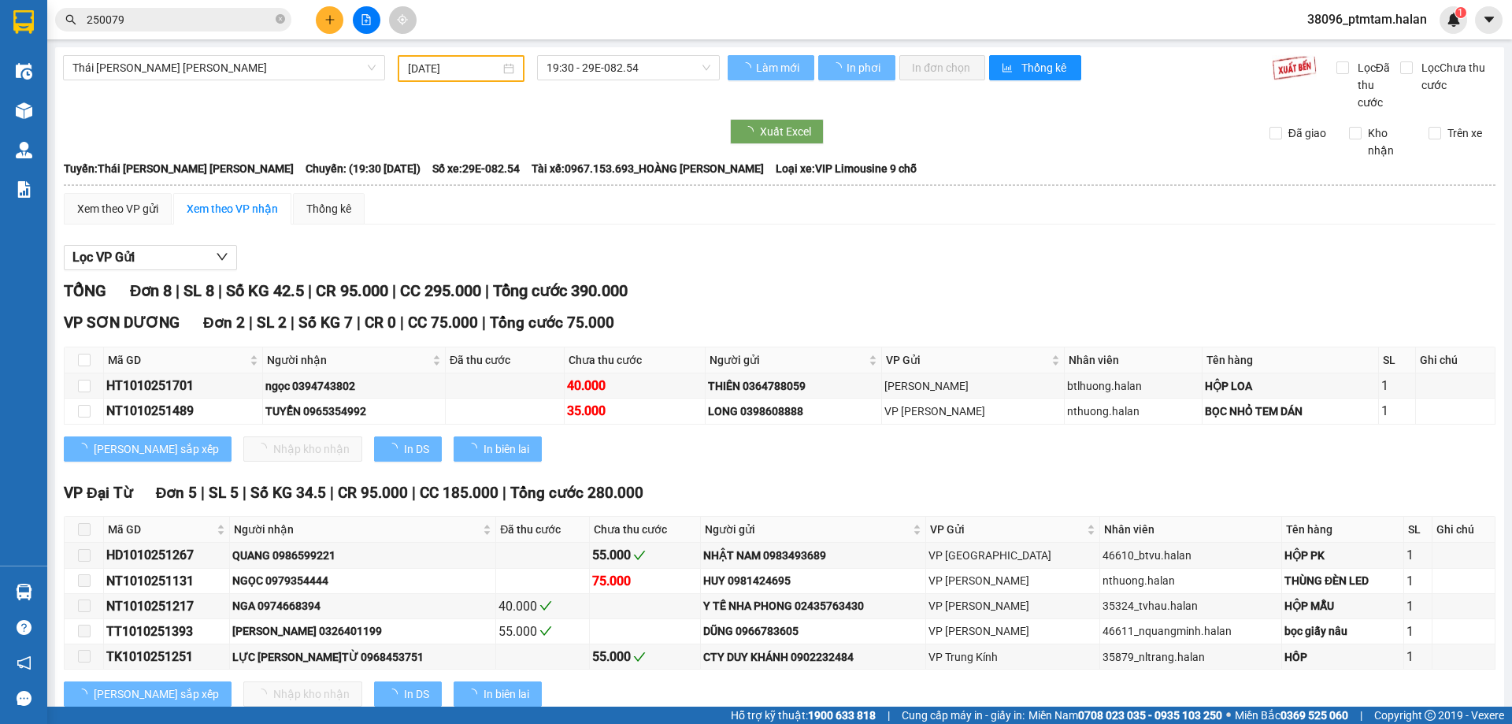
click at [202, 22] on input "250079" at bounding box center [180, 19] width 186 height 17
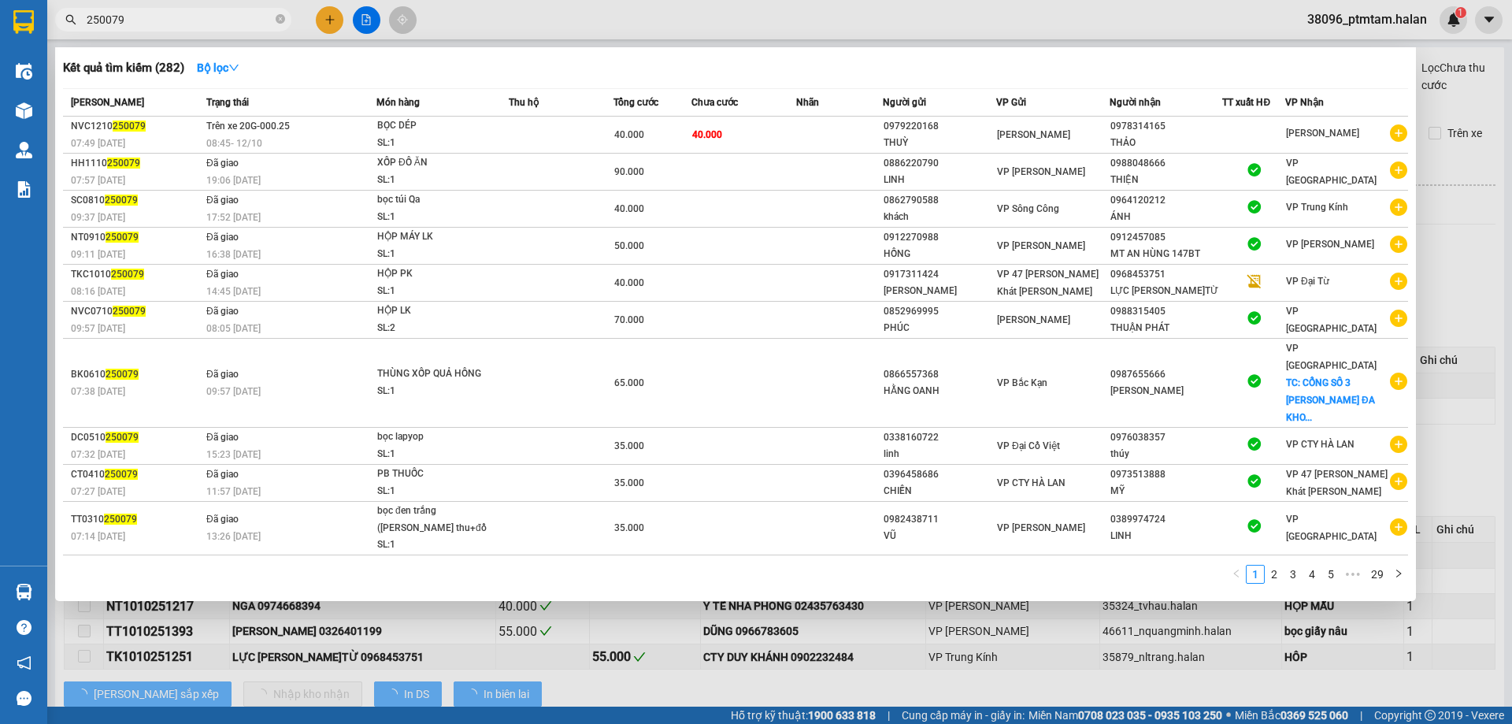
click at [202, 22] on input "250079" at bounding box center [180, 19] width 186 height 17
paste input "0910250290"
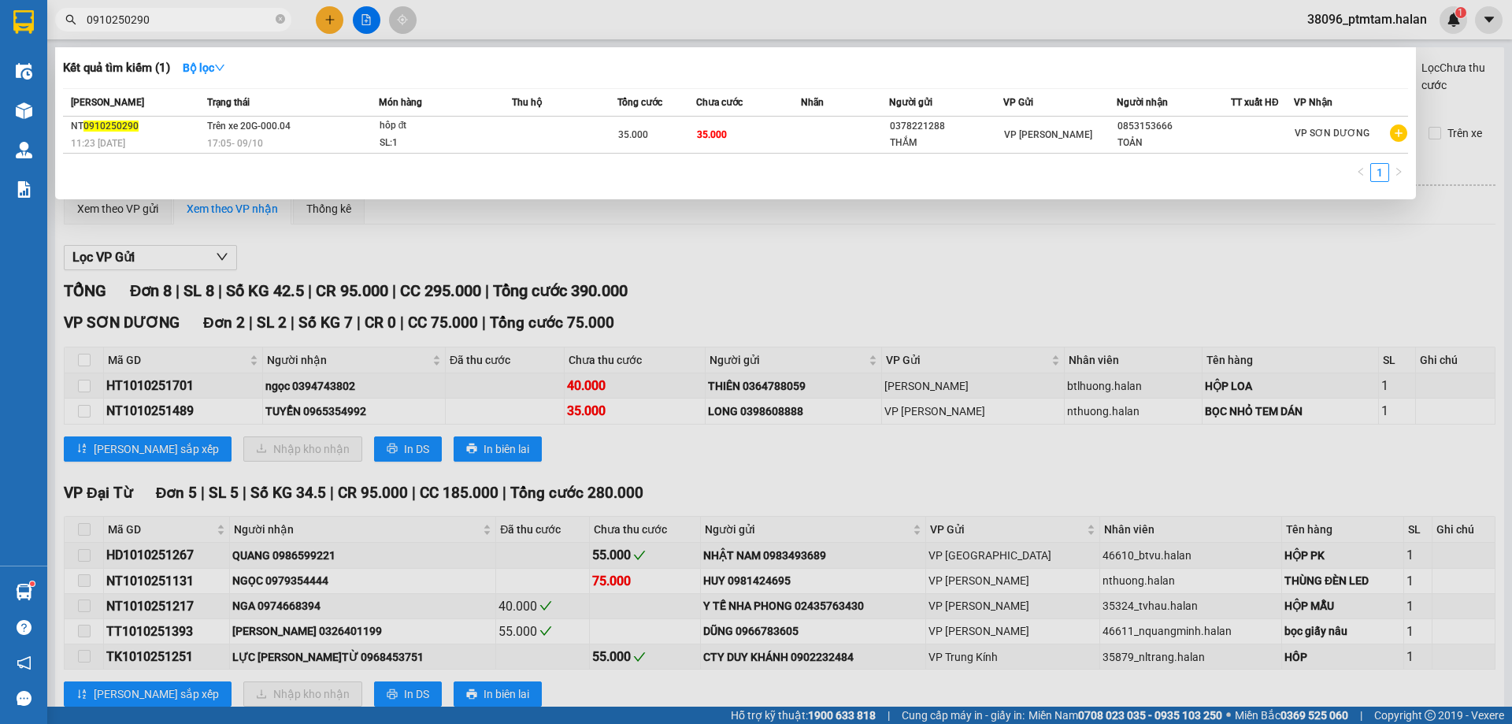
click at [720, 258] on div at bounding box center [756, 362] width 1512 height 724
click at [169, 17] on input "0910250290" at bounding box center [180, 19] width 186 height 17
click at [246, 12] on input "0910250290" at bounding box center [180, 19] width 186 height 17
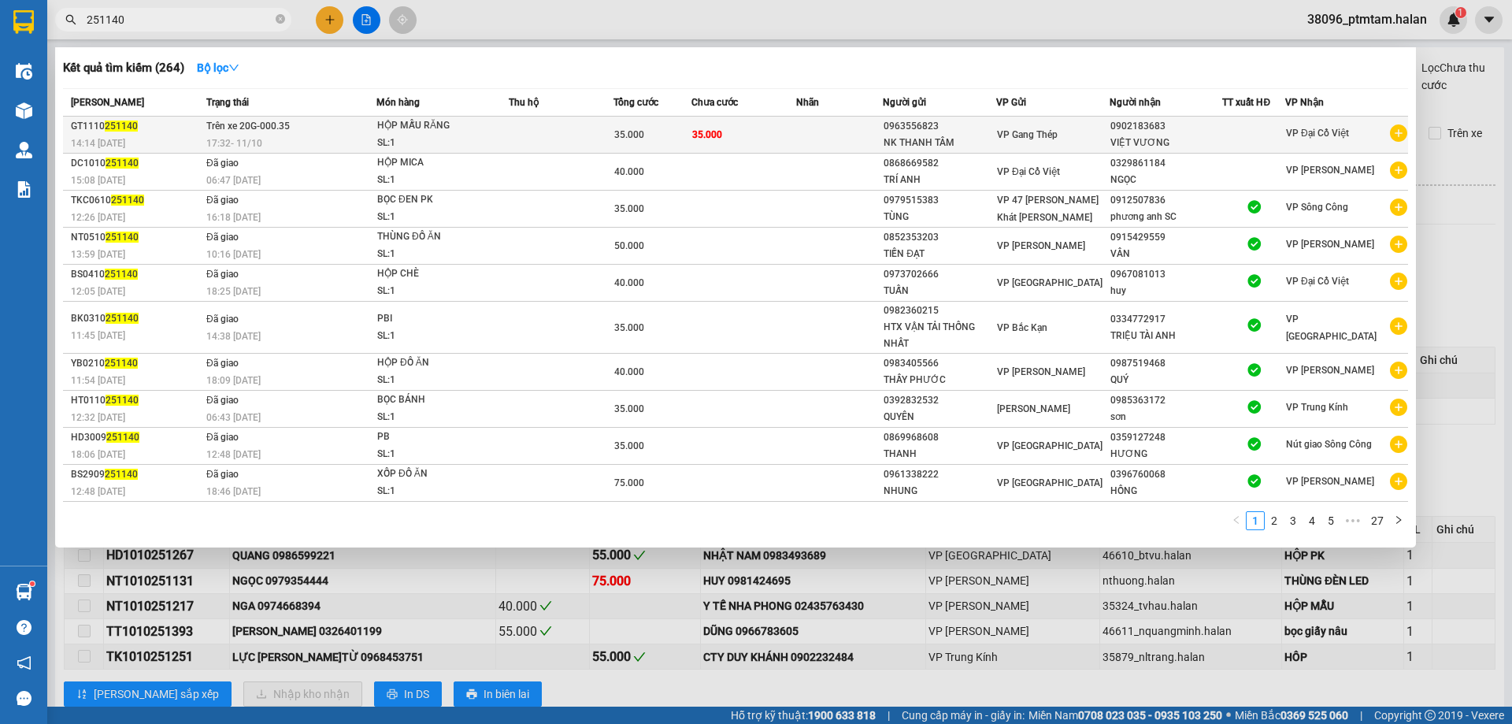
type input "251140"
click at [339, 128] on td "Trên xe 20G-000.35 17:32 - 11/10" at bounding box center [289, 135] width 174 height 37
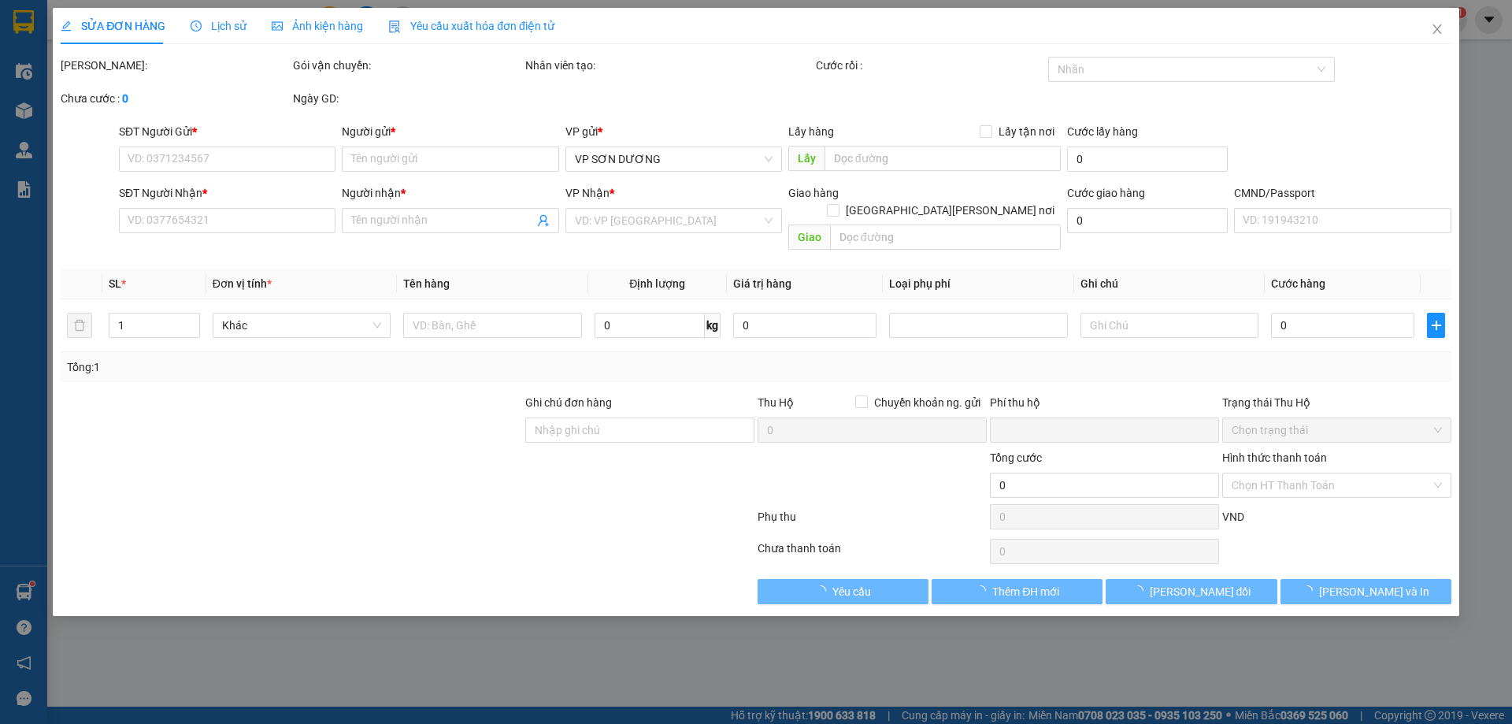
type input "0963556823"
type input "NK THANH TÂM"
type input "0902183683"
type input "VIỆT VƯƠNG"
type input "0"
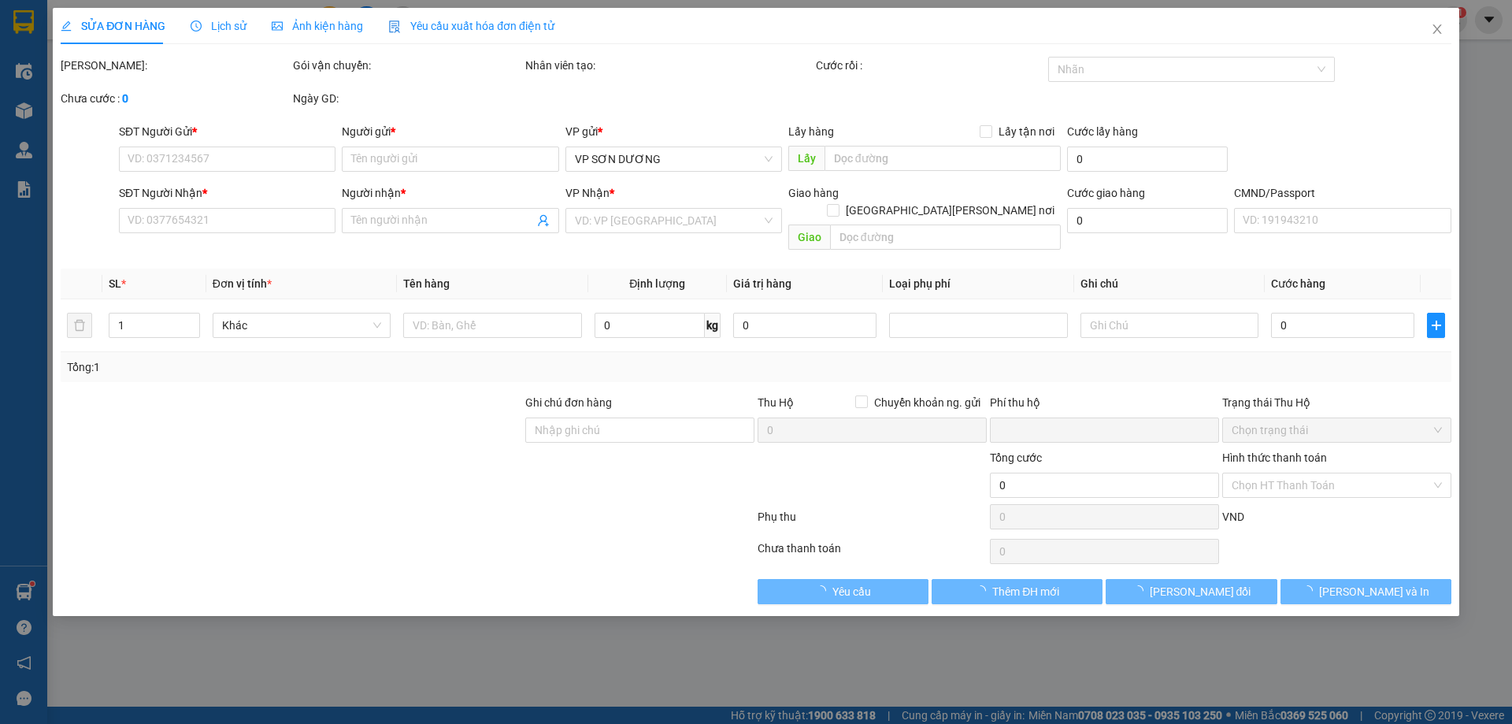
type input "35.000"
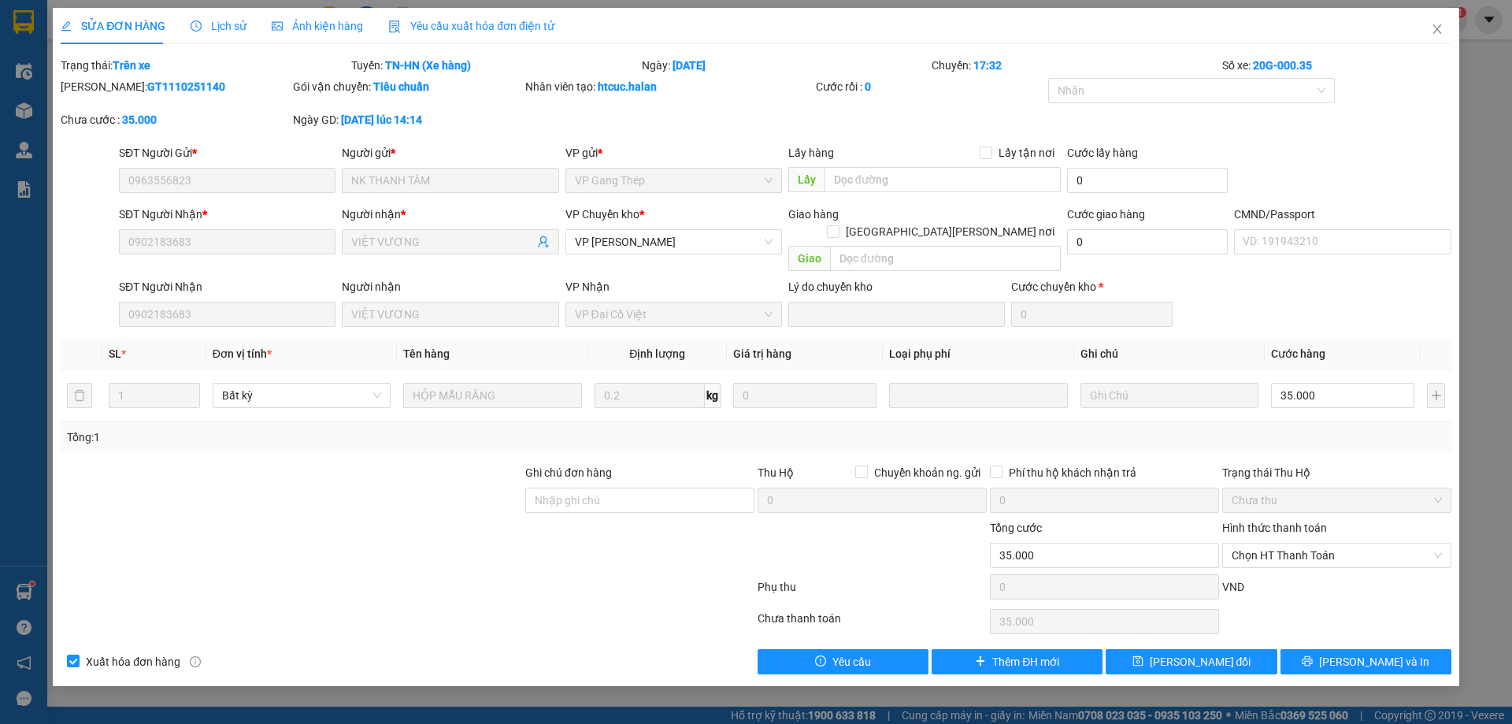
click at [222, 22] on span "Lịch sử" at bounding box center [219, 26] width 56 height 13
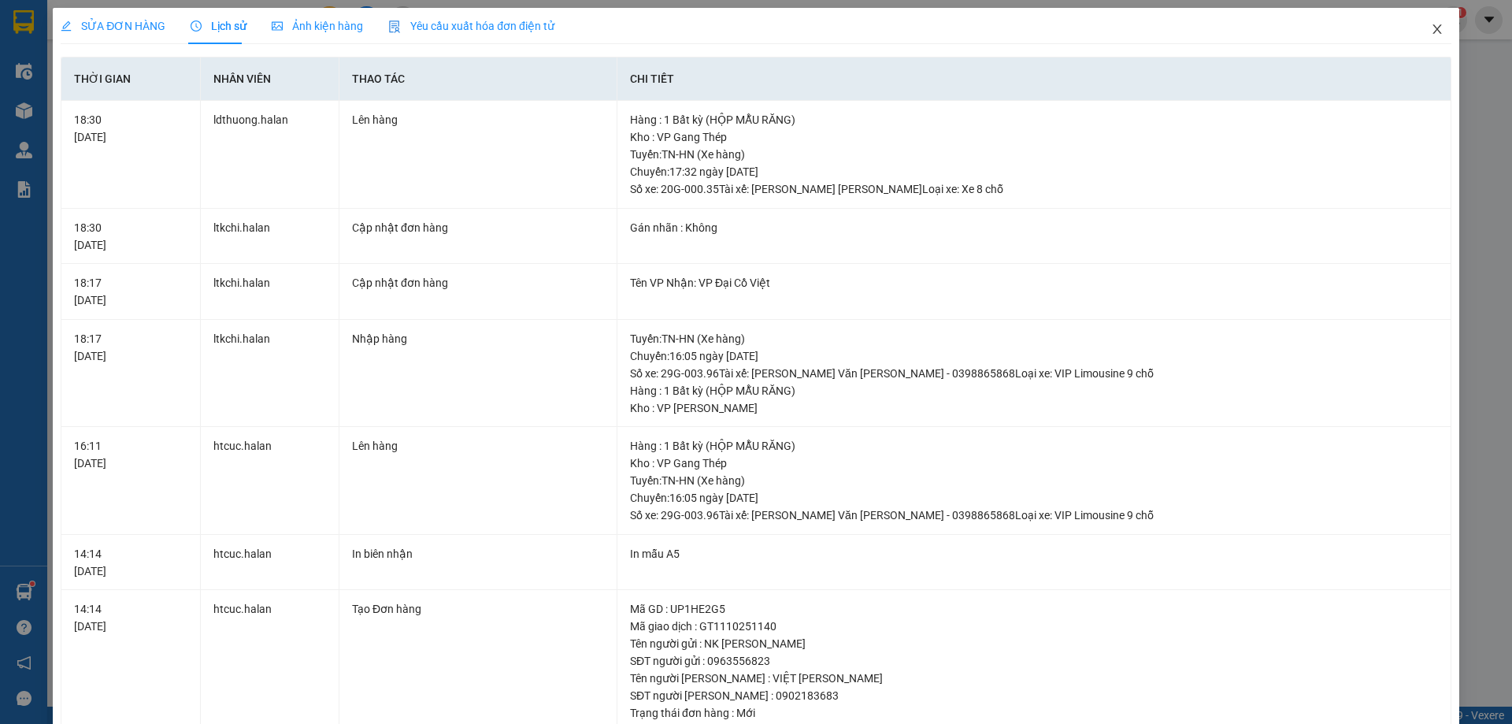
click at [1431, 32] on icon "close" at bounding box center [1437, 29] width 13 height 13
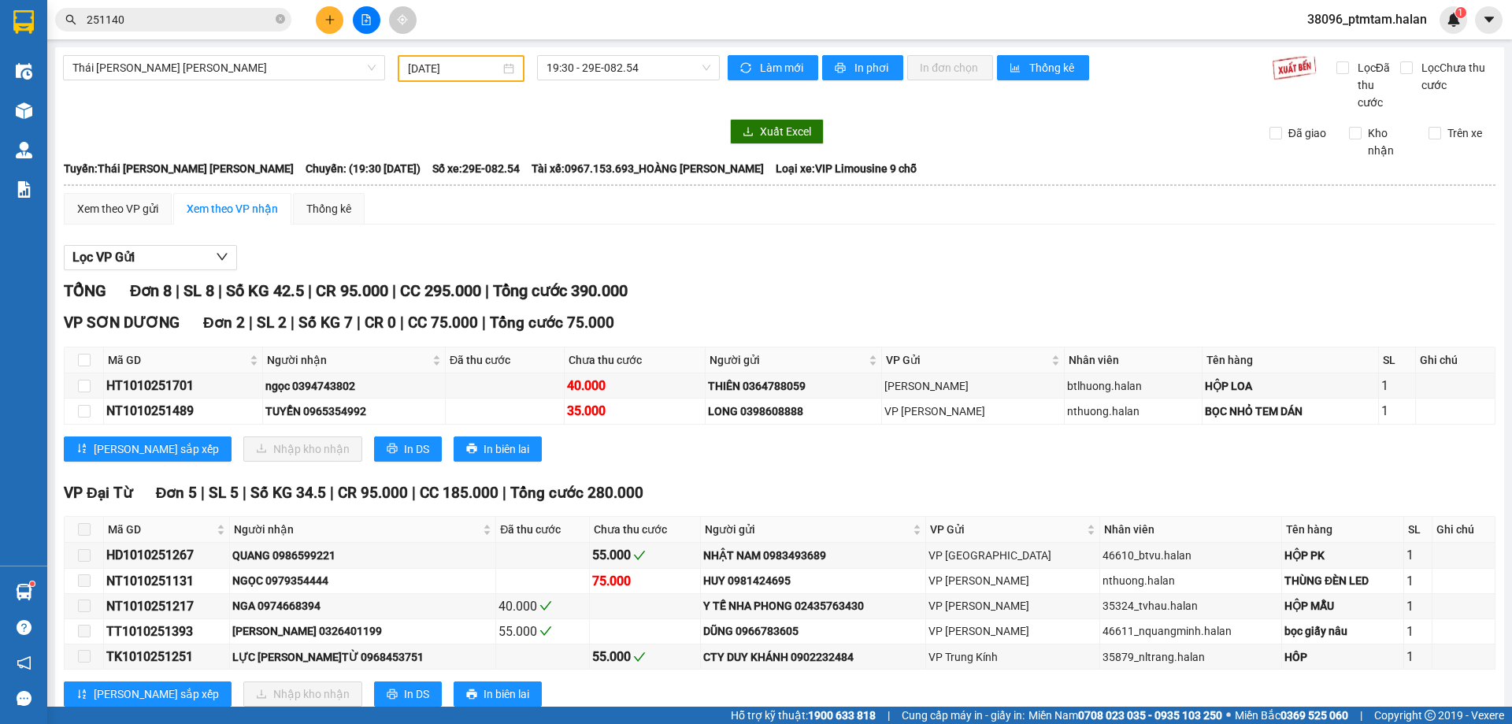
click at [701, 270] on div at bounding box center [780, 270] width 1432 height 1
click at [811, 317] on div "VP SƠN DƯƠNG Đơn 2 | SL 2 | Số KG 7 | CR 0 | CC 75.000 | Tổng cước 75.000" at bounding box center [780, 323] width 1432 height 24
click at [906, 273] on div "Lọc VP Gửi TỔNG Đơn 8 | SL 8 | Số KG 42.5 | CR 95.000 | CC 295.000 | Tổng cước…" at bounding box center [780, 553] width 1432 height 633
click at [727, 225] on div "Xem theo VP gửi Xem theo VP nhận Thống kê Lọc VP Gửi TỔNG Đơn 8 | SL 8 | Số KG…" at bounding box center [780, 531] width 1432 height 677
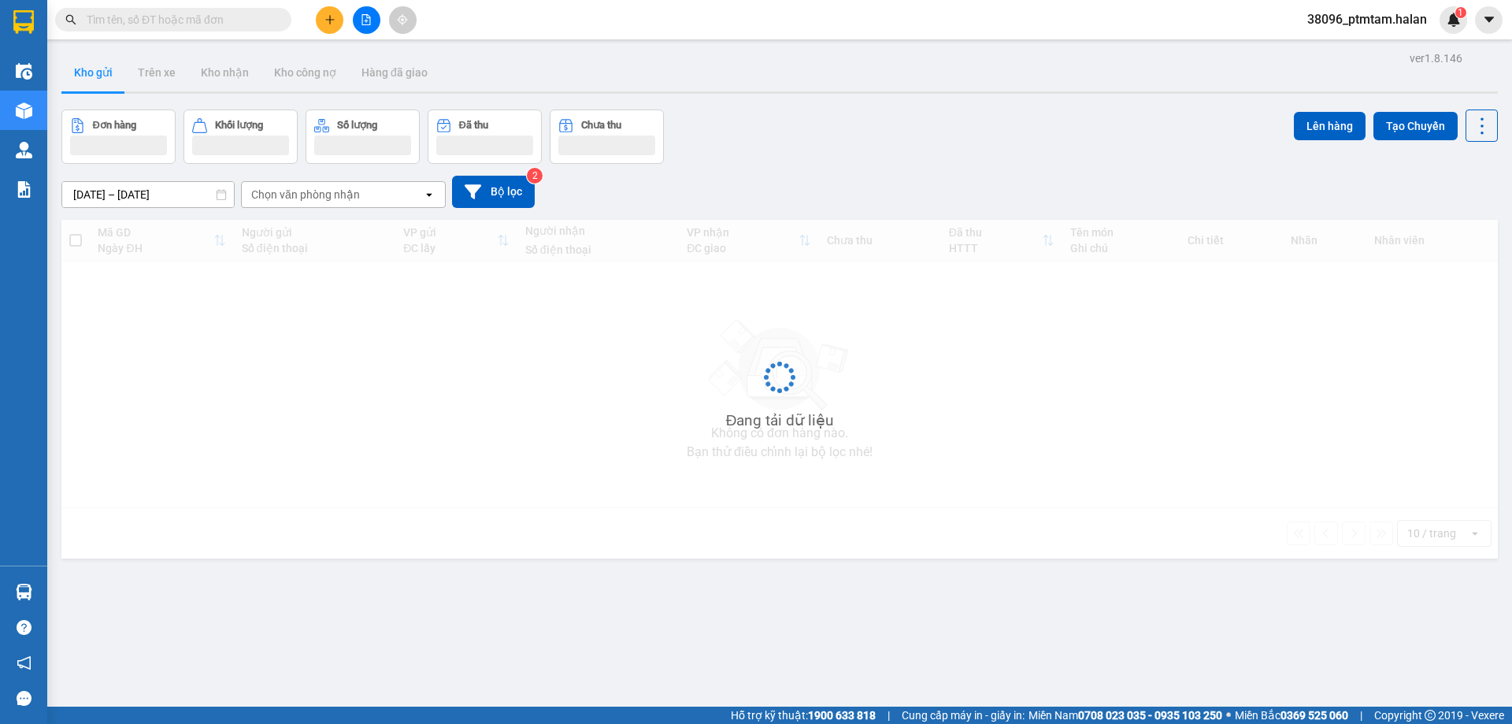
click at [136, 24] on input "text" at bounding box center [180, 19] width 186 height 17
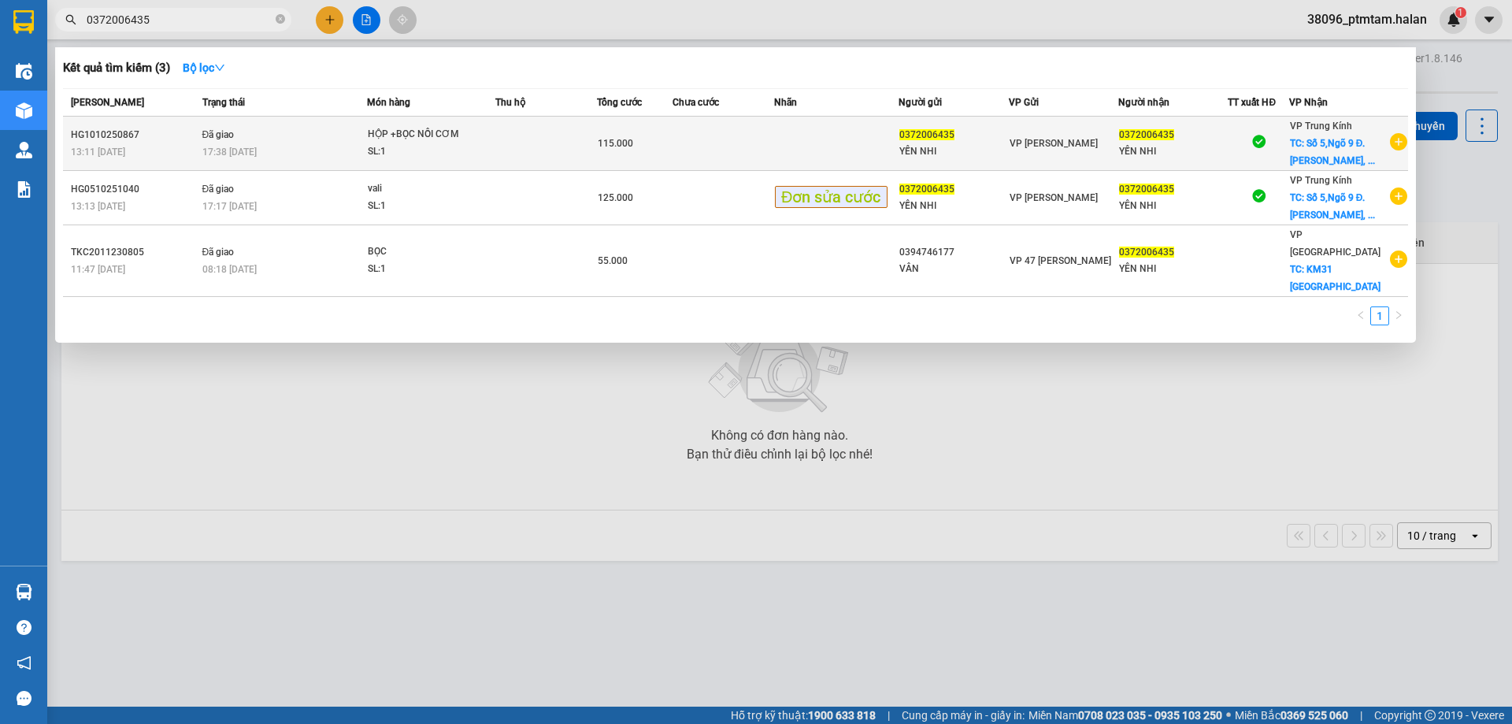
type input "0372006435"
click at [301, 135] on td "Đã giao 17:38 - 10/10" at bounding box center [282, 144] width 169 height 54
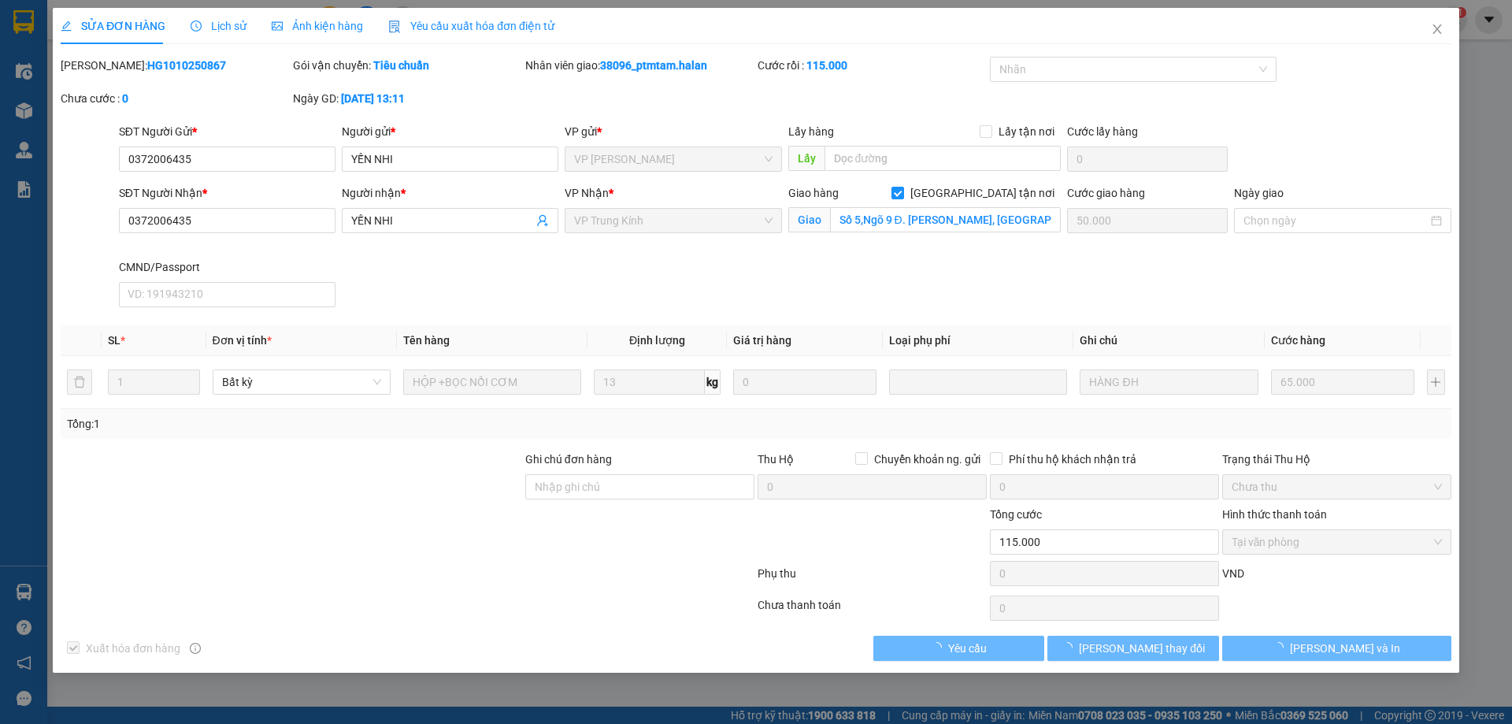
type input "0372006435"
type input "YẾN NHI"
type input "0372006435"
type input "YẾN NHI"
checkbox input "true"
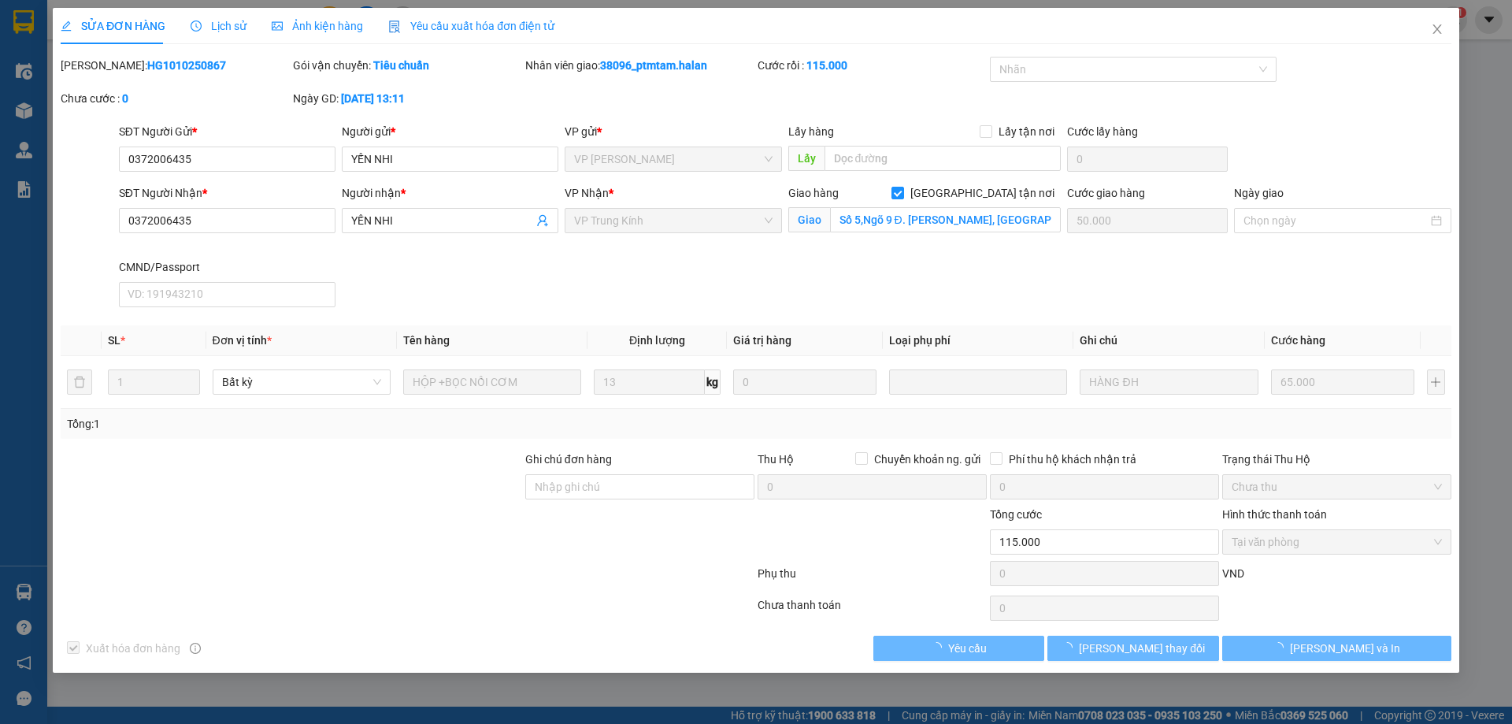
type input "Số 5,Ngõ 9 Đ. Lê Đức Thọ, Mỹ Đình, Cầu Giấy, Hà Nội 100000, Việt Nam"
type input "50.000"
type input "0"
type input "115.000"
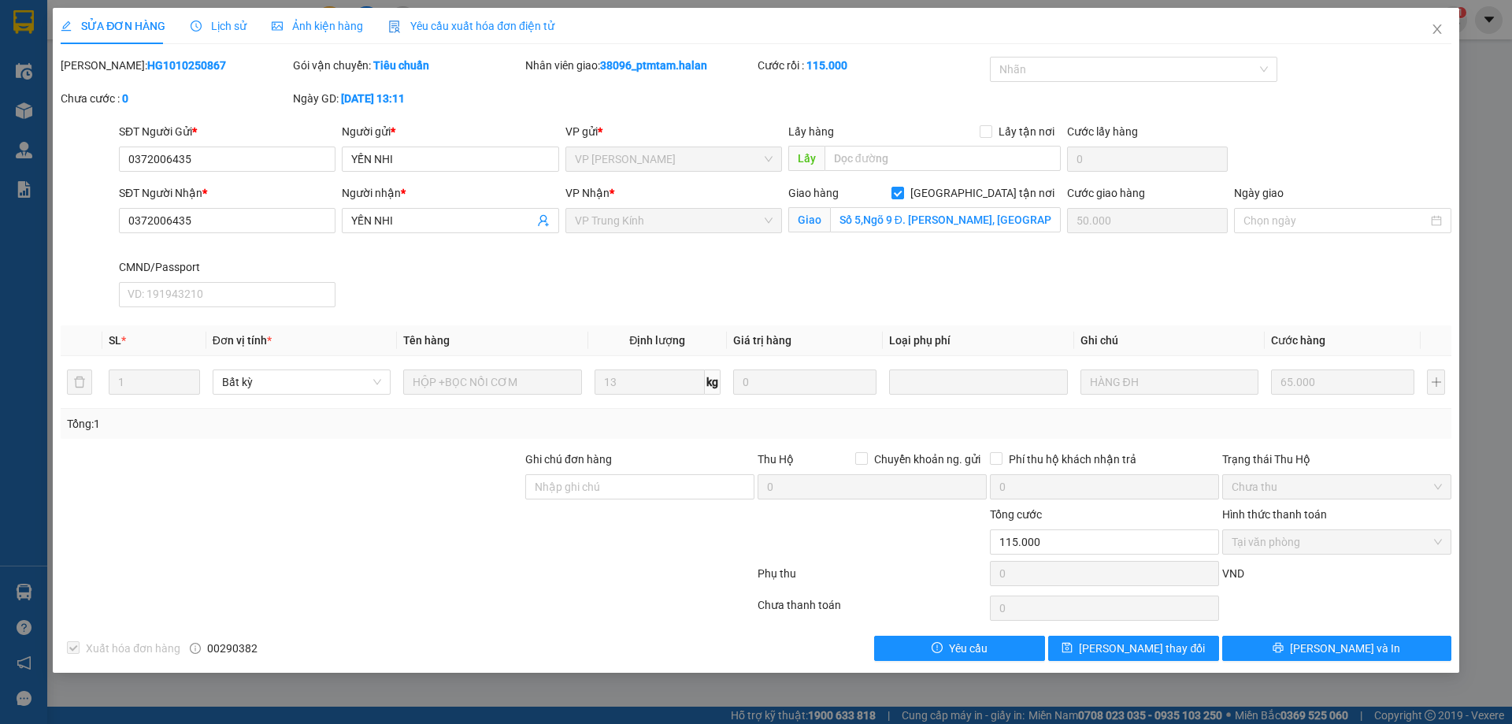
drag, startPoint x: 191, startPoint y: 68, endPoint x: 117, endPoint y: 65, distance: 74.9
click at [117, 65] on div "Mã ĐH: HG1010250867" at bounding box center [175, 73] width 232 height 33
copy b "1010250867"
click at [1436, 28] on icon "close" at bounding box center [1437, 28] width 9 height 9
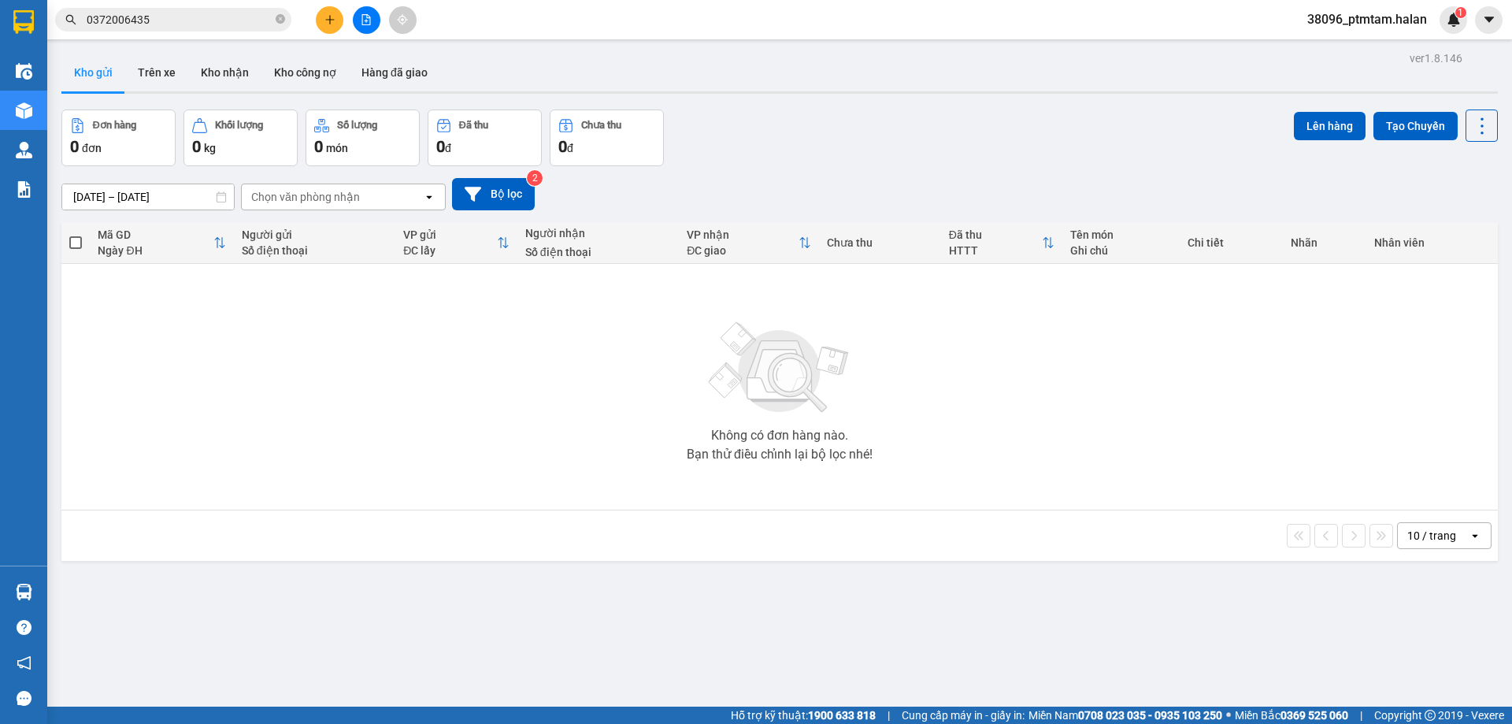
click at [180, 24] on input "0372006435" at bounding box center [180, 19] width 186 height 17
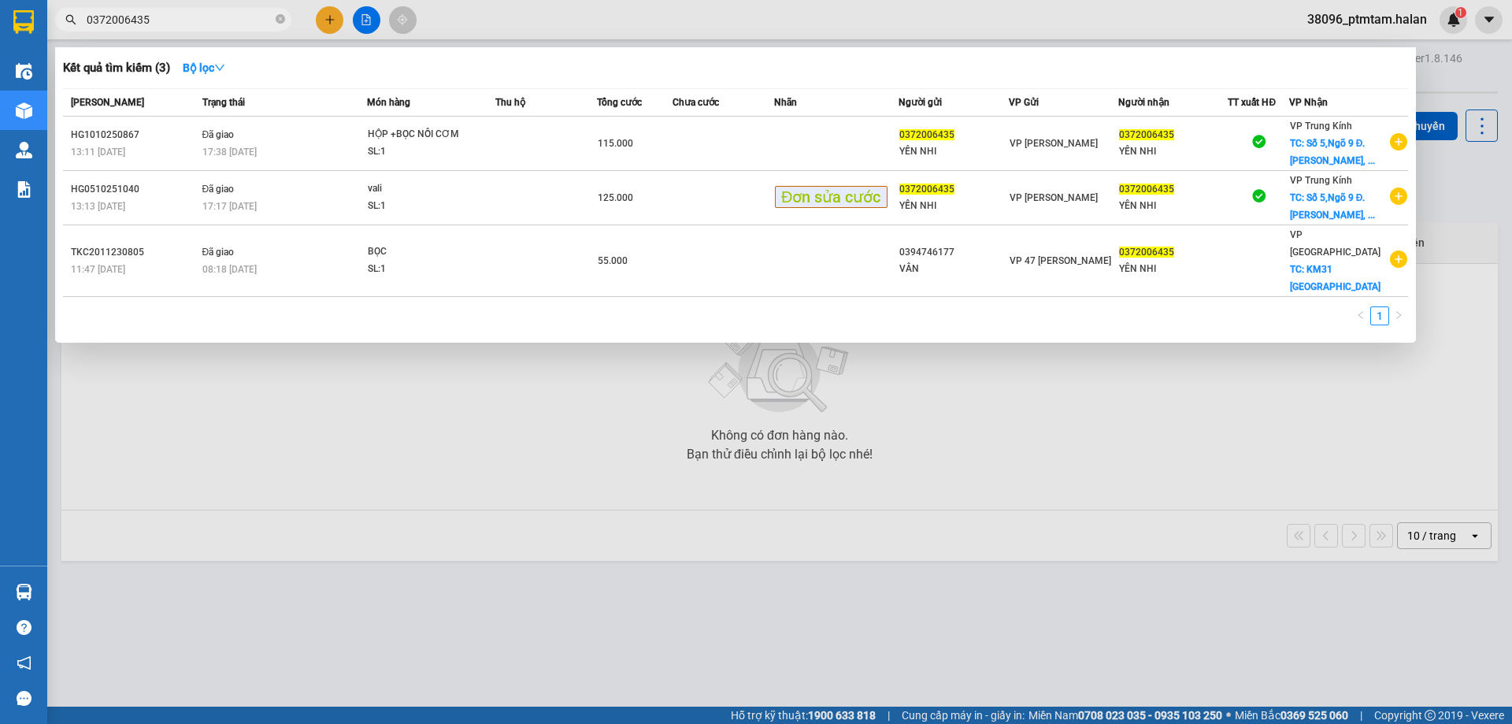
click at [180, 24] on input "0372006435" at bounding box center [180, 19] width 186 height 17
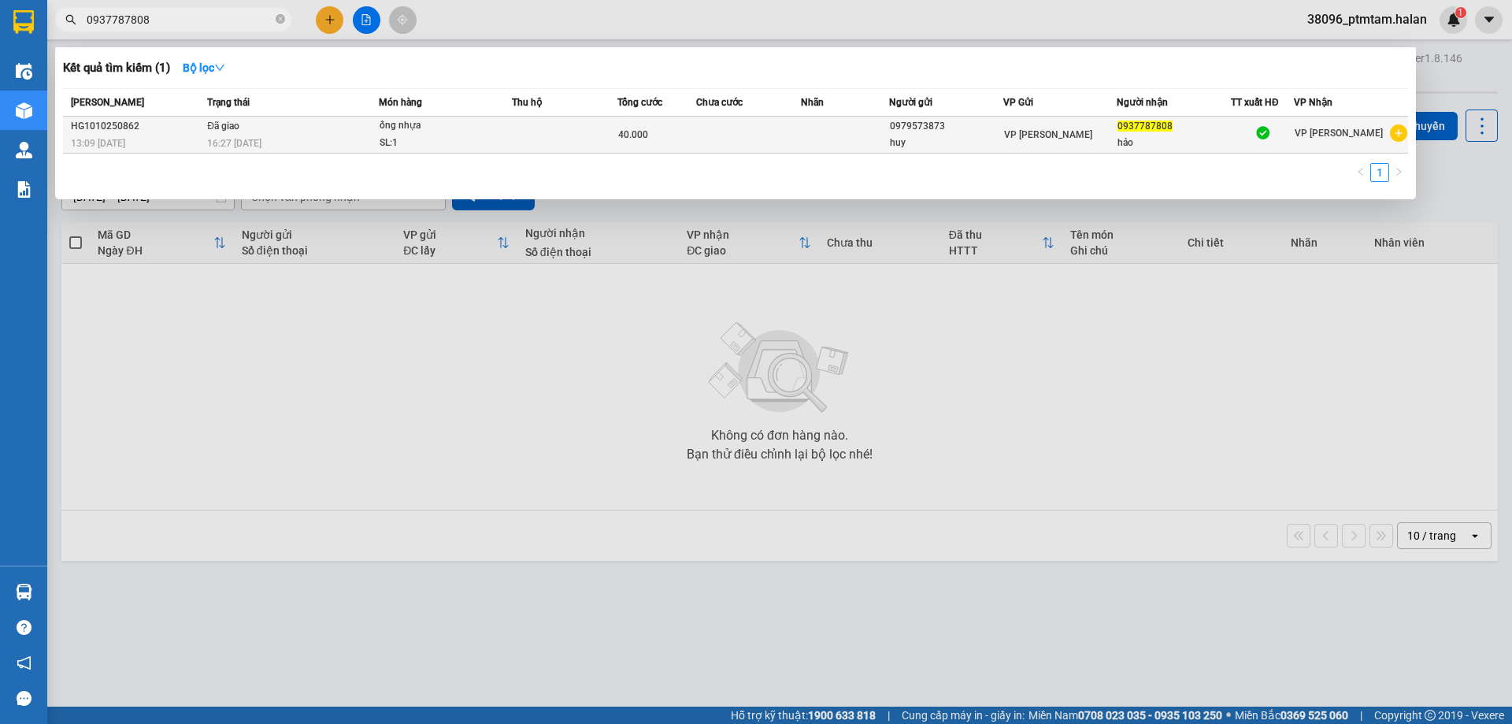
type input "0937787808"
click at [280, 135] on div "16:27 - 10/10" at bounding box center [292, 143] width 171 height 17
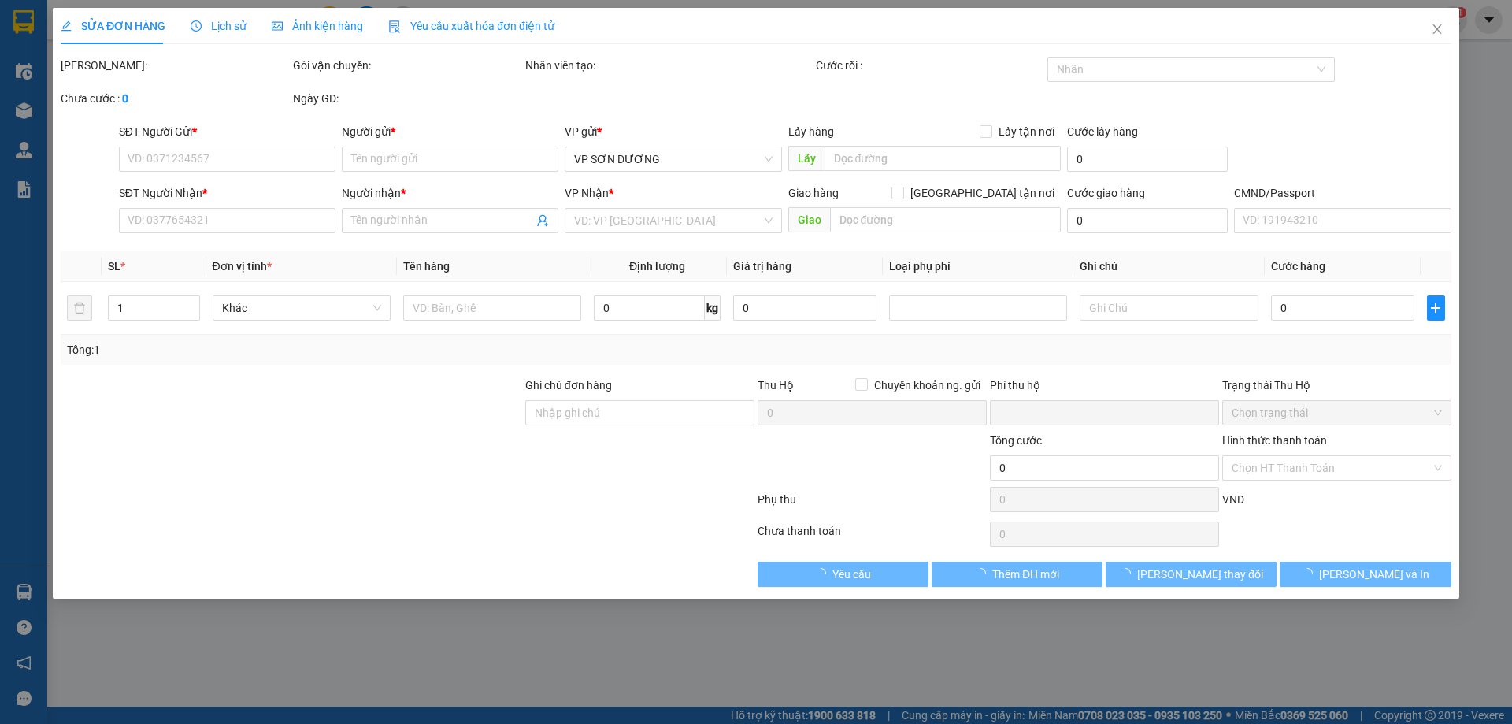
type input "0979573873"
type input "huy"
type input "0937787808"
type input "hảo"
type input "0"
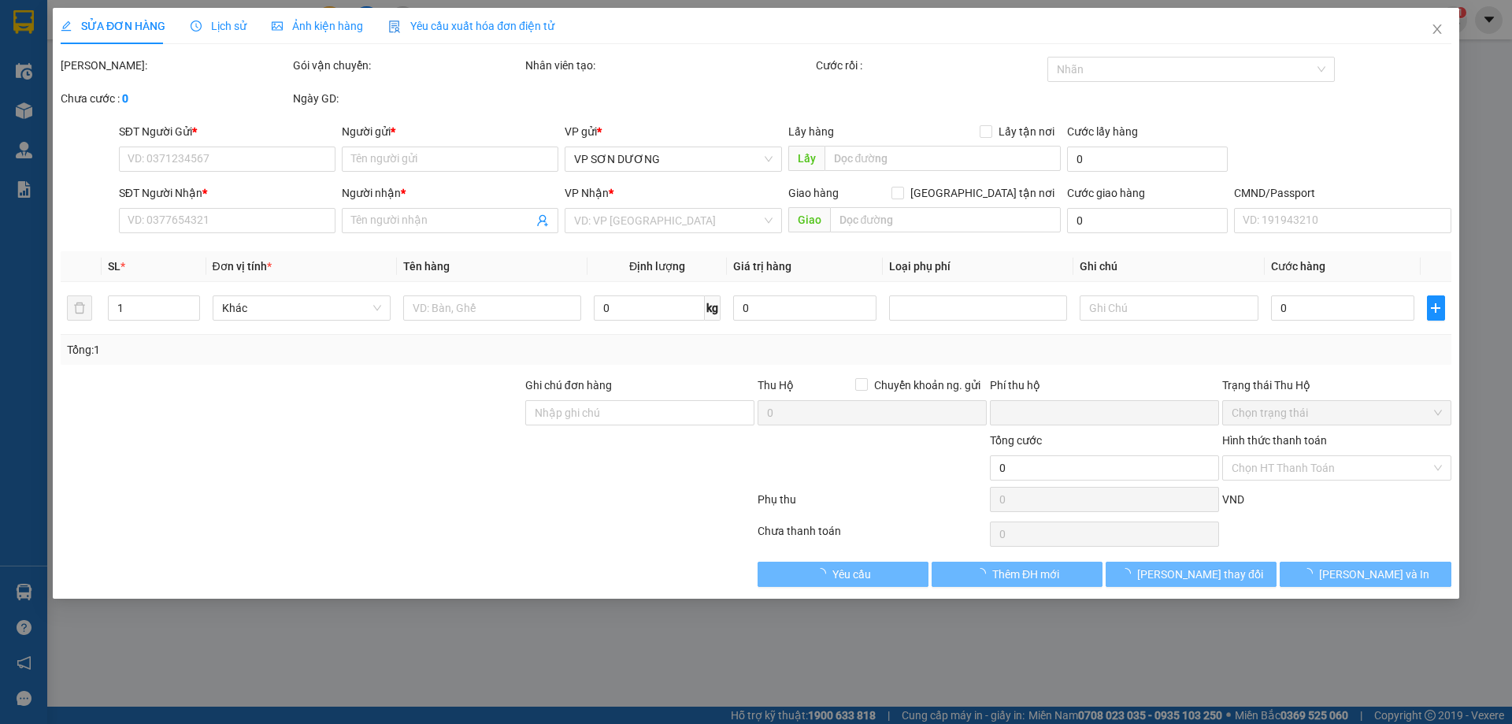
type input "40.000"
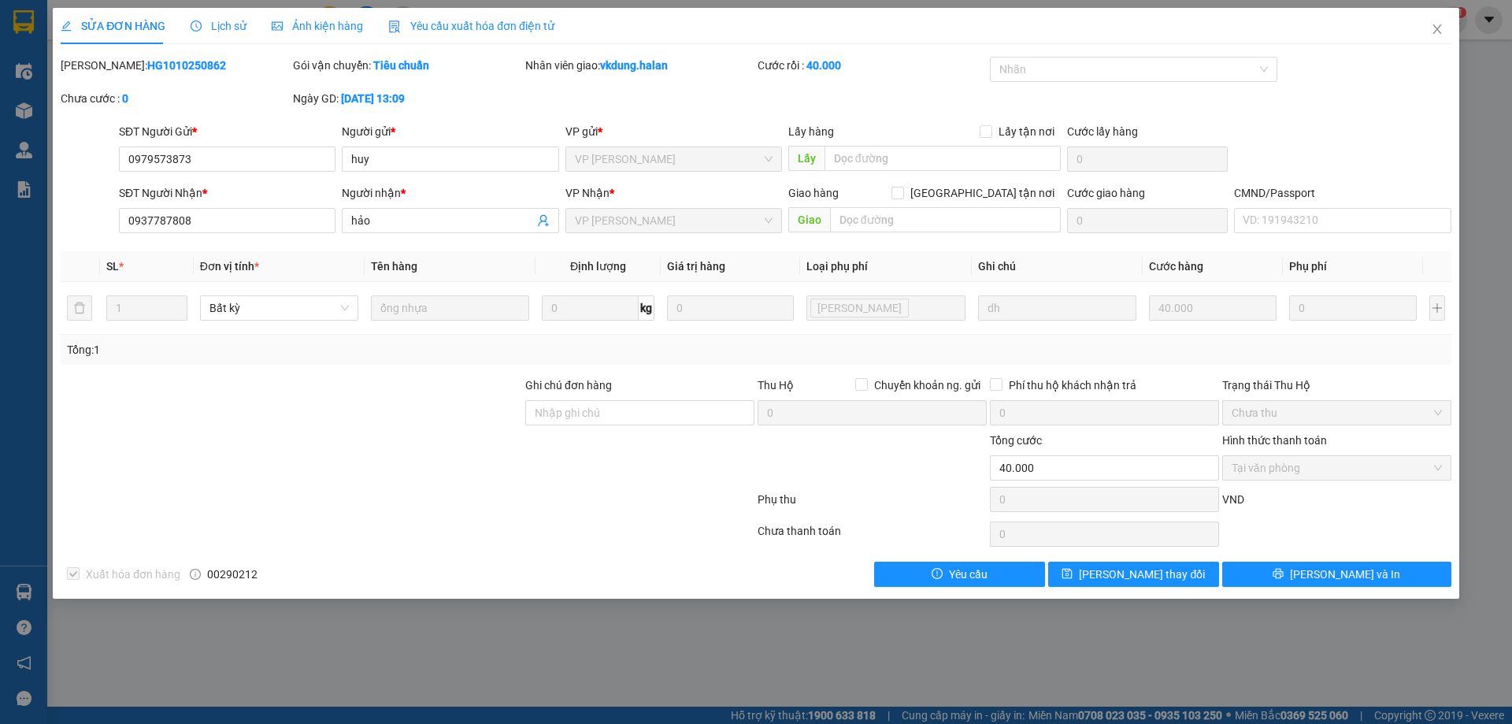
drag, startPoint x: 197, startPoint y: 67, endPoint x: 117, endPoint y: 71, distance: 80.4
click at [117, 71] on div "Mã ĐH: HG1010250862" at bounding box center [175, 65] width 229 height 17
copy b "1010250862"
click at [1440, 30] on icon "close" at bounding box center [1437, 29] width 13 height 13
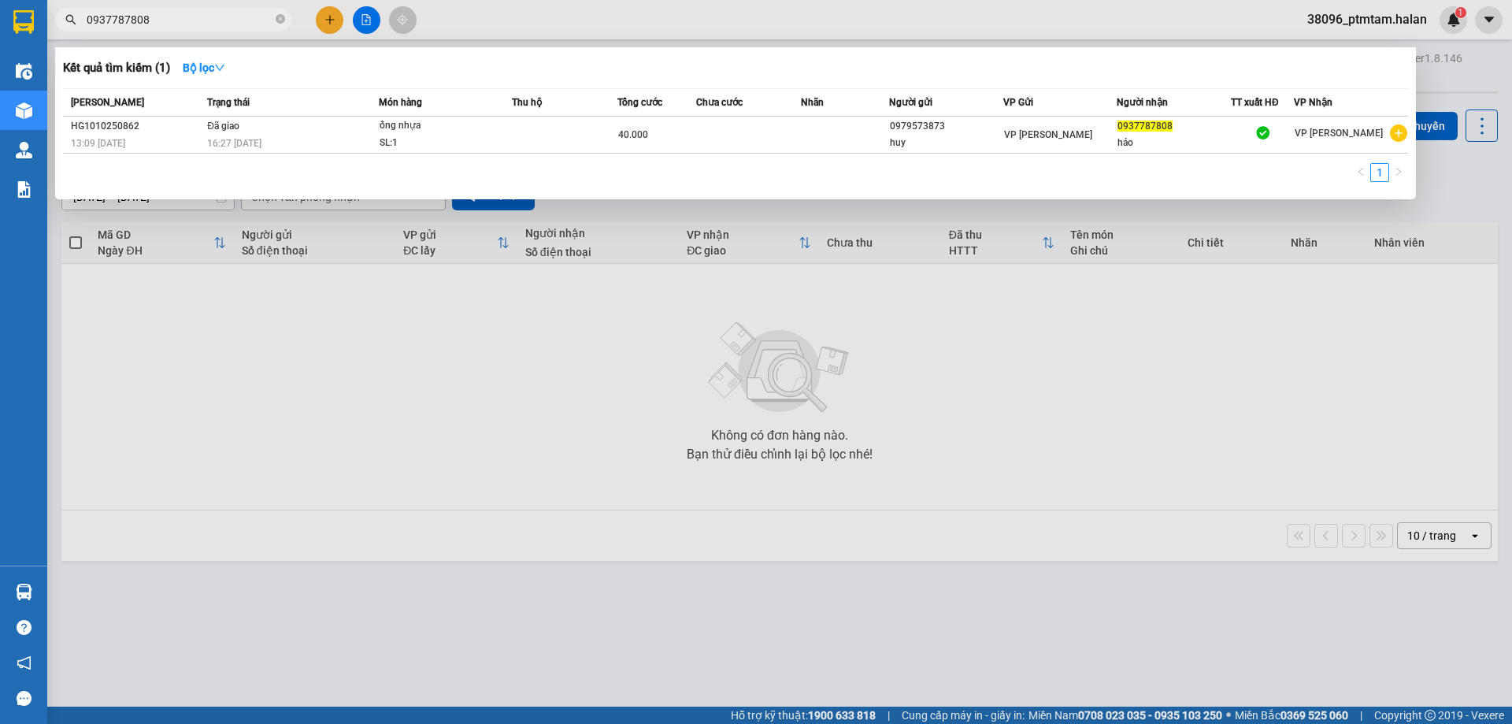
click at [180, 21] on input "0937787808" at bounding box center [180, 19] width 186 height 17
paste input "101025041"
click at [247, 14] on input "1010250418" at bounding box center [180, 19] width 186 height 17
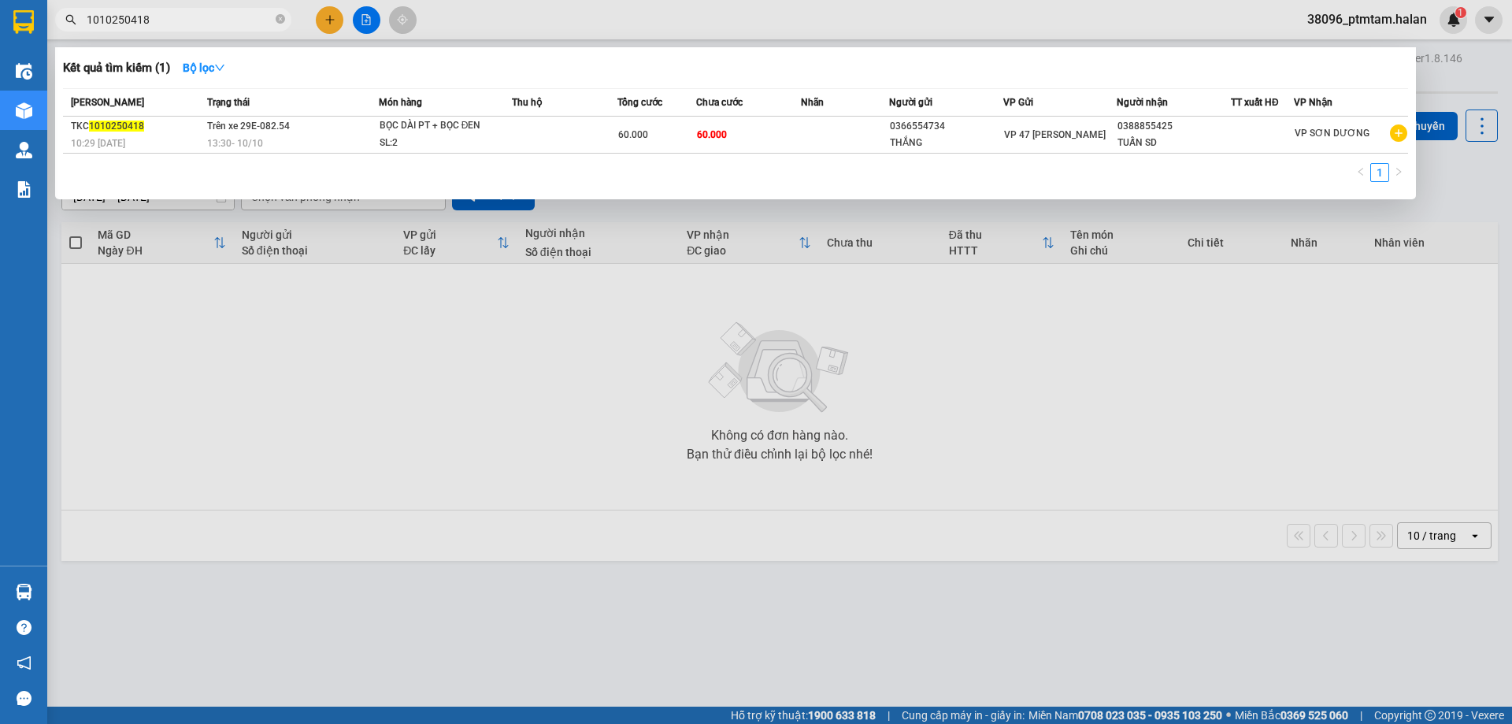
paste input "121"
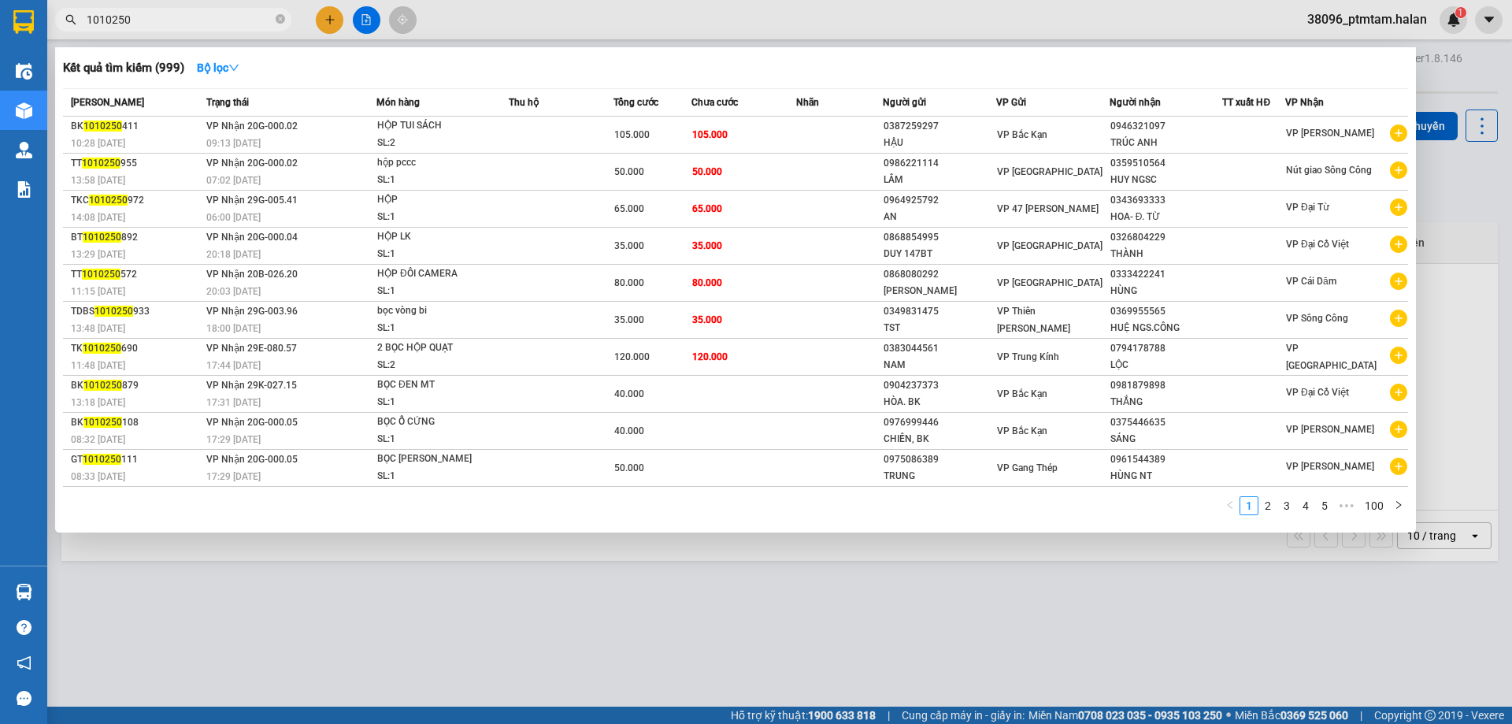
type input "1010250"
click at [477, 31] on div at bounding box center [756, 362] width 1512 height 724
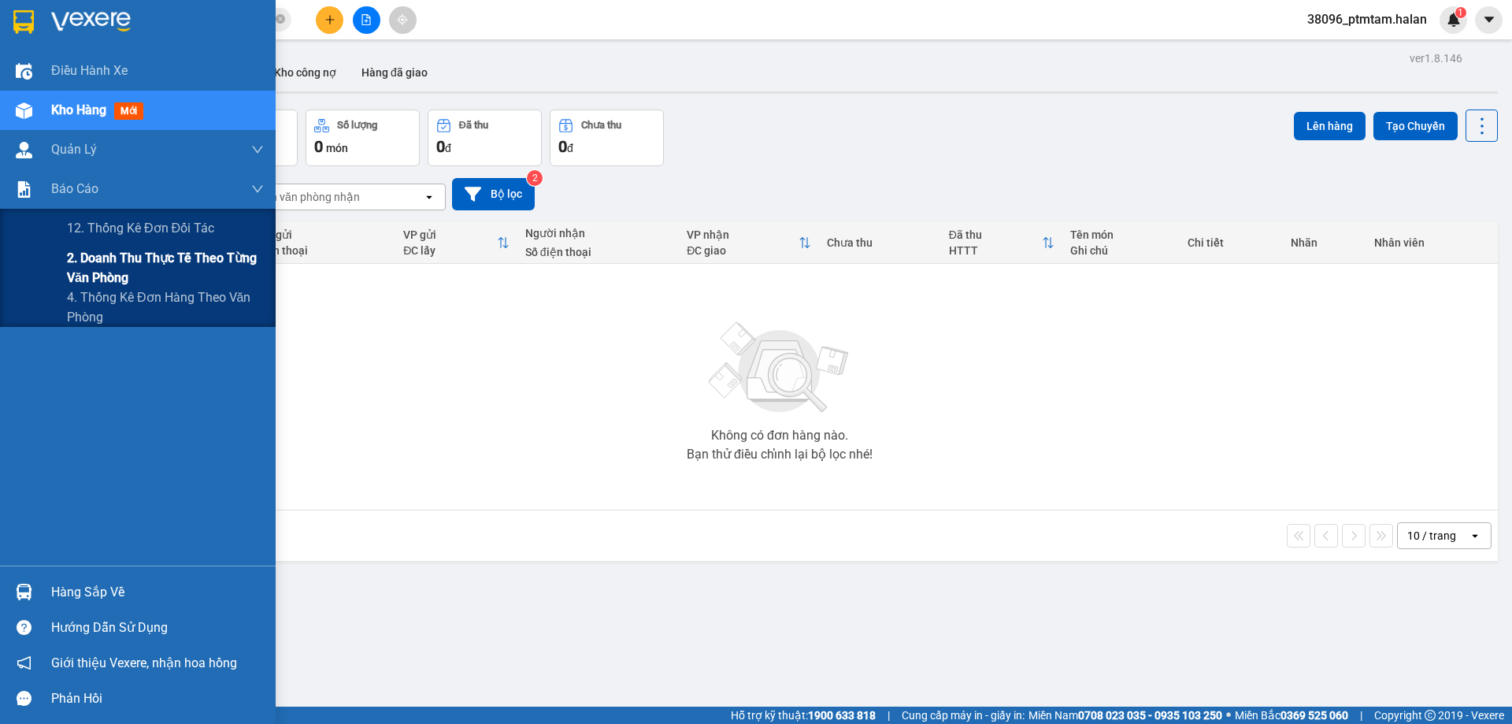
click at [162, 263] on span "2. Doanh thu thực tế theo từng văn phòng" at bounding box center [165, 267] width 197 height 39
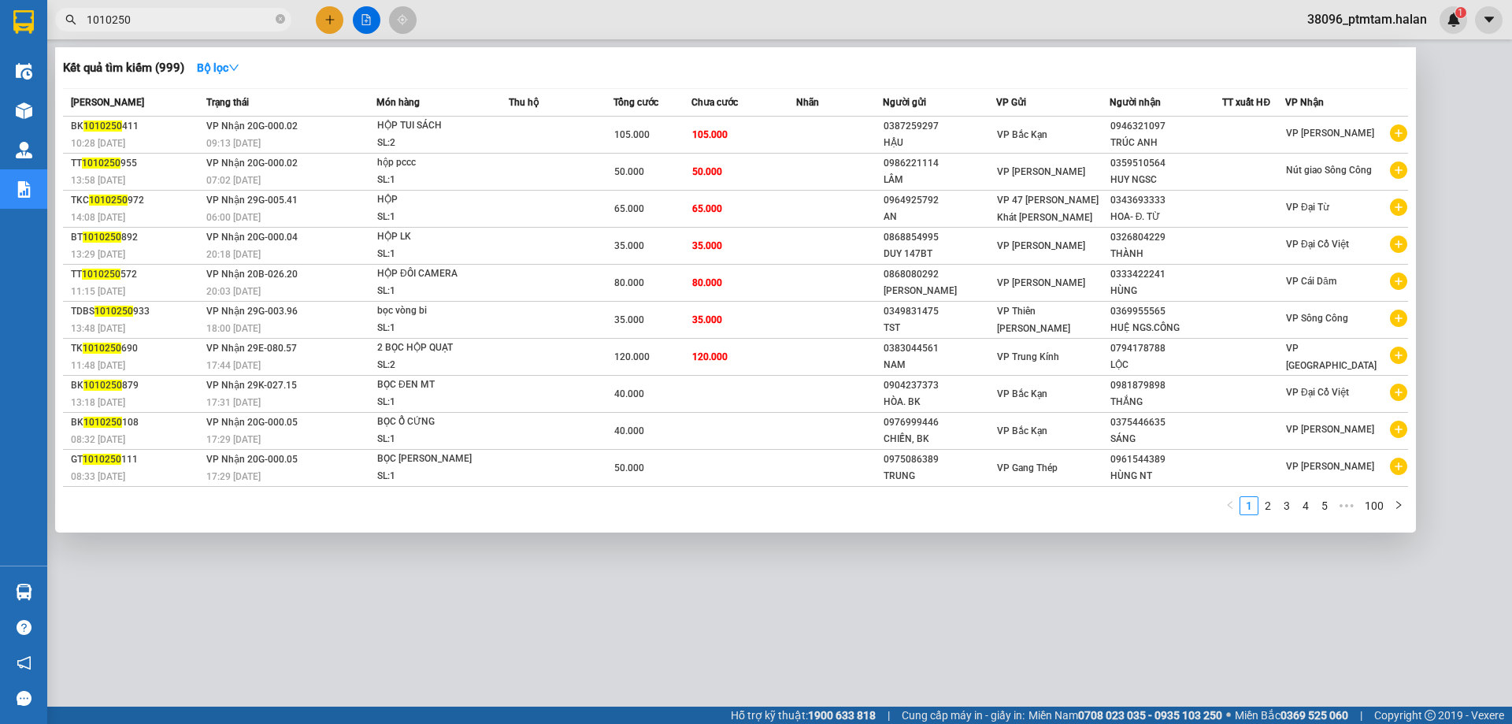
click at [163, 13] on input "1010250" at bounding box center [180, 19] width 186 height 17
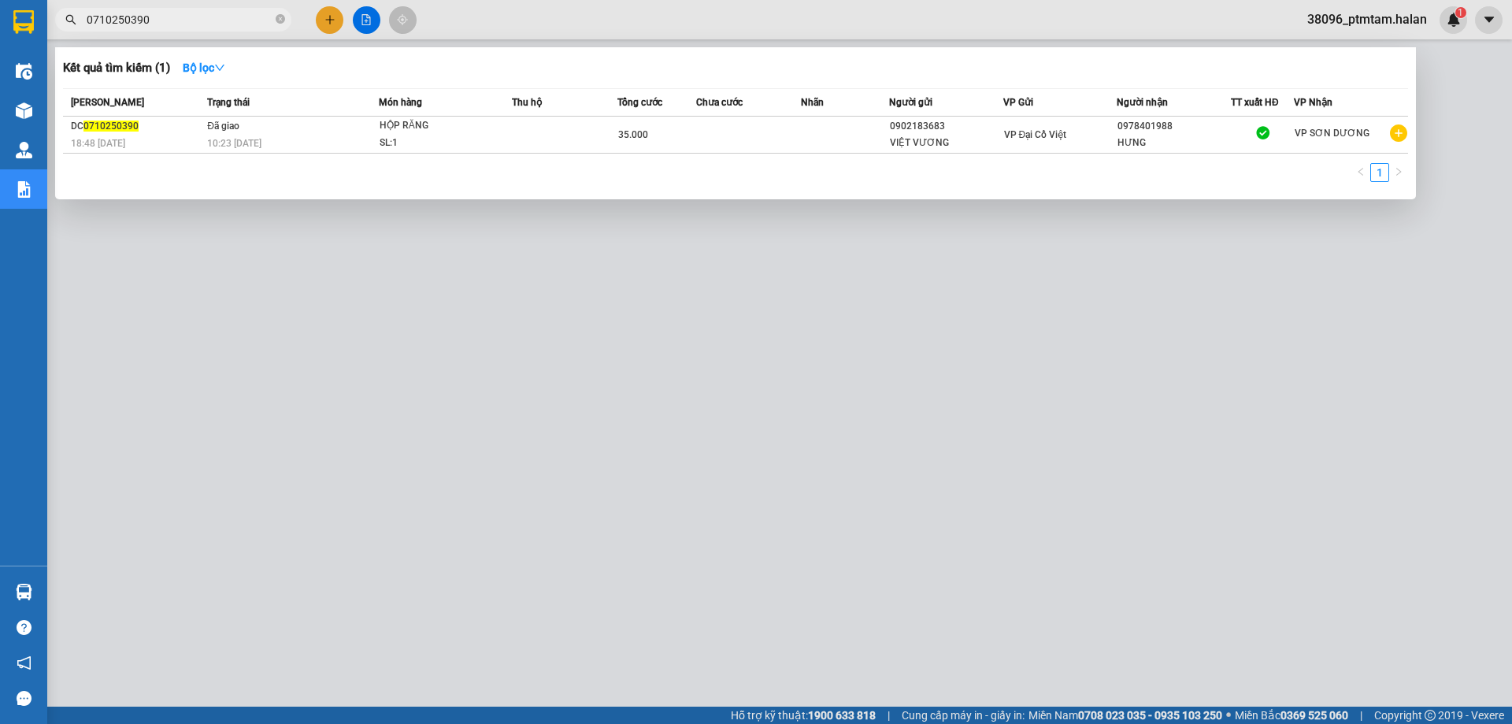
click at [163, 13] on input "0710250390" at bounding box center [180, 19] width 186 height 17
click at [163, 13] on input "0610252163" at bounding box center [180, 19] width 186 height 17
click at [158, 11] on input "0610252098" at bounding box center [180, 19] width 186 height 17
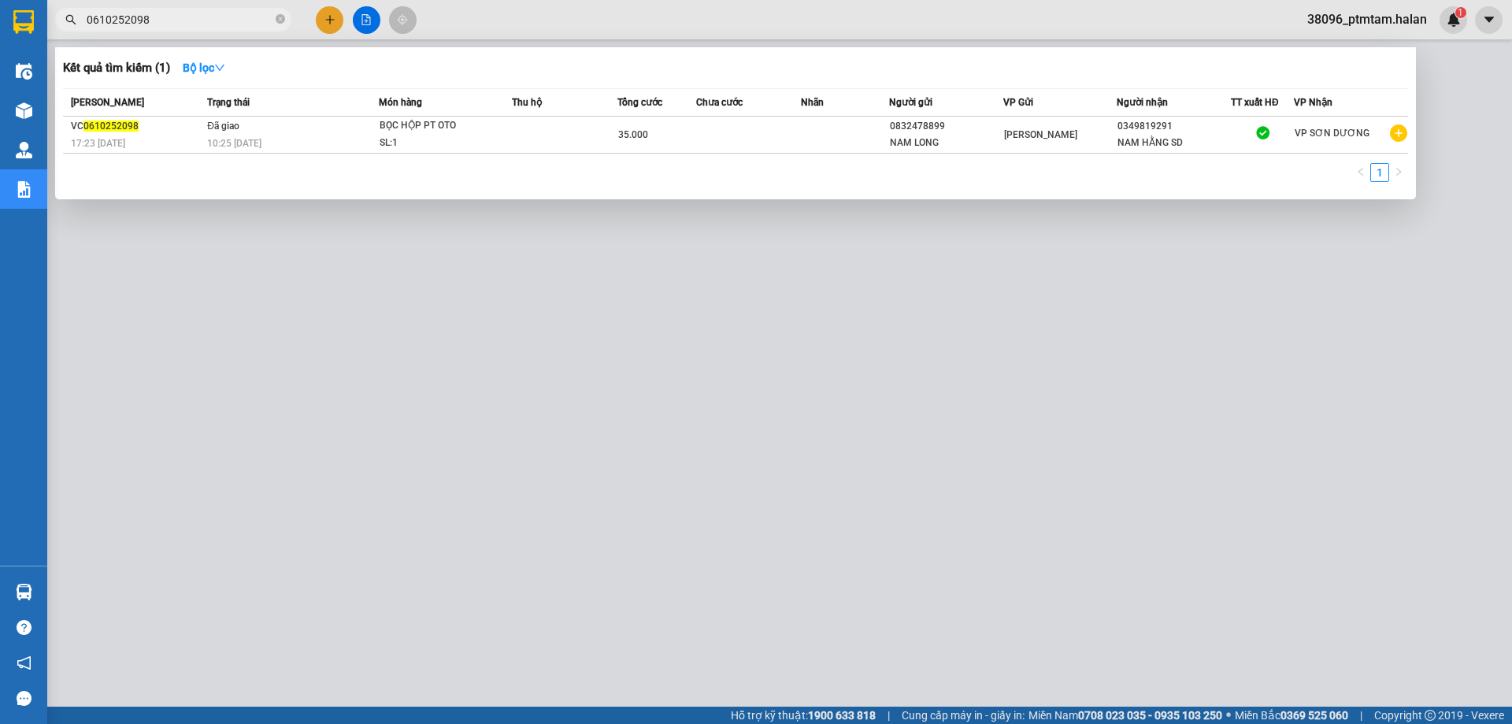
click at [158, 11] on input "0610252098" at bounding box center [180, 19] width 186 height 17
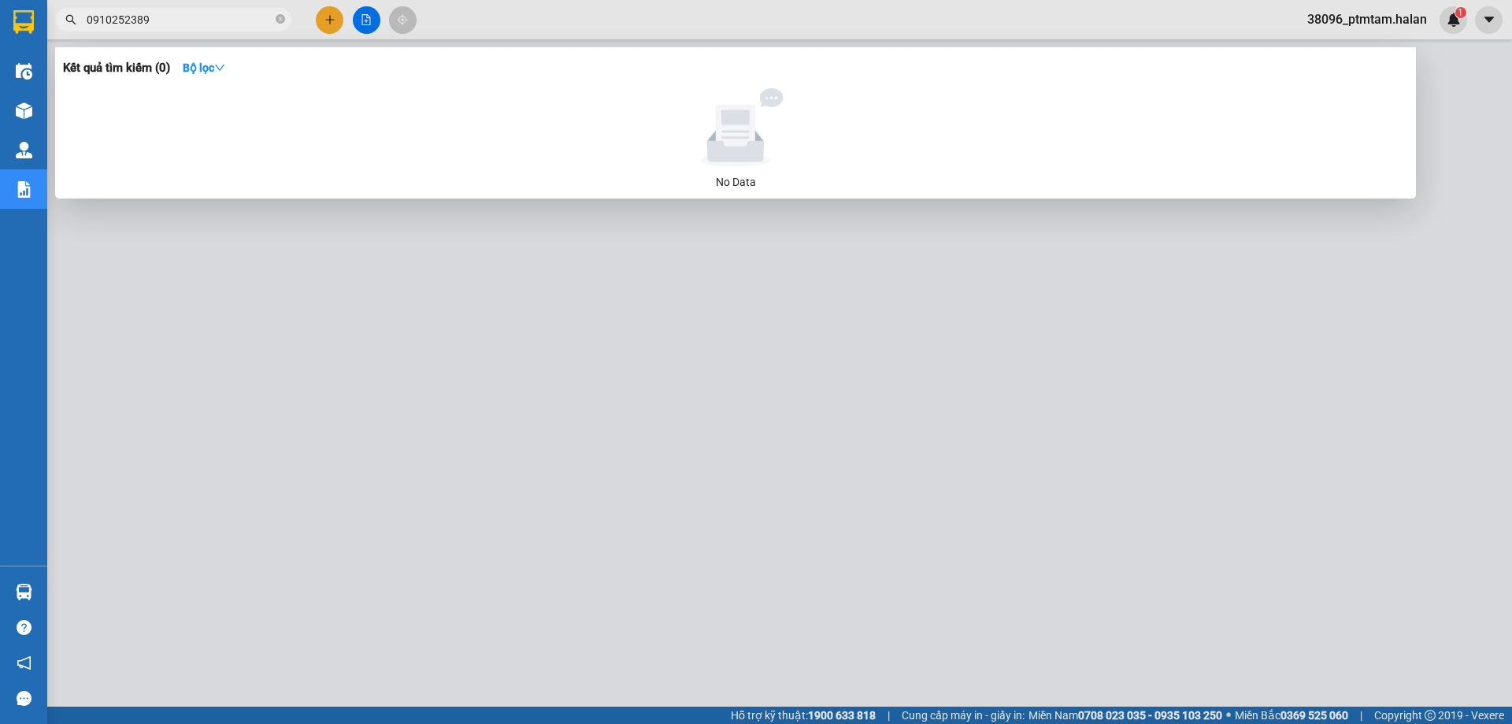
click at [100, 24] on input "0910252389" at bounding box center [180, 19] width 186 height 17
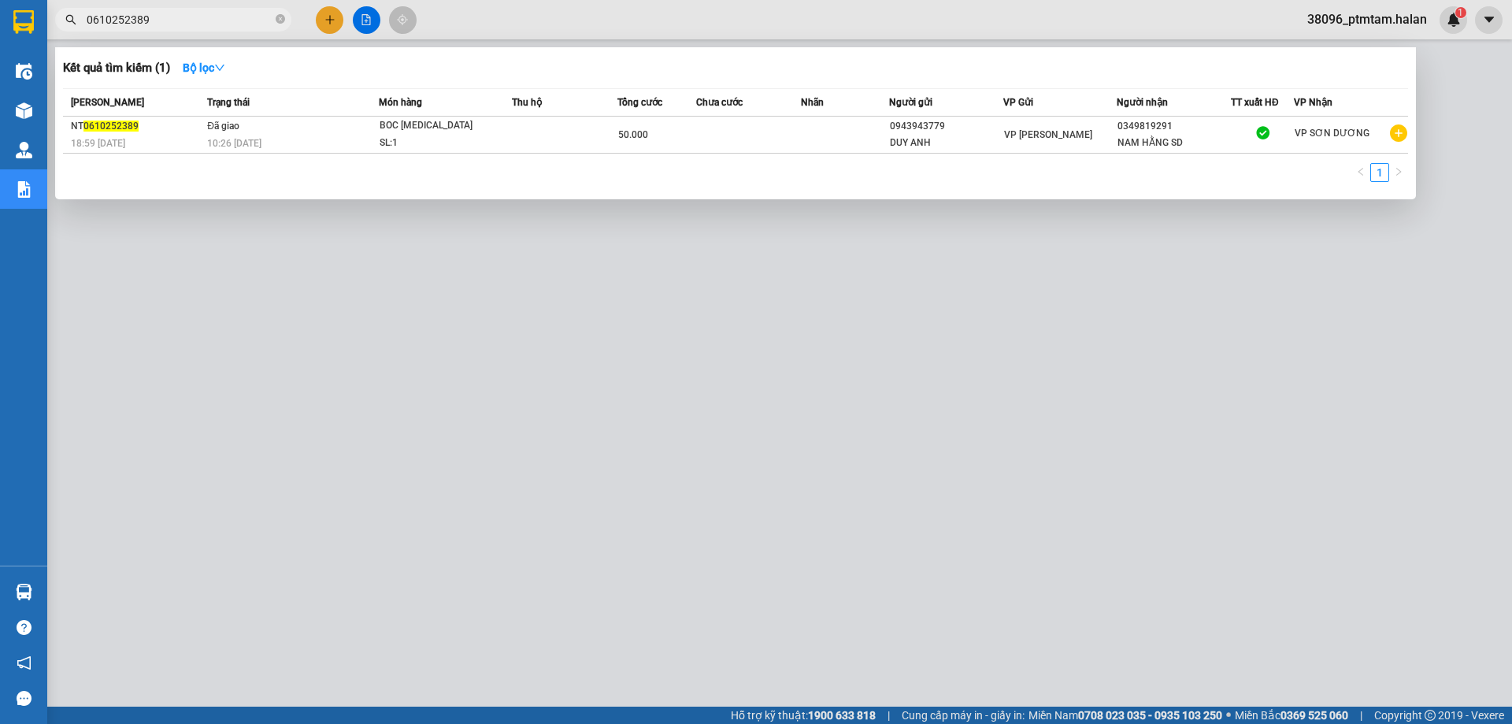
click at [518, 24] on div at bounding box center [756, 362] width 1512 height 724
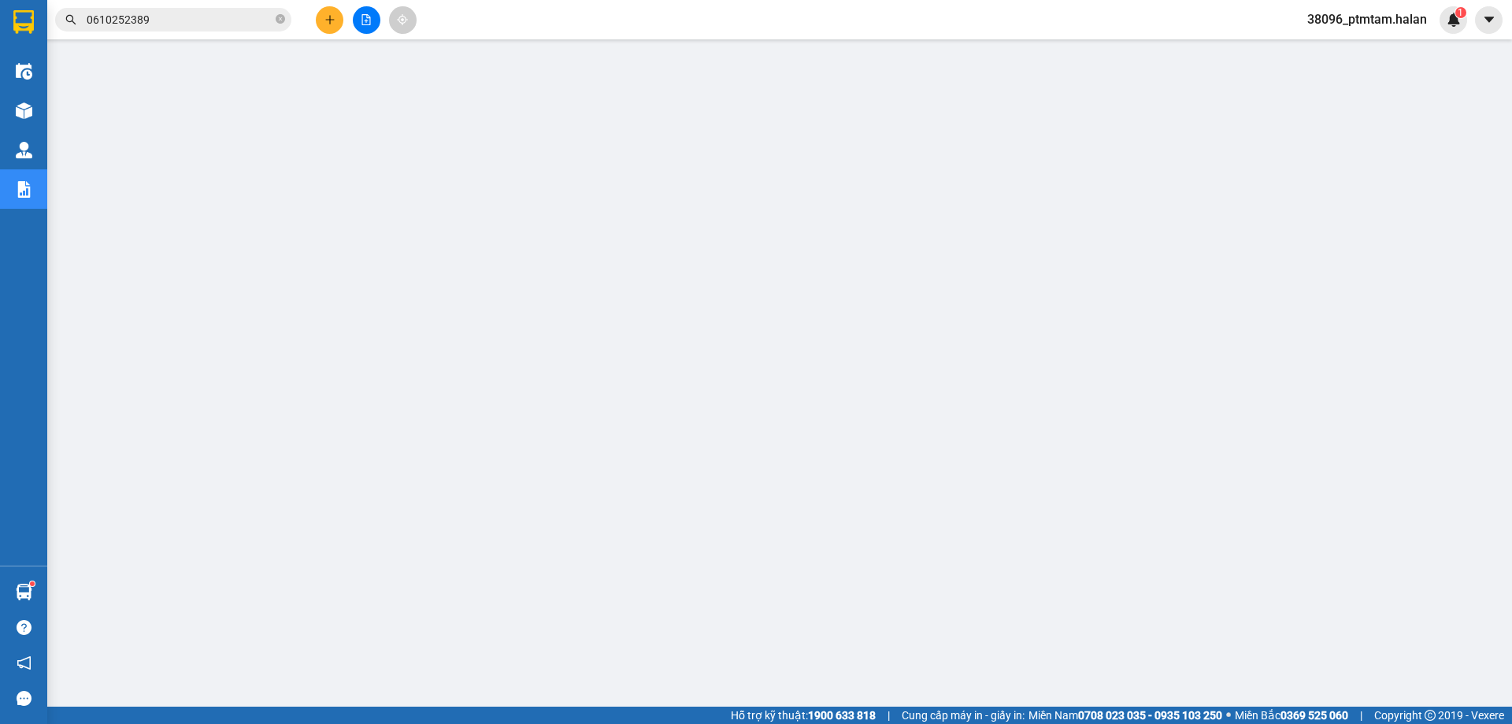
click at [150, 28] on input "0610252389" at bounding box center [180, 19] width 186 height 17
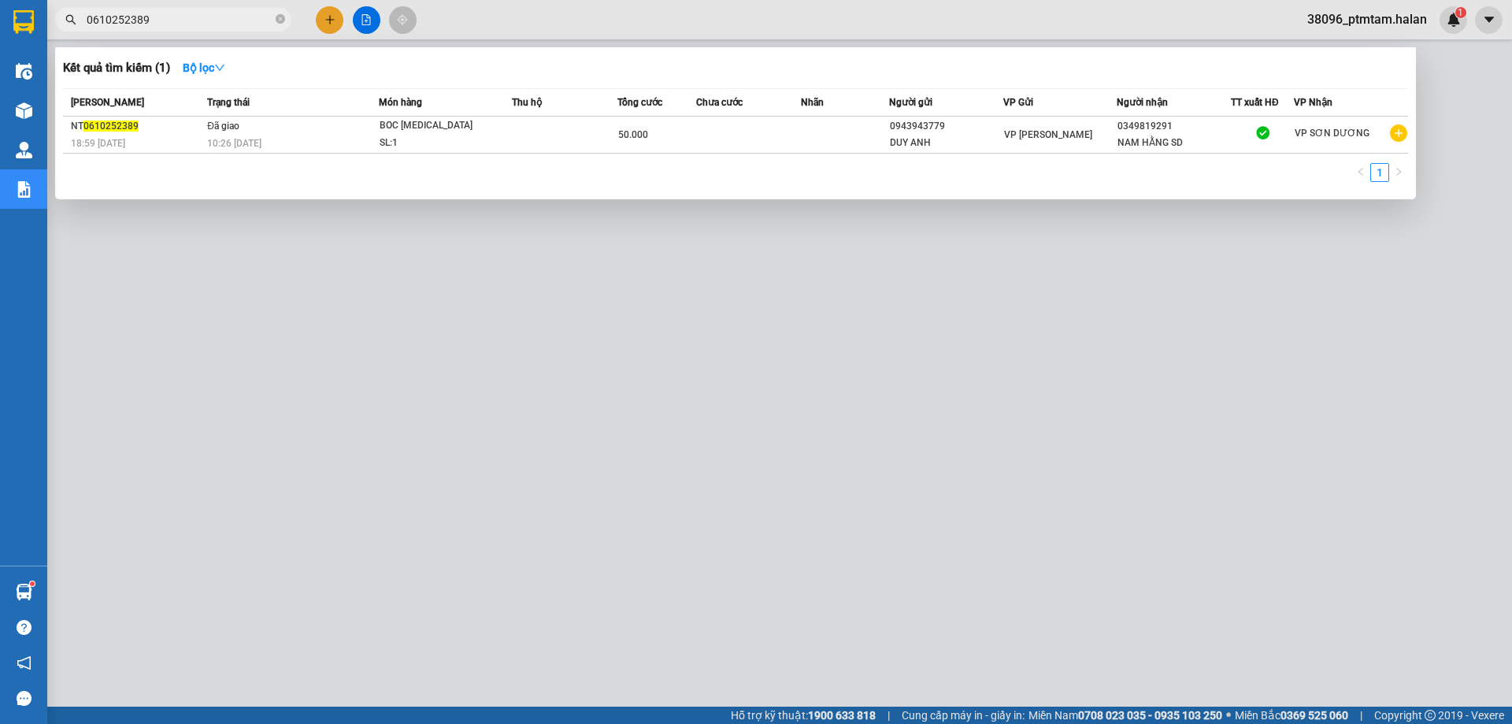
click at [150, 28] on input "0610252389" at bounding box center [180, 19] width 186 height 17
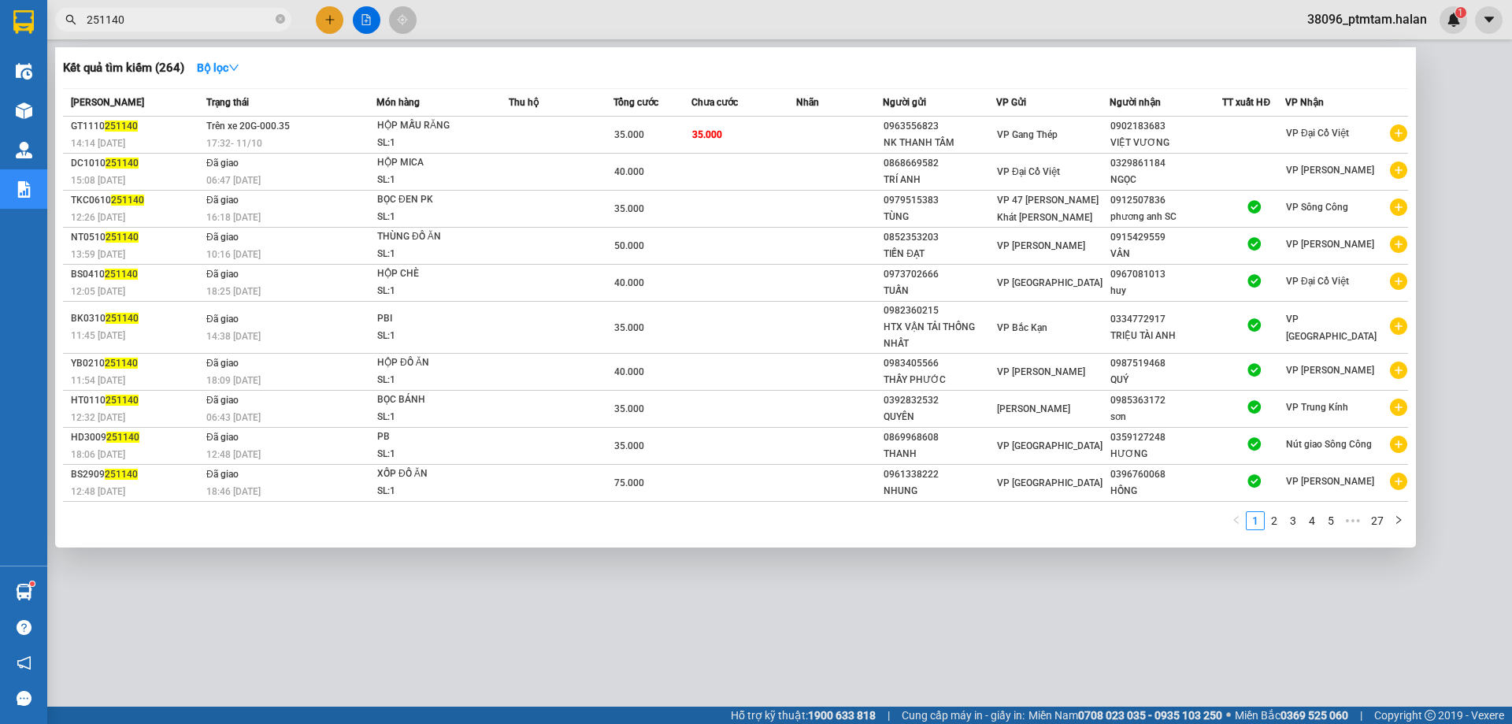
click at [242, 24] on input "251140" at bounding box center [180, 19] width 186 height 17
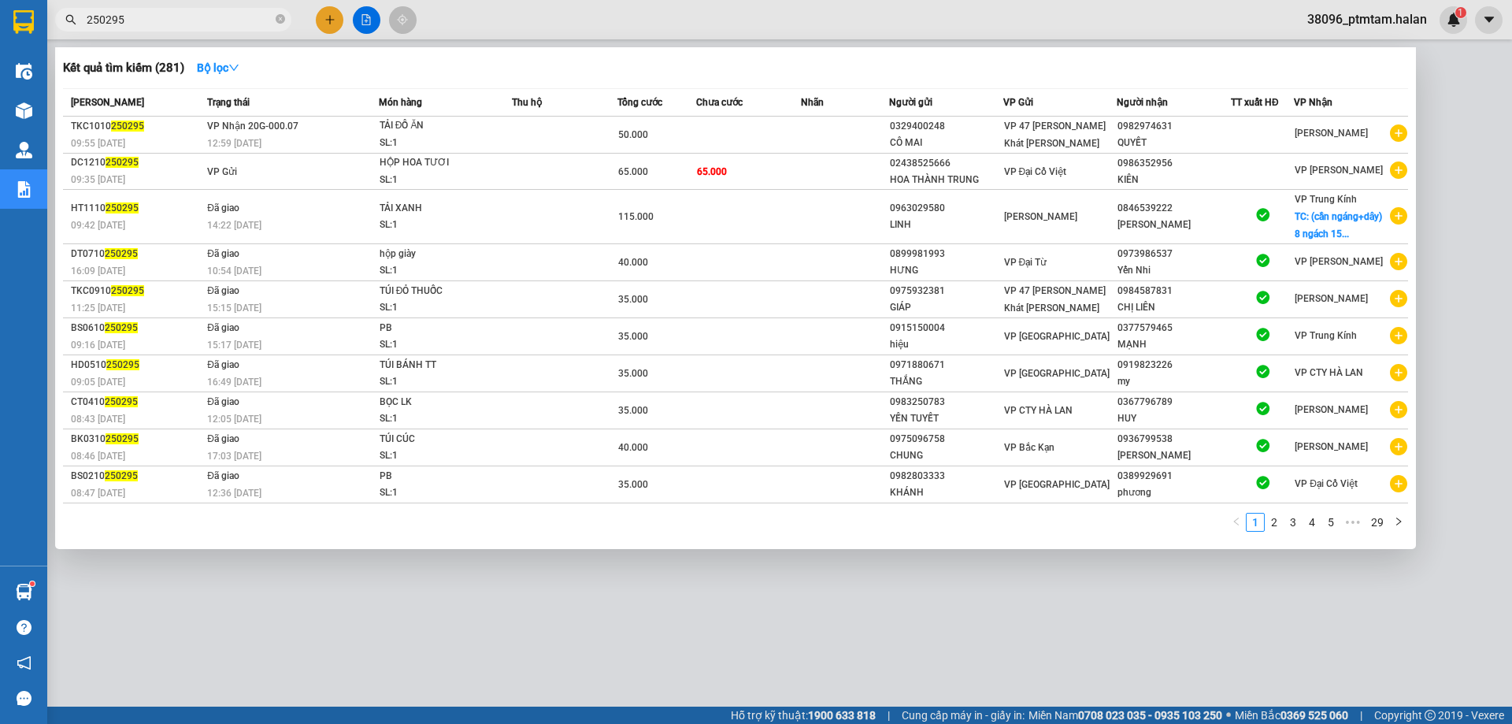
click at [186, 16] on input "250295" at bounding box center [180, 19] width 186 height 17
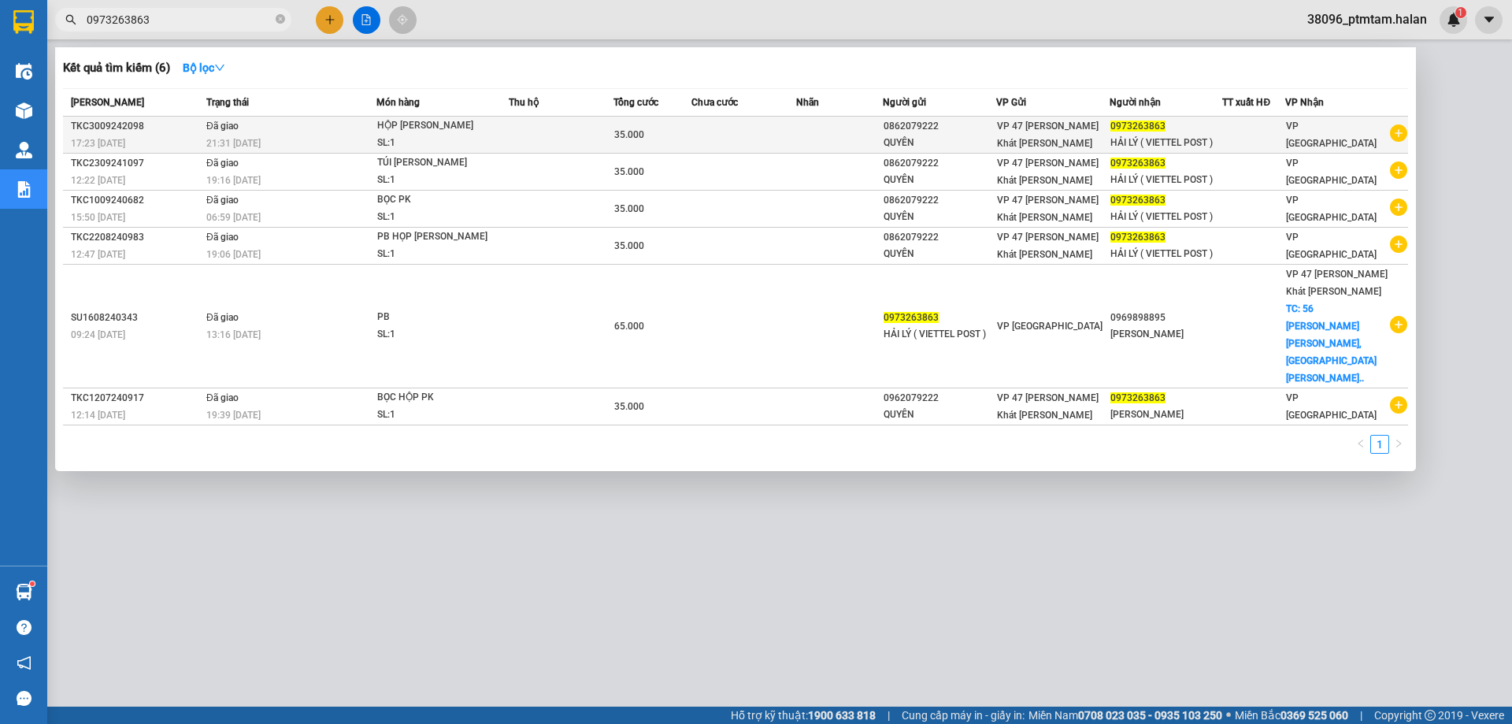
type input "0973263863"
click at [313, 139] on div "21:31 [DATE]" at bounding box center [290, 143] width 169 height 17
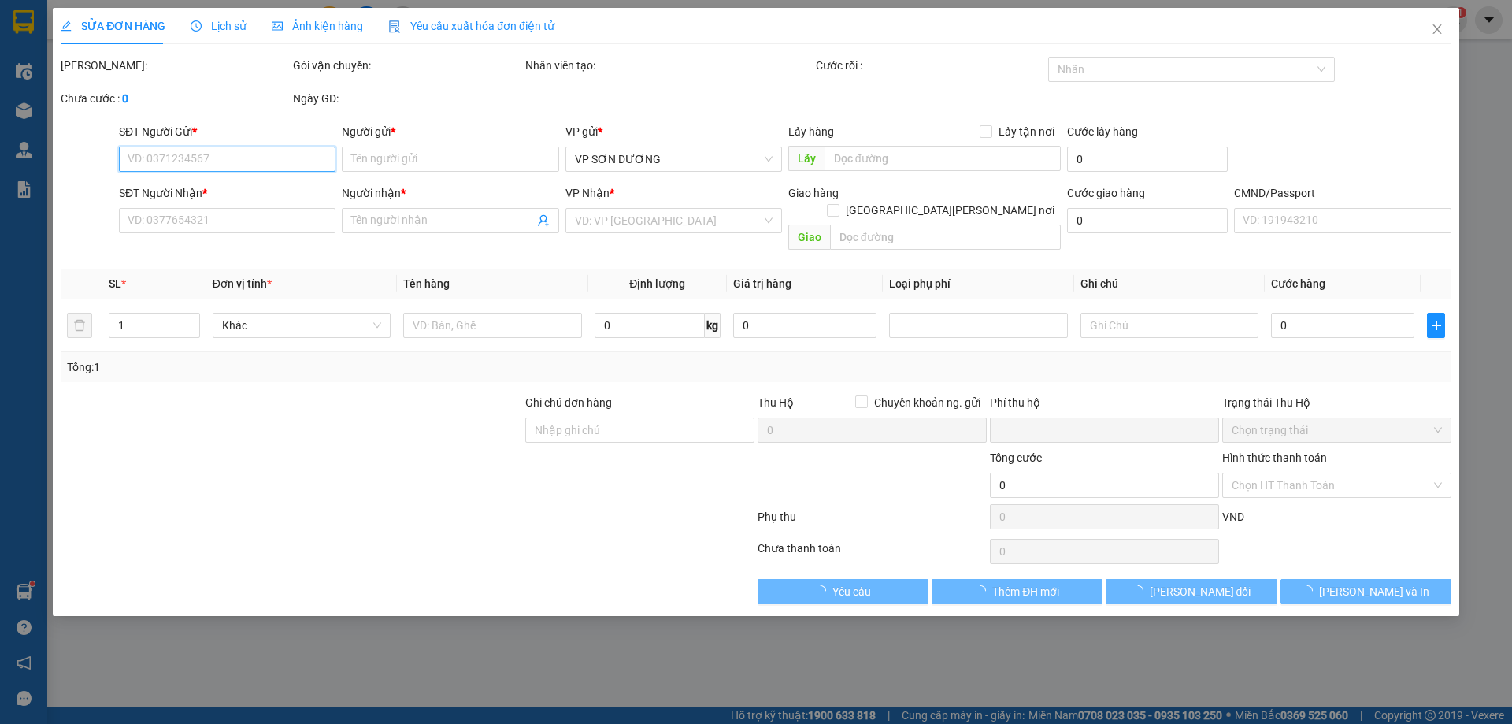
type input "0862079222"
type input "QUYÊN"
type input "0973263863"
type input "HẢI LÝ ( VIETTEL POST )"
type input "0"
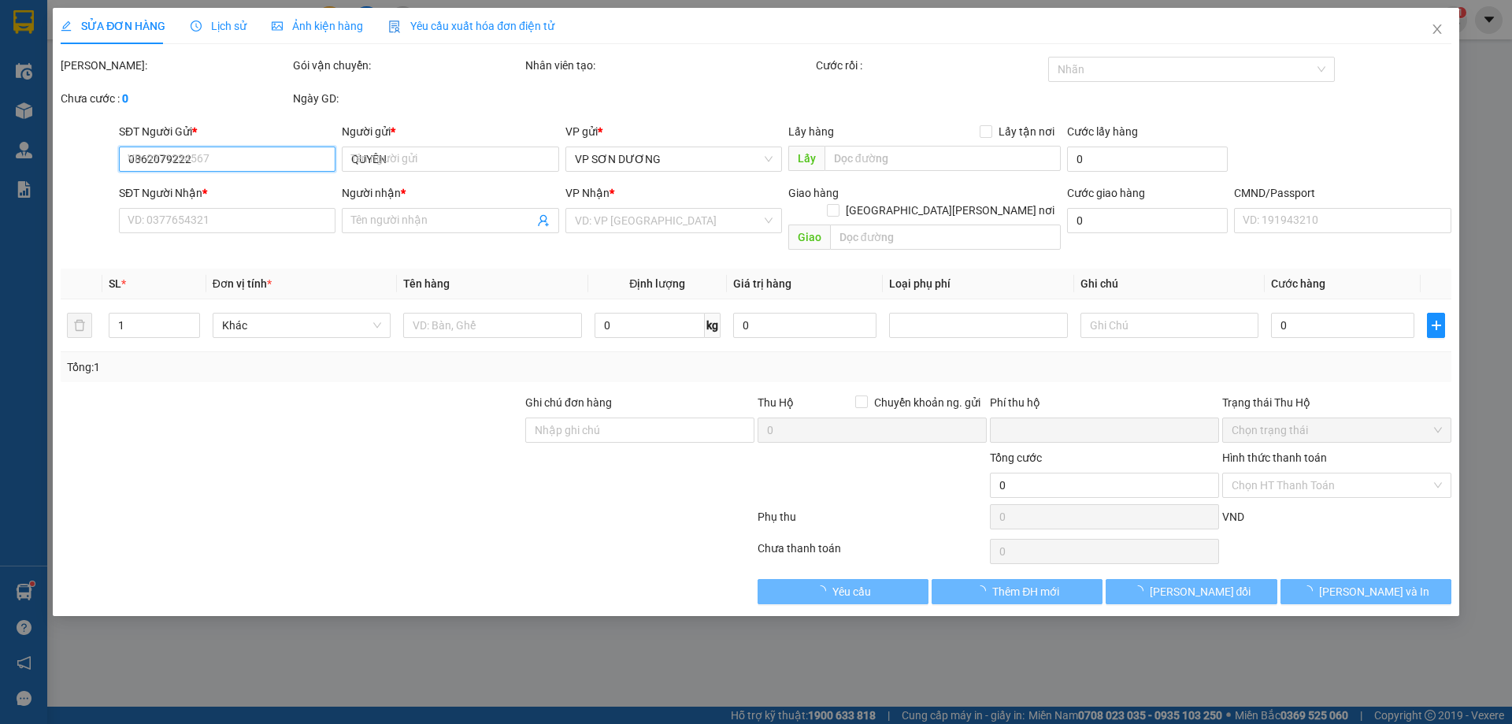
type input "35.000"
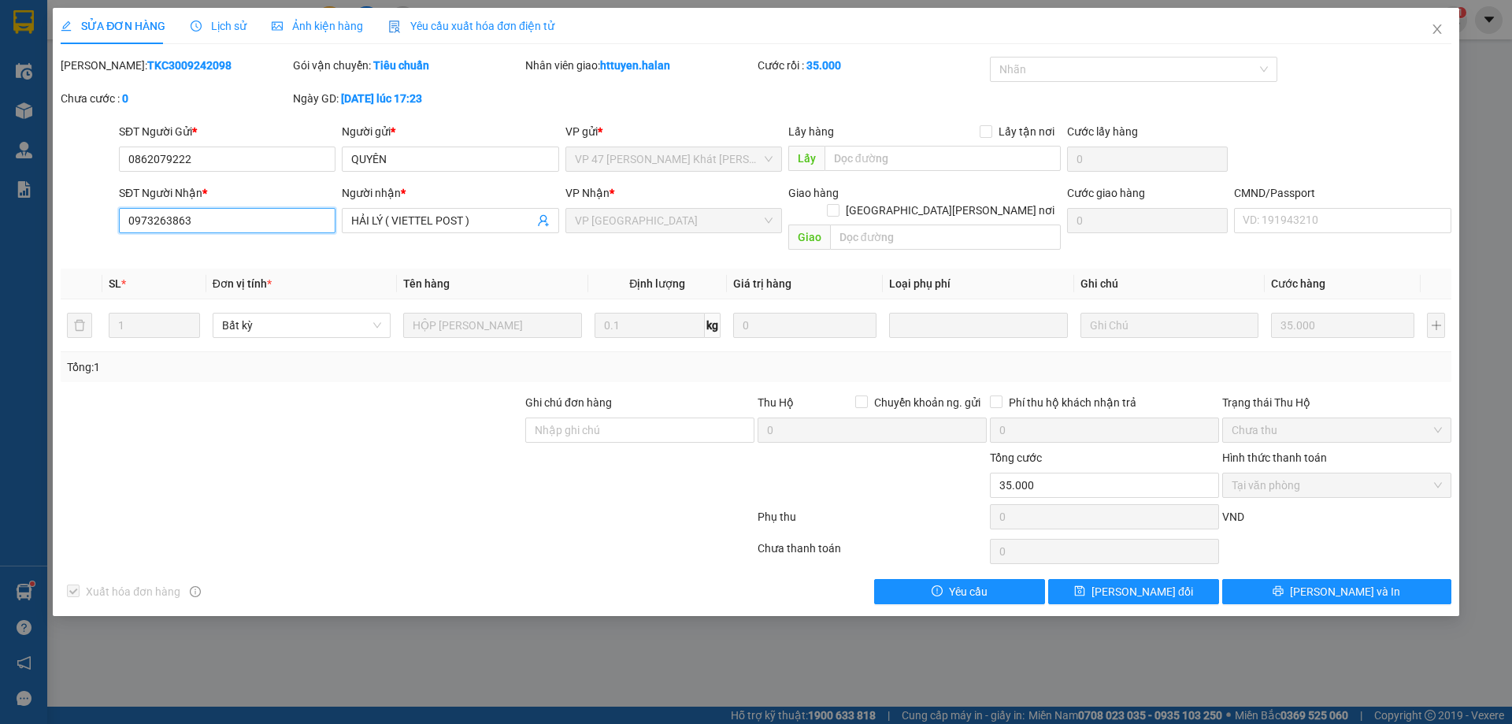
click at [199, 217] on input "0973263863" at bounding box center [227, 220] width 217 height 25
click at [364, 430] on div at bounding box center [291, 421] width 465 height 55
click at [380, 504] on div at bounding box center [407, 520] width 697 height 32
click at [1434, 30] on icon "close" at bounding box center [1437, 29] width 13 height 13
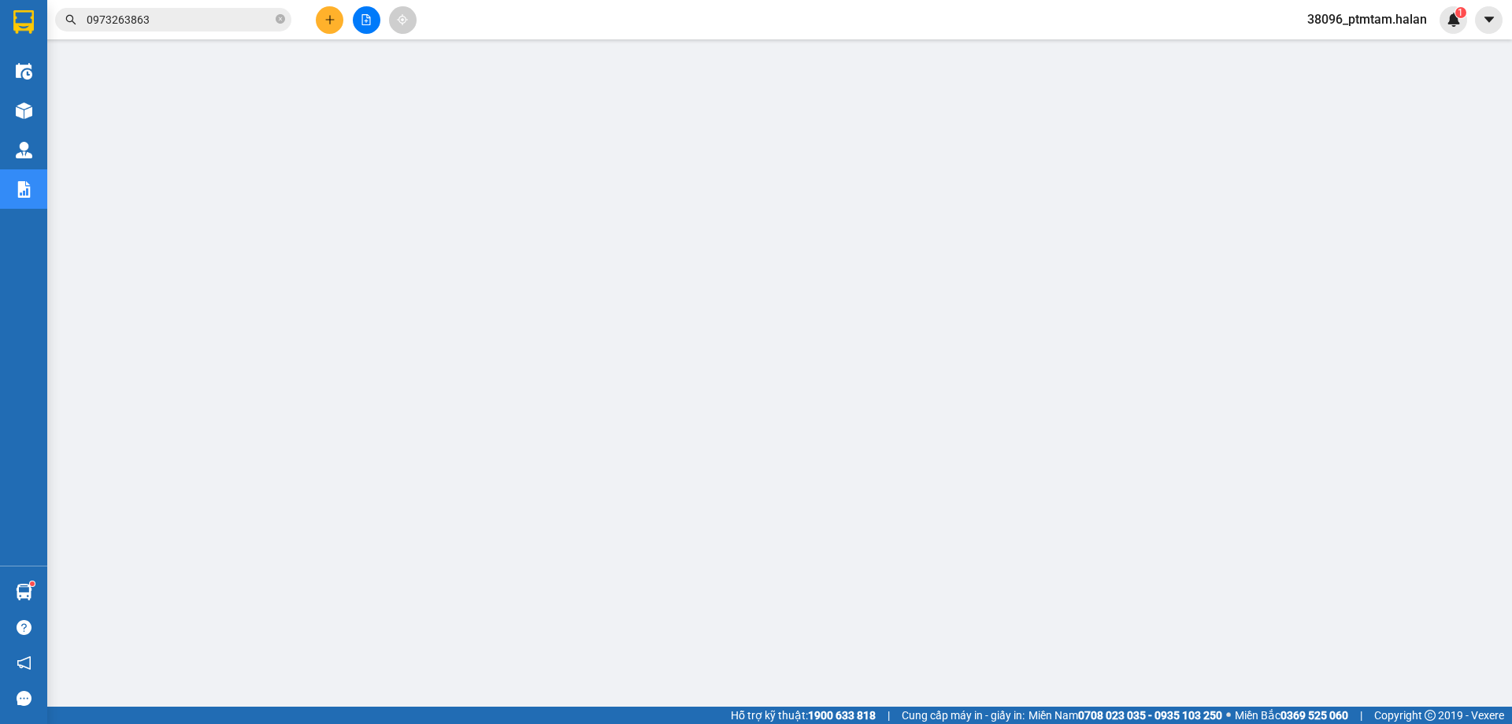
click at [169, 20] on input "0973263863" at bounding box center [180, 19] width 186 height 17
